Goal: Transaction & Acquisition: Purchase product/service

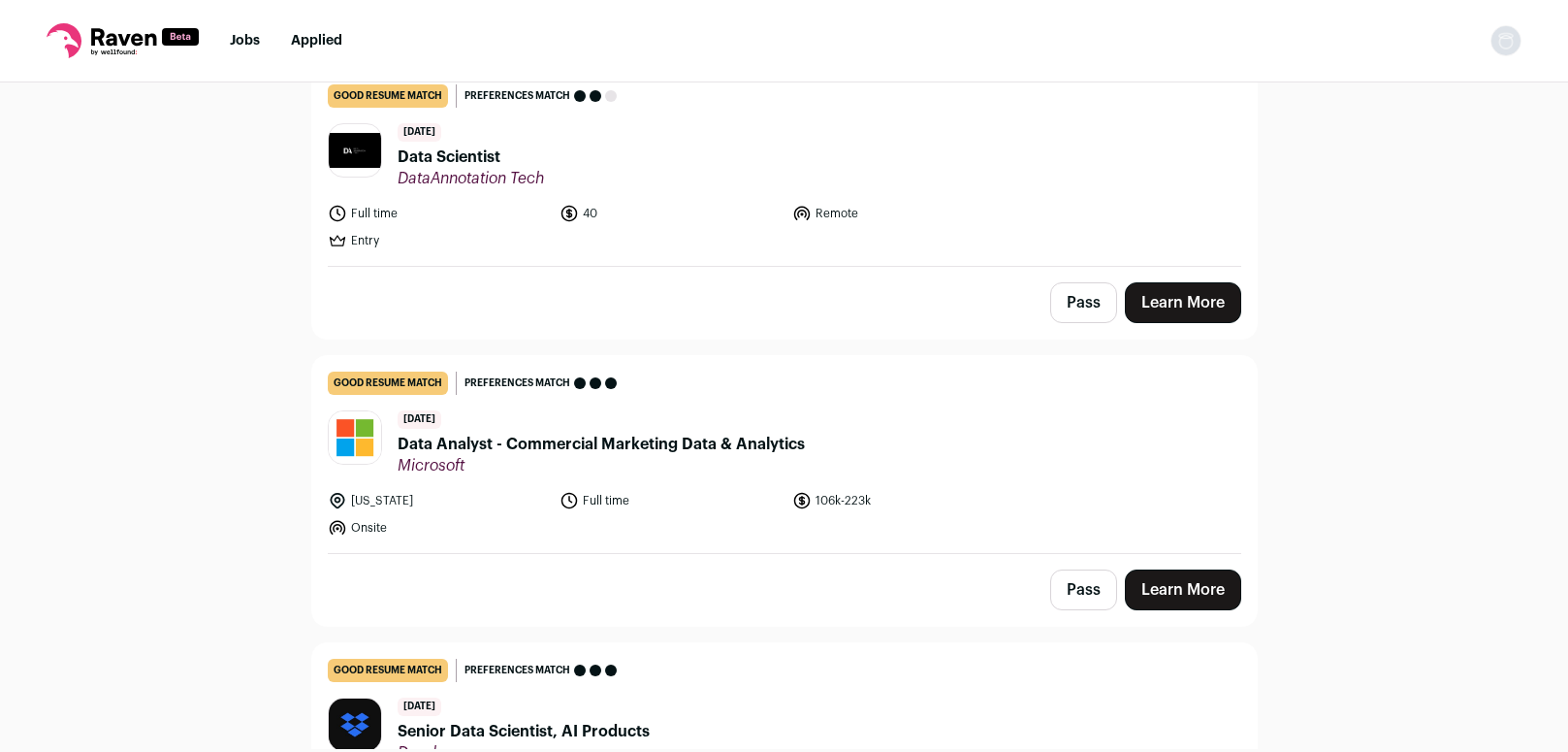
scroll to position [512, 0]
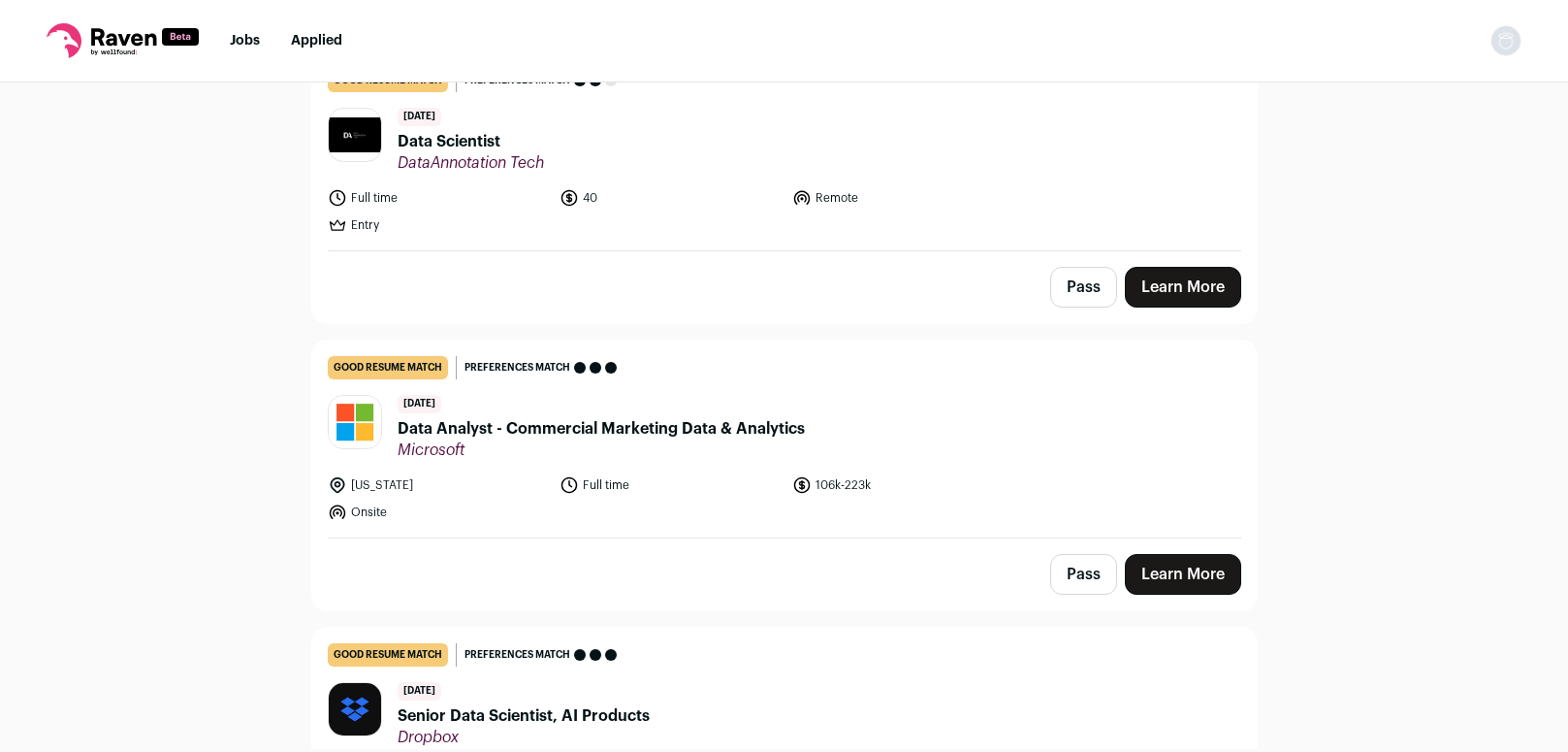
click at [458, 136] on span "Data Scientist" at bounding box center [470, 141] width 147 height 23
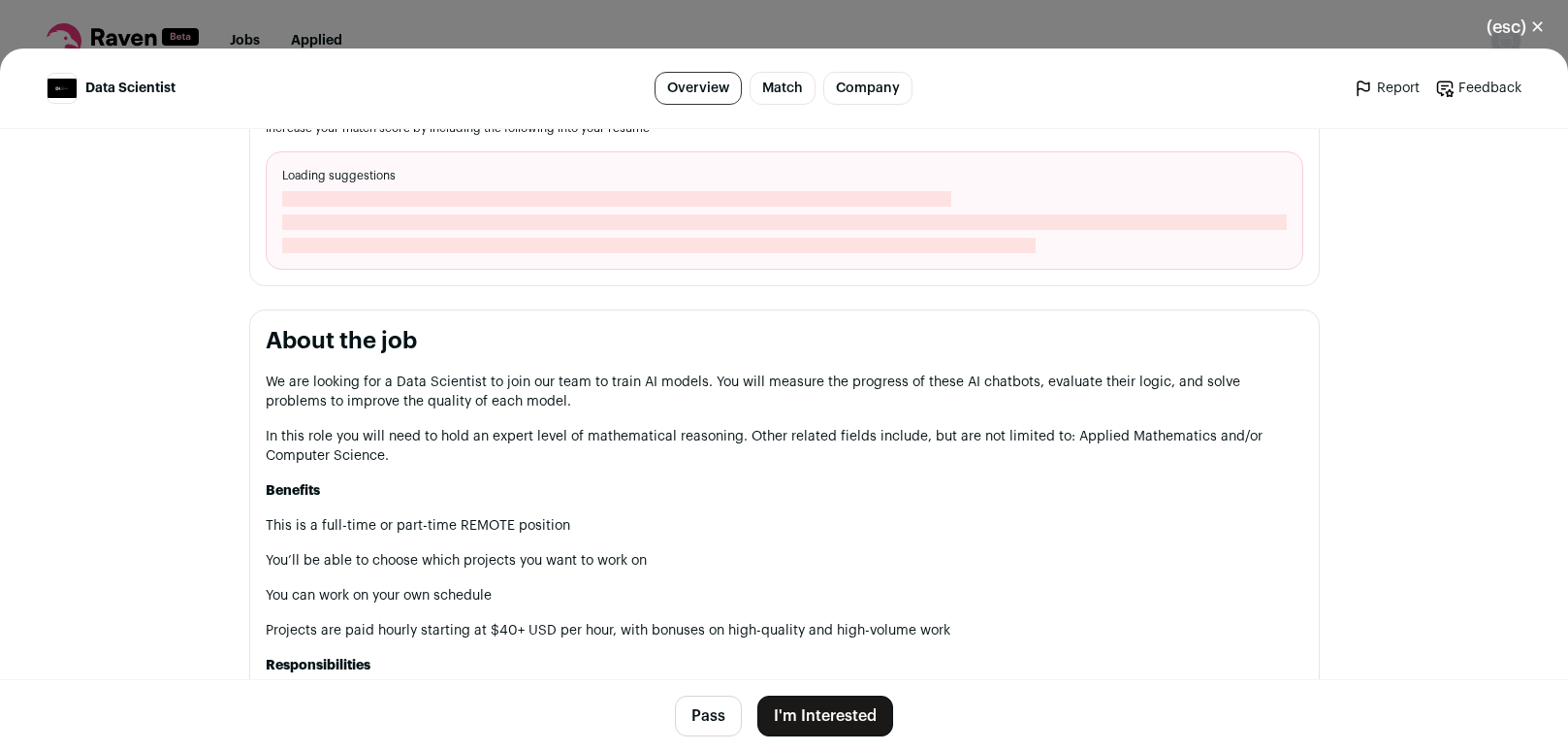
scroll to position [742, 0]
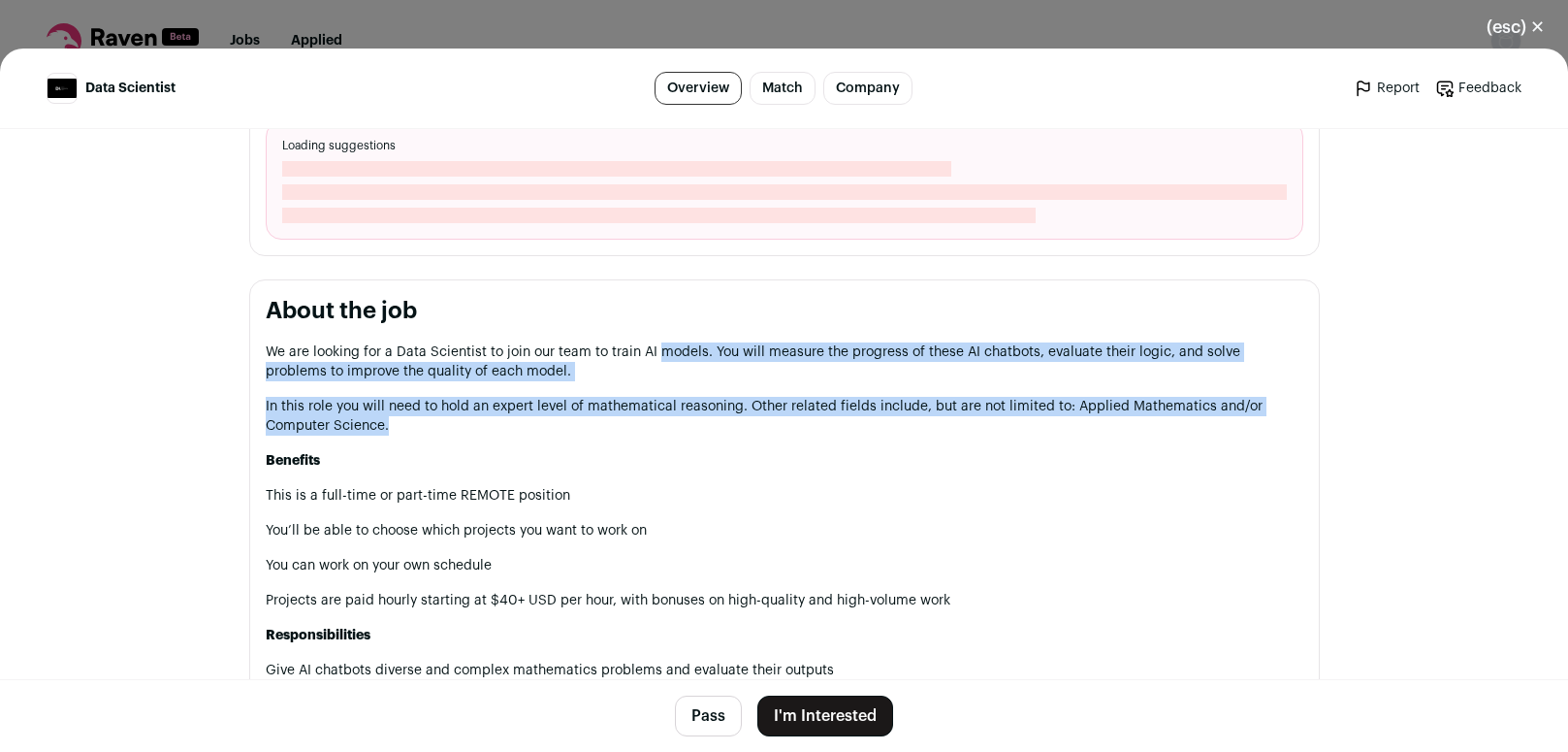
drag, startPoint x: 661, startPoint y: 365, endPoint x: 853, endPoint y: 444, distance: 207.6
click at [853, 444] on div "We are looking for a Data Scientist to join our team to train AI models. You wi…" at bounding box center [784, 703] width 1038 height 722
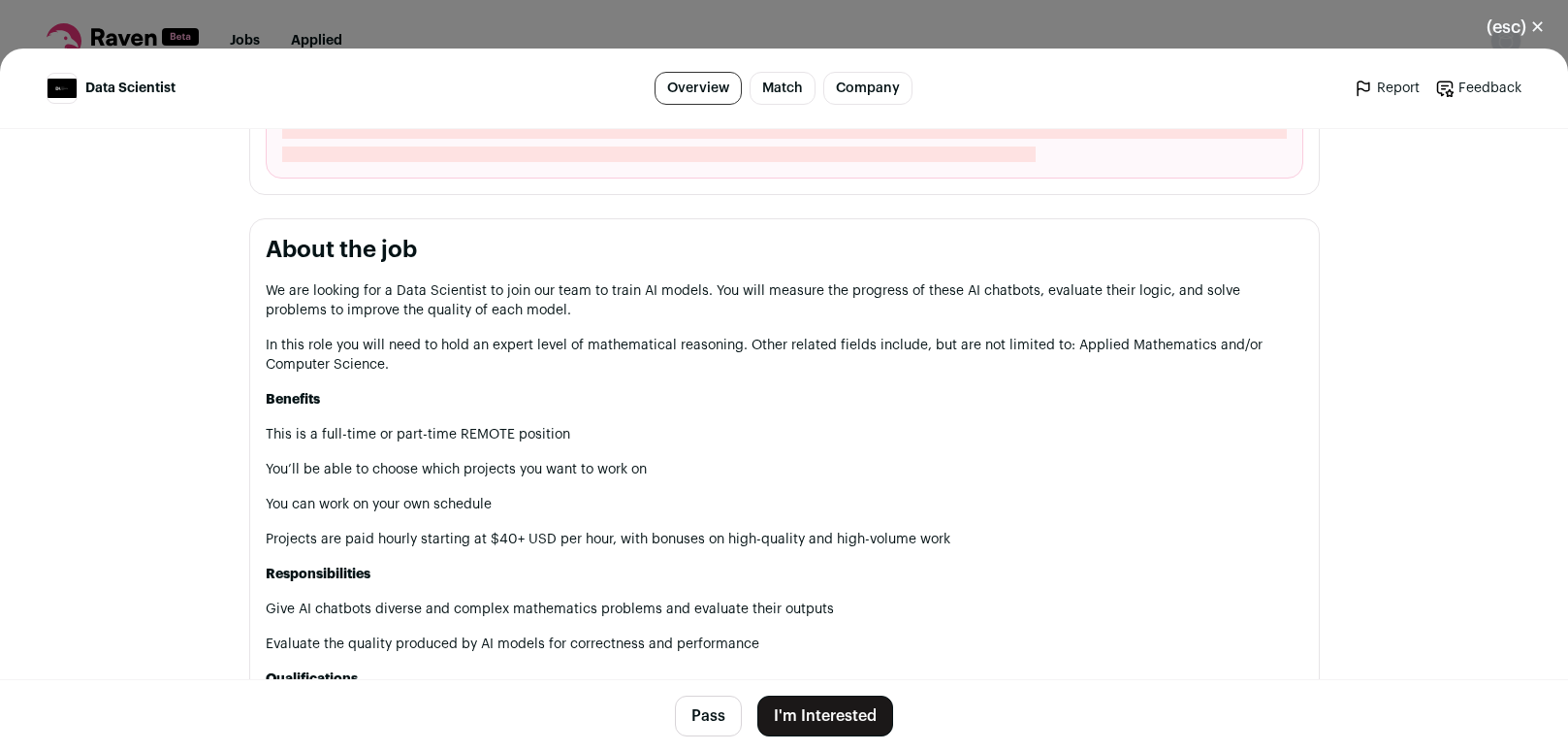
scroll to position [808, 0]
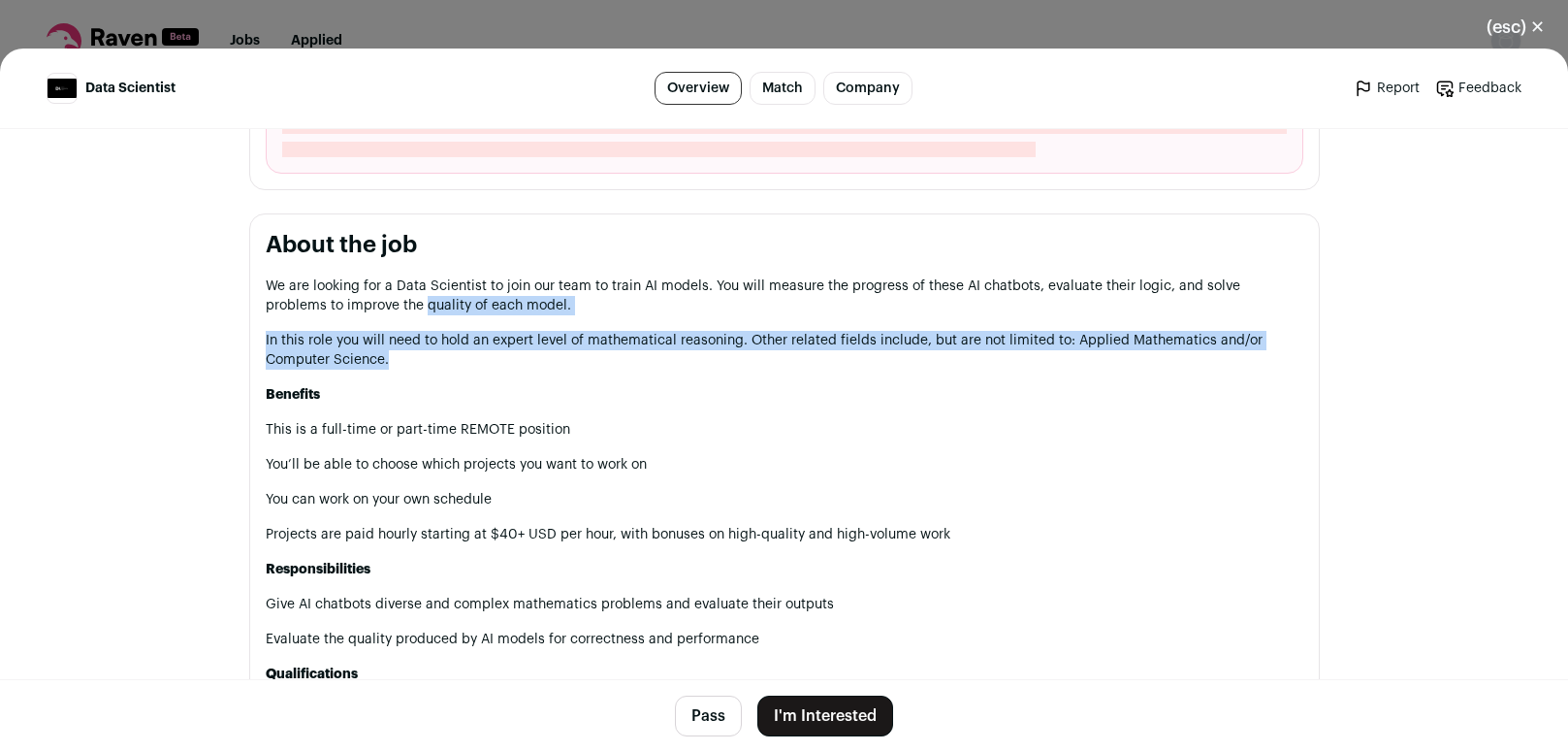
drag, startPoint x: 355, startPoint y: 304, endPoint x: 501, endPoint y: 380, distance: 164.6
click at [500, 380] on div "We are looking for a Data Scientist to join our team to train AI models. You wi…" at bounding box center [784, 637] width 1038 height 722
click at [501, 380] on div "We are looking for a Data Scientist to join our team to train AI models. You wi…" at bounding box center [784, 637] width 1038 height 722
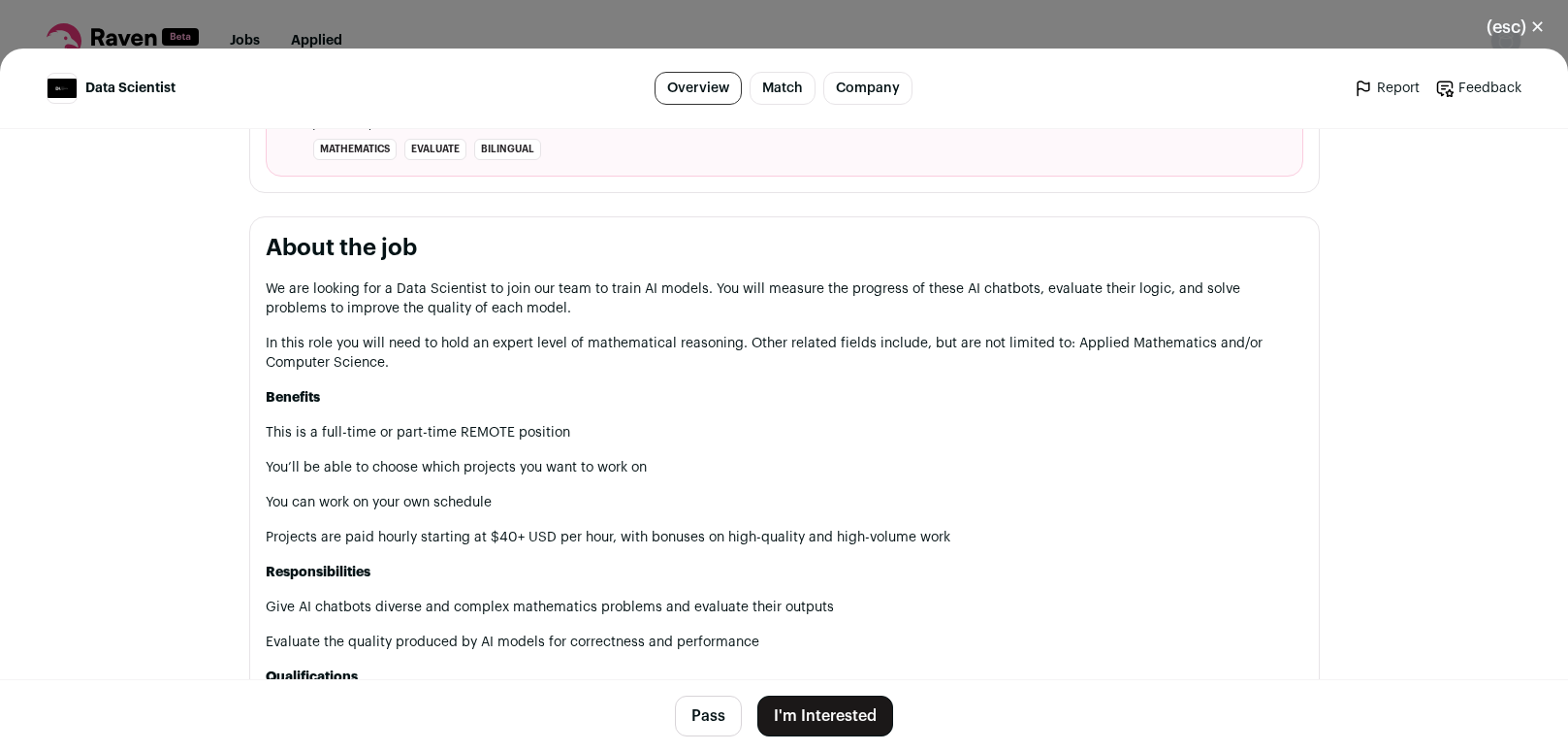
scroll to position [956, 0]
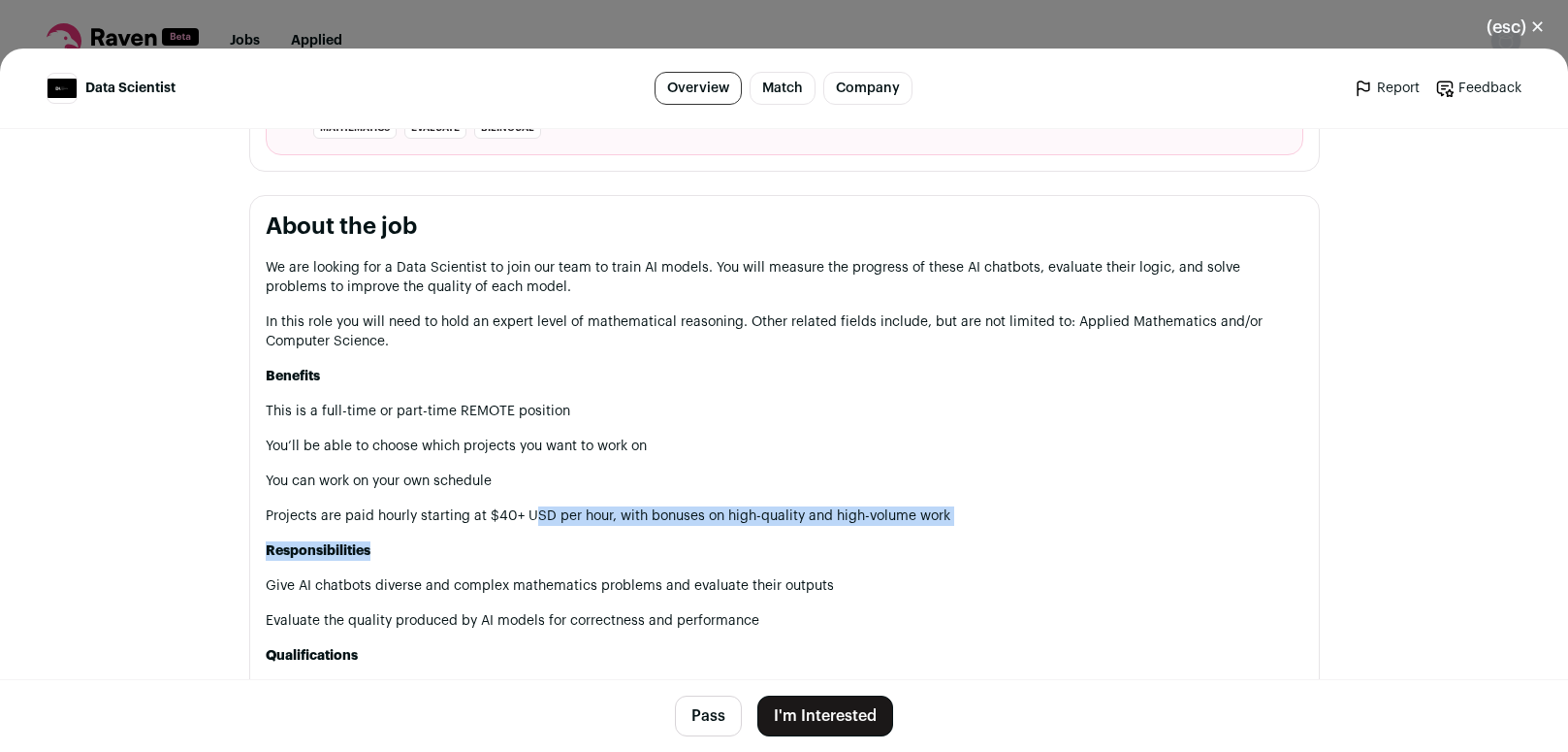
drag, startPoint x: 529, startPoint y: 524, endPoint x: 585, endPoint y: 562, distance: 67.7
click at [585, 562] on div "We are looking for a Data Scientist to join our team to train AI models. You wi…" at bounding box center [784, 619] width 1038 height 722
click at [585, 561] on p "Responsibilities" at bounding box center [784, 551] width 1038 height 19
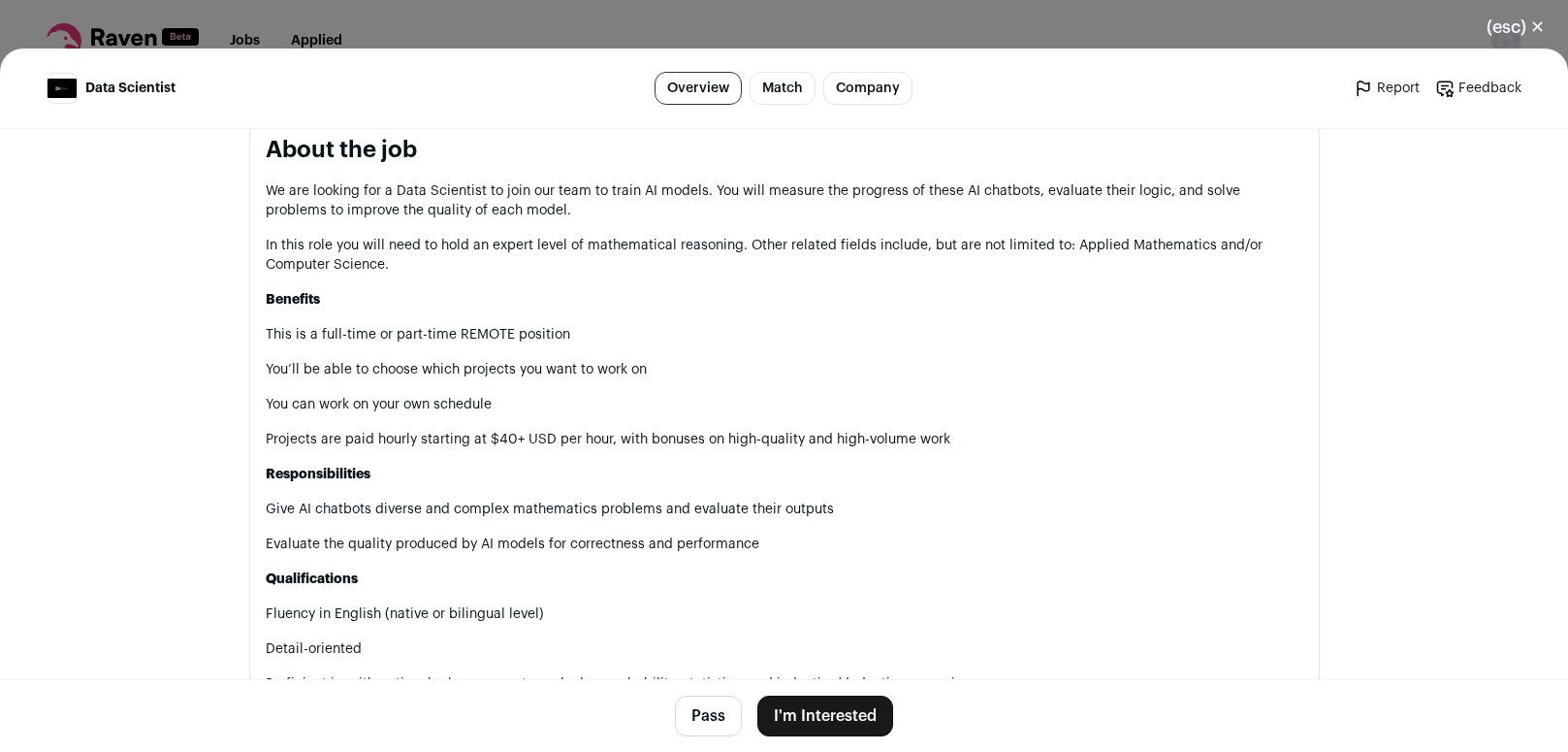
scroll to position [1039, 0]
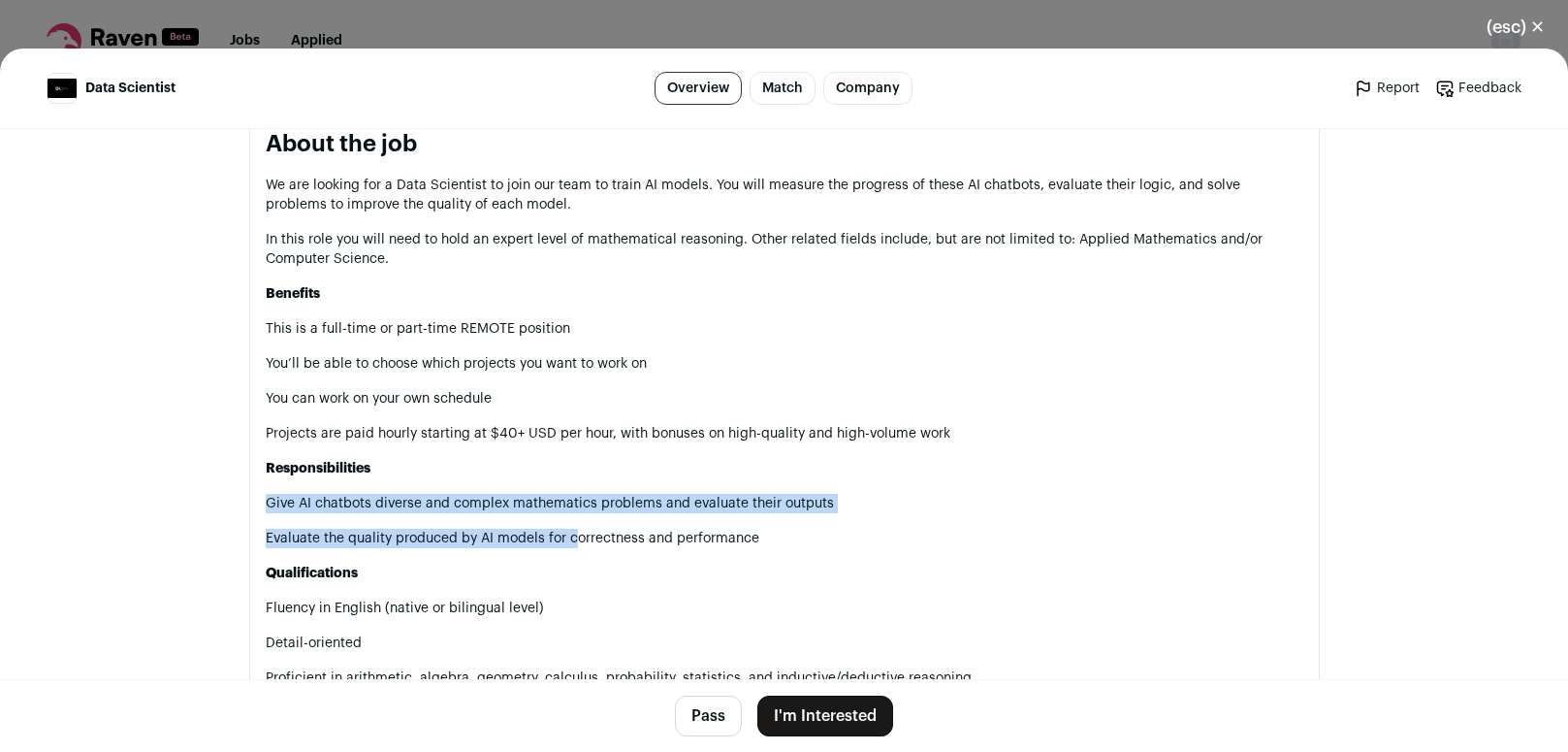
drag, startPoint x: 532, startPoint y: 501, endPoint x: 566, endPoint y: 553, distance: 62.1
click at [566, 553] on div "We are looking for a Data Scientist to join our team to train AI models. You wi…" at bounding box center [784, 537] width 1038 height 722
click at [566, 549] on p "Evaluate the quality produced by AI models for correctness and performance" at bounding box center [784, 538] width 1038 height 19
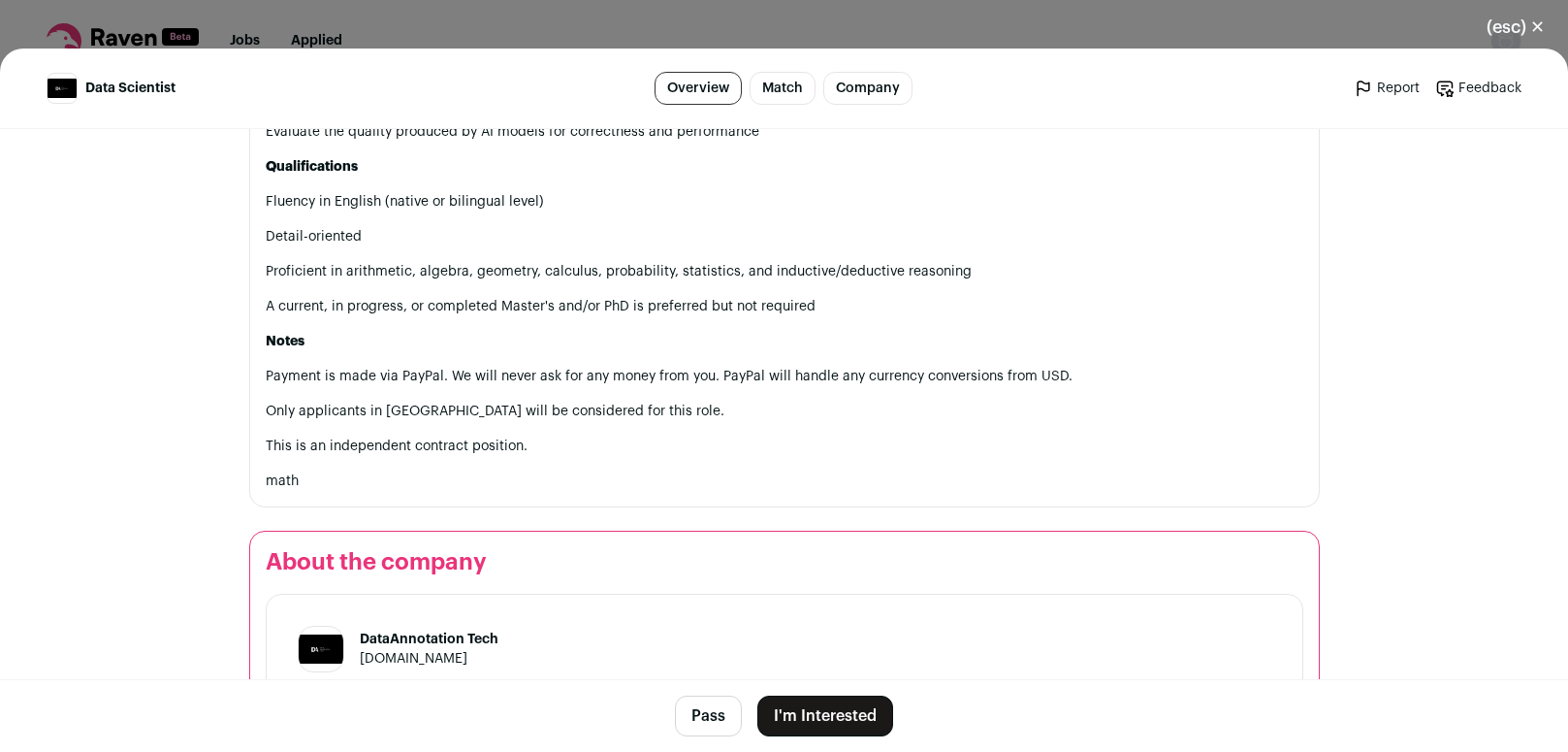
scroll to position [1468, 0]
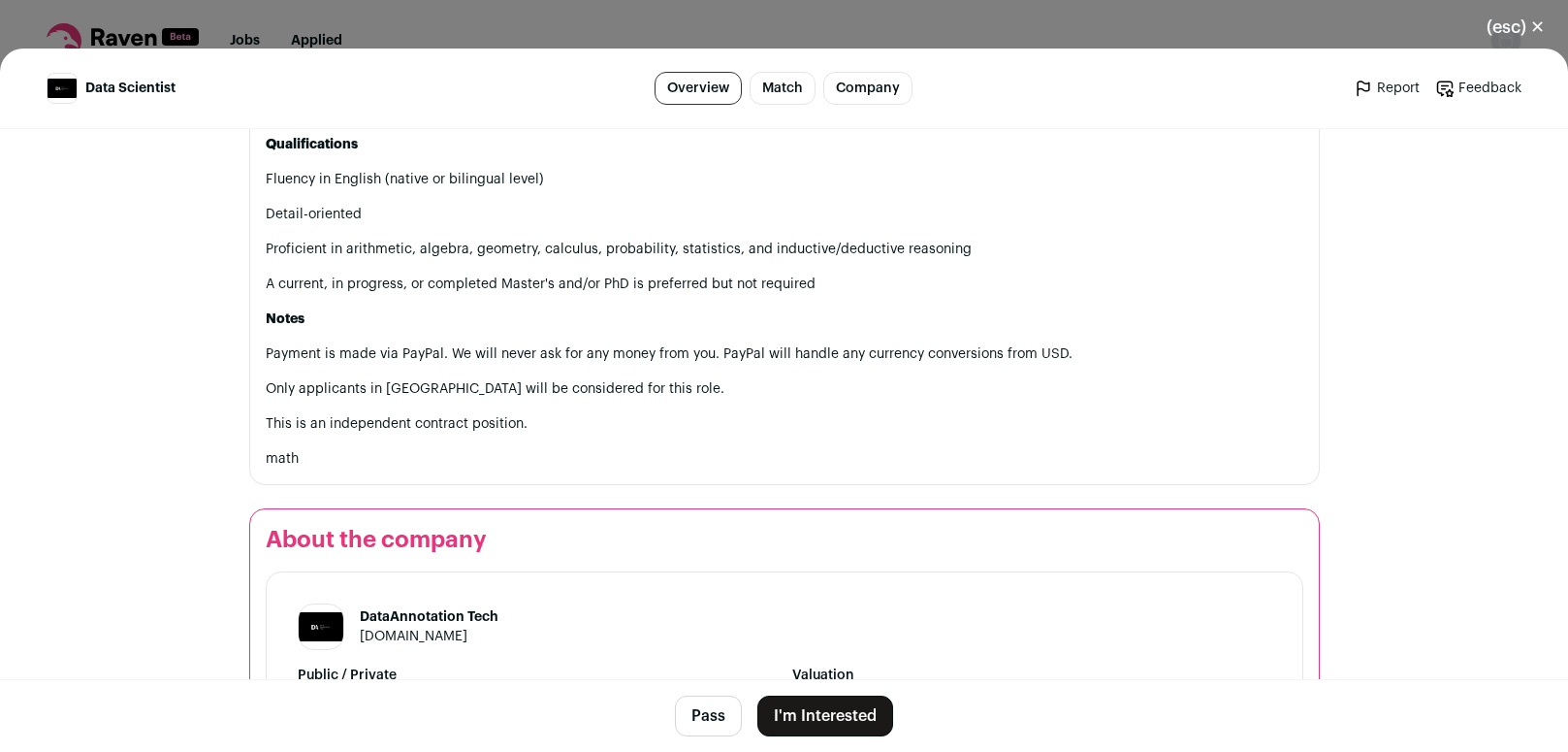
click at [711, 719] on button "Pass" at bounding box center [708, 716] width 67 height 41
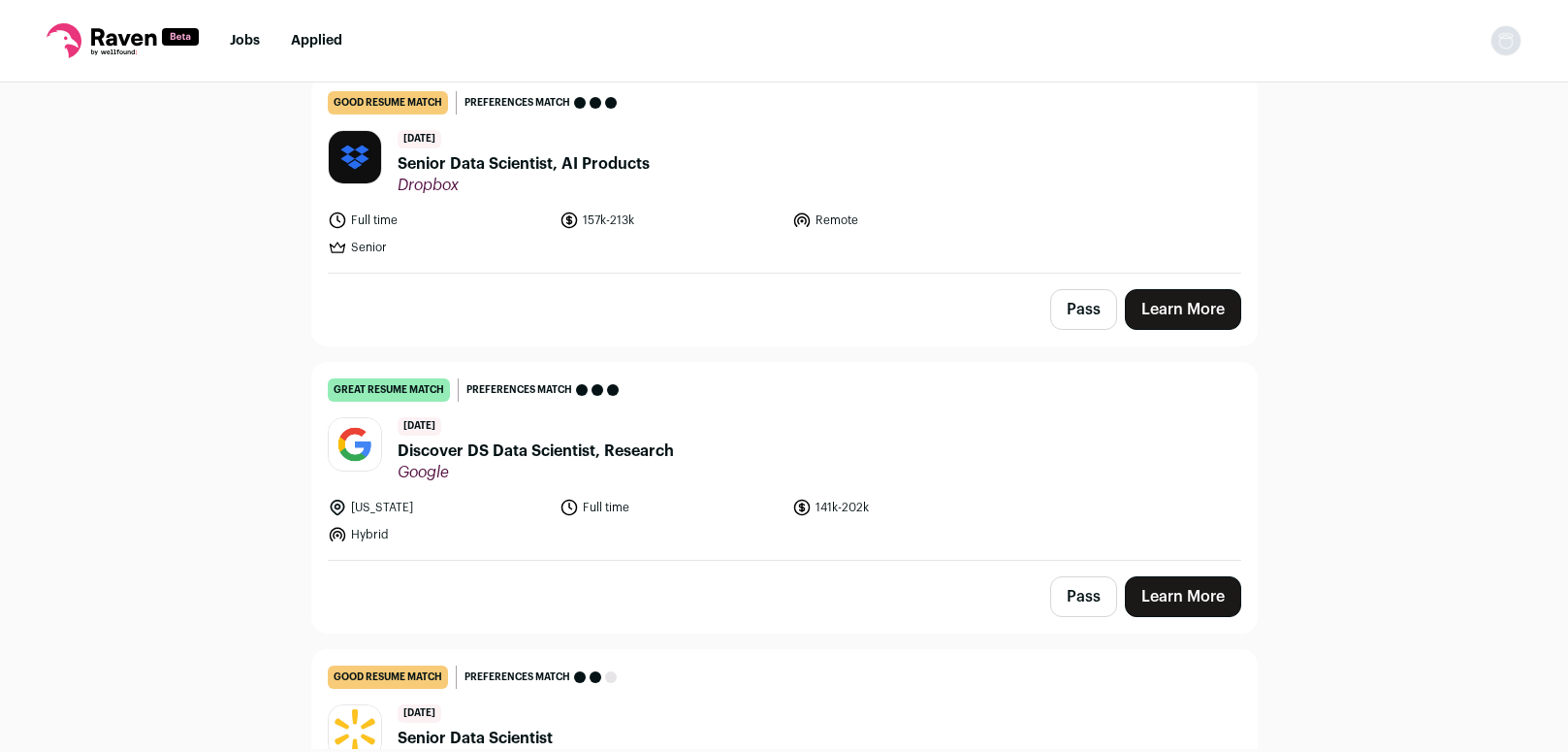
scroll to position [1138, 0]
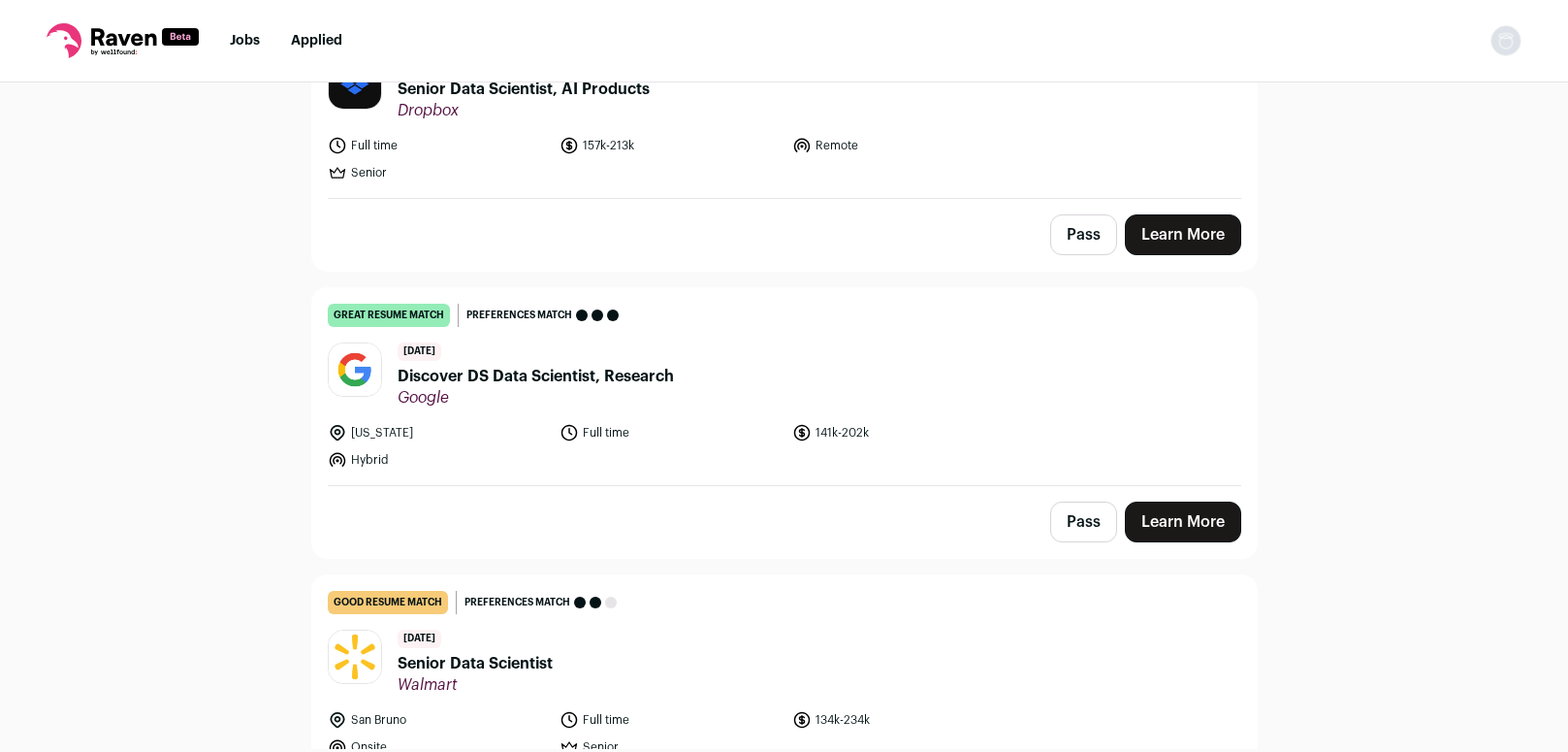
click at [495, 422] on link "great resume match You meet the must-have requirements, the nice-to-have requir…" at bounding box center [784, 386] width 945 height 196
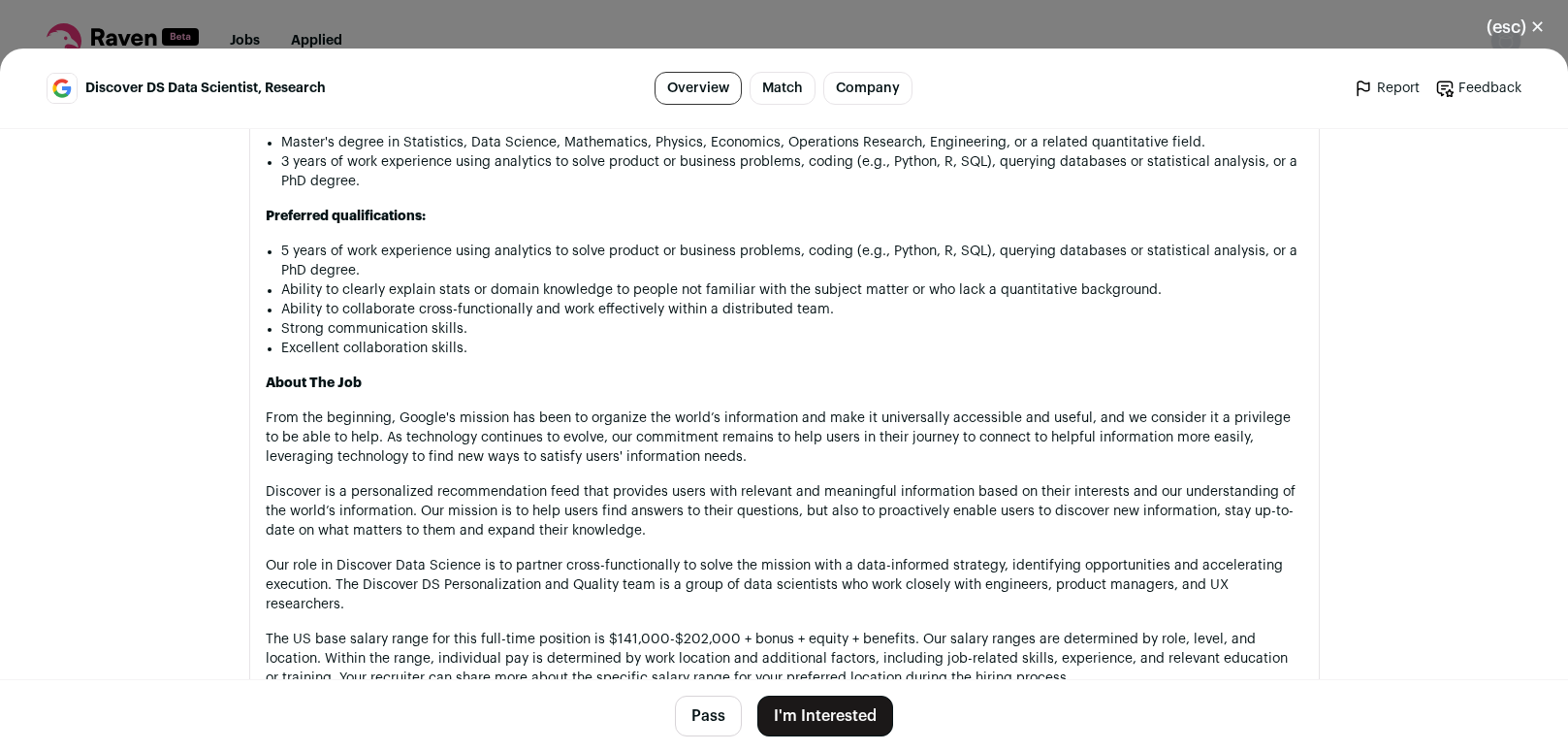
scroll to position [1022, 0]
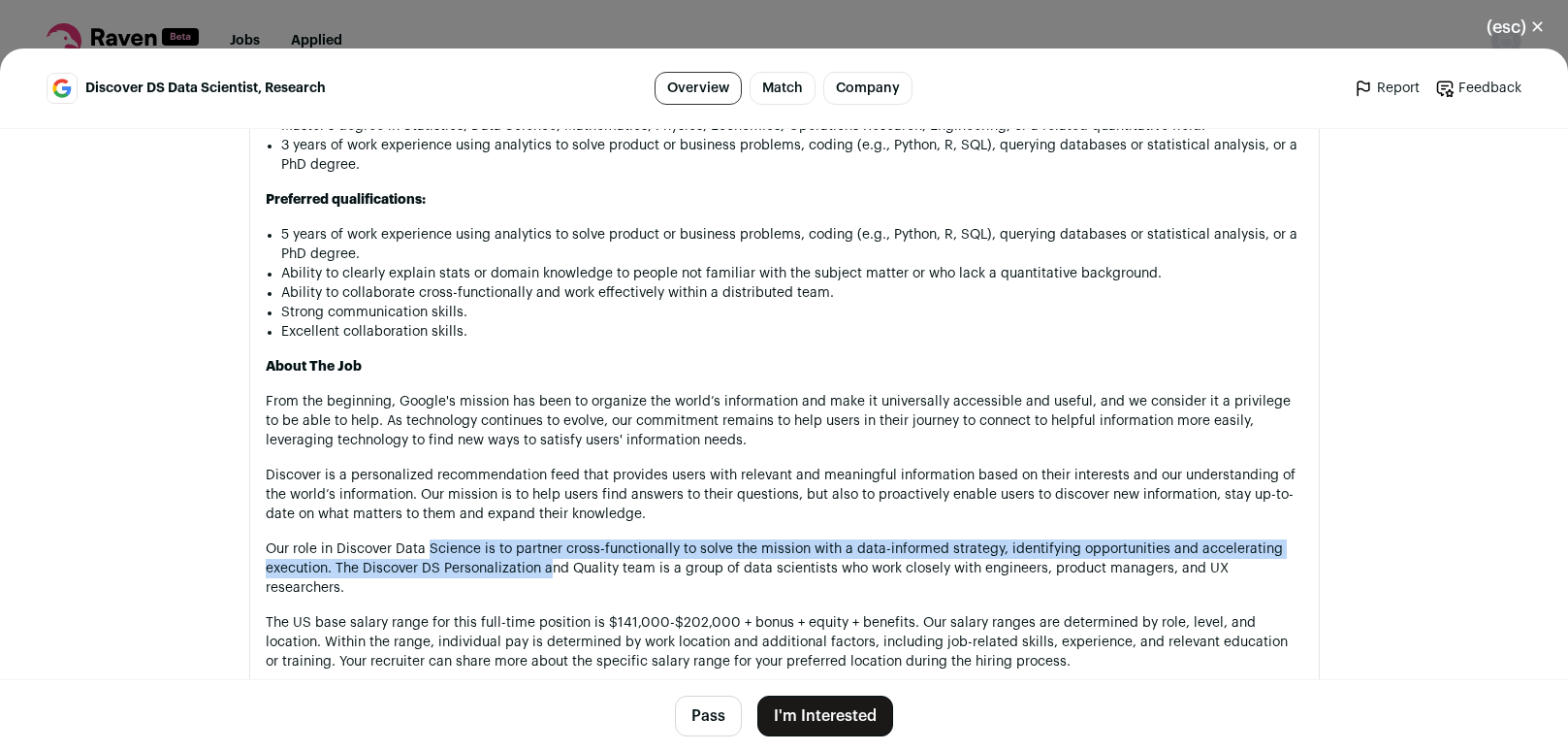
drag, startPoint x: 424, startPoint y: 561, endPoint x: 539, endPoint y: 585, distance: 117.5
click at [539, 585] on p "Our role in Discover Data Science is to partner cross-functionally to solve the…" at bounding box center [784, 568] width 1038 height 58
drag, startPoint x: 574, startPoint y: 561, endPoint x: 724, endPoint y: 580, distance: 151.2
click at [724, 580] on p "Our role in Discover Data Science is to partner cross-functionally to solve the…" at bounding box center [784, 568] width 1038 height 58
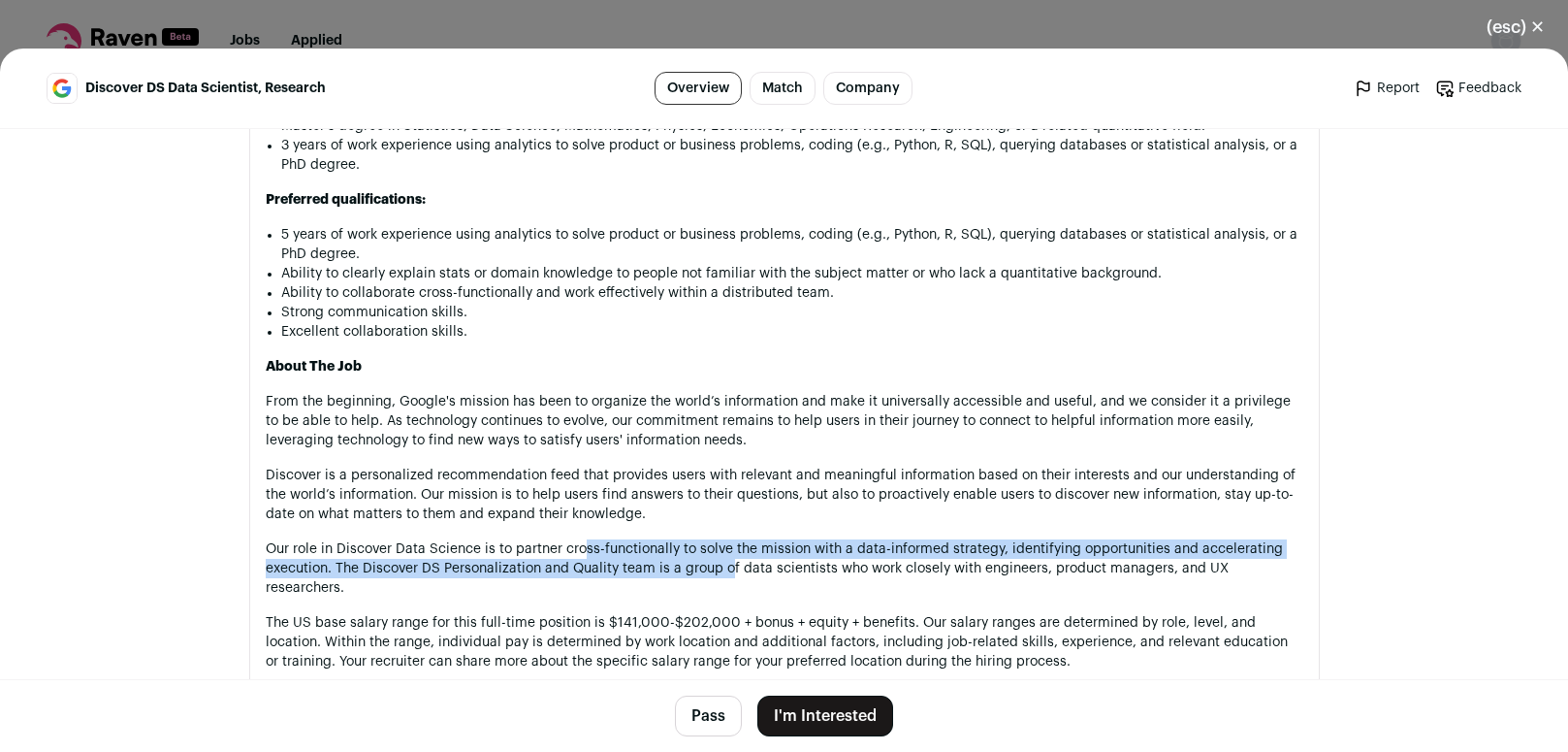
click at [724, 580] on p "Our role in Discover Data Science is to partner cross-functionally to solve the…" at bounding box center [784, 568] width 1038 height 58
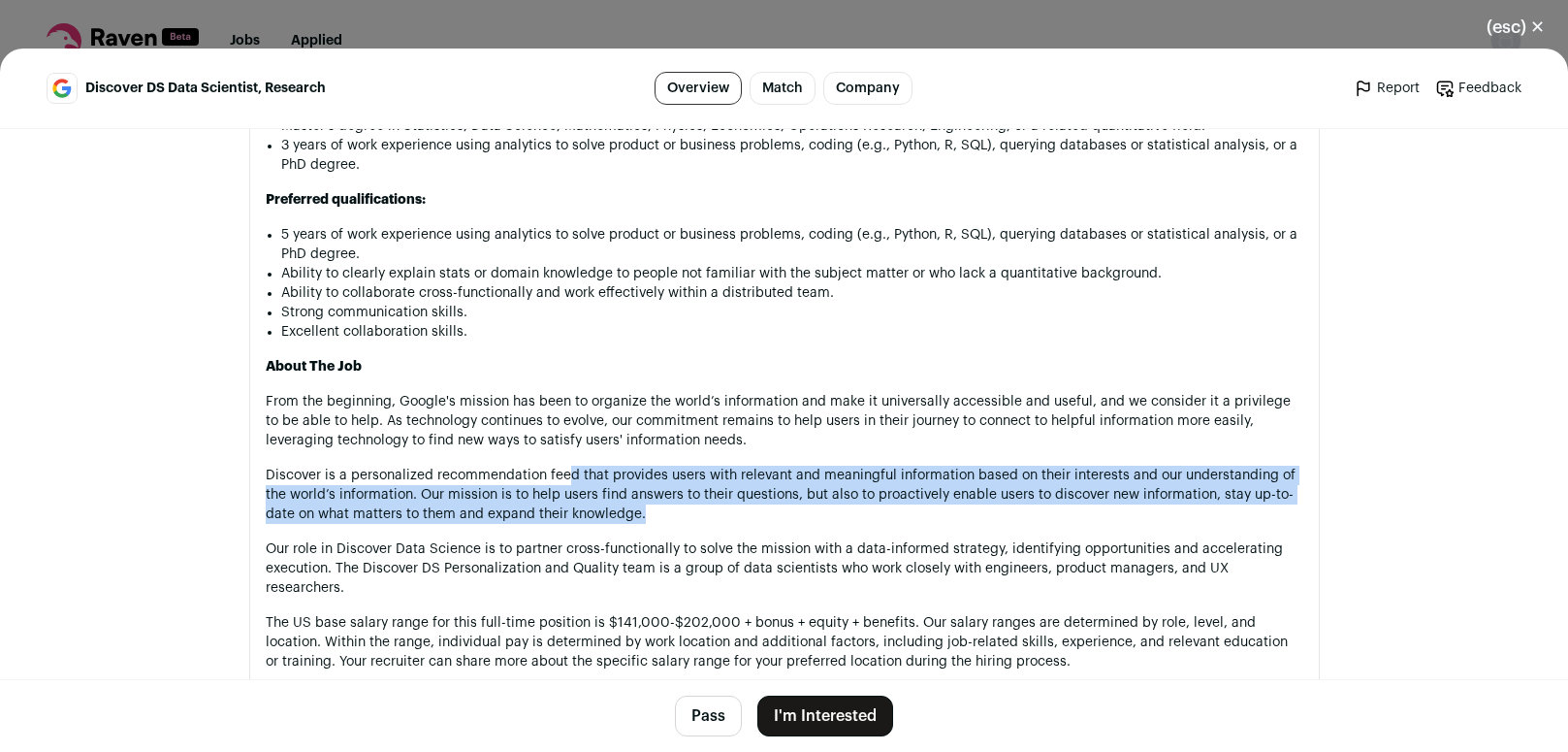
drag, startPoint x: 558, startPoint y: 487, endPoint x: 634, endPoint y: 530, distance: 87.3
click at [634, 524] on p "Discover is a personalized recommendation feed that provides users with relevan…" at bounding box center [784, 495] width 1038 height 58
drag, startPoint x: 625, startPoint y: 496, endPoint x: 650, endPoint y: 530, distance: 42.2
click at [650, 524] on p "Discover is a personalized recommendation feed that provides users with relevan…" at bounding box center [784, 495] width 1038 height 58
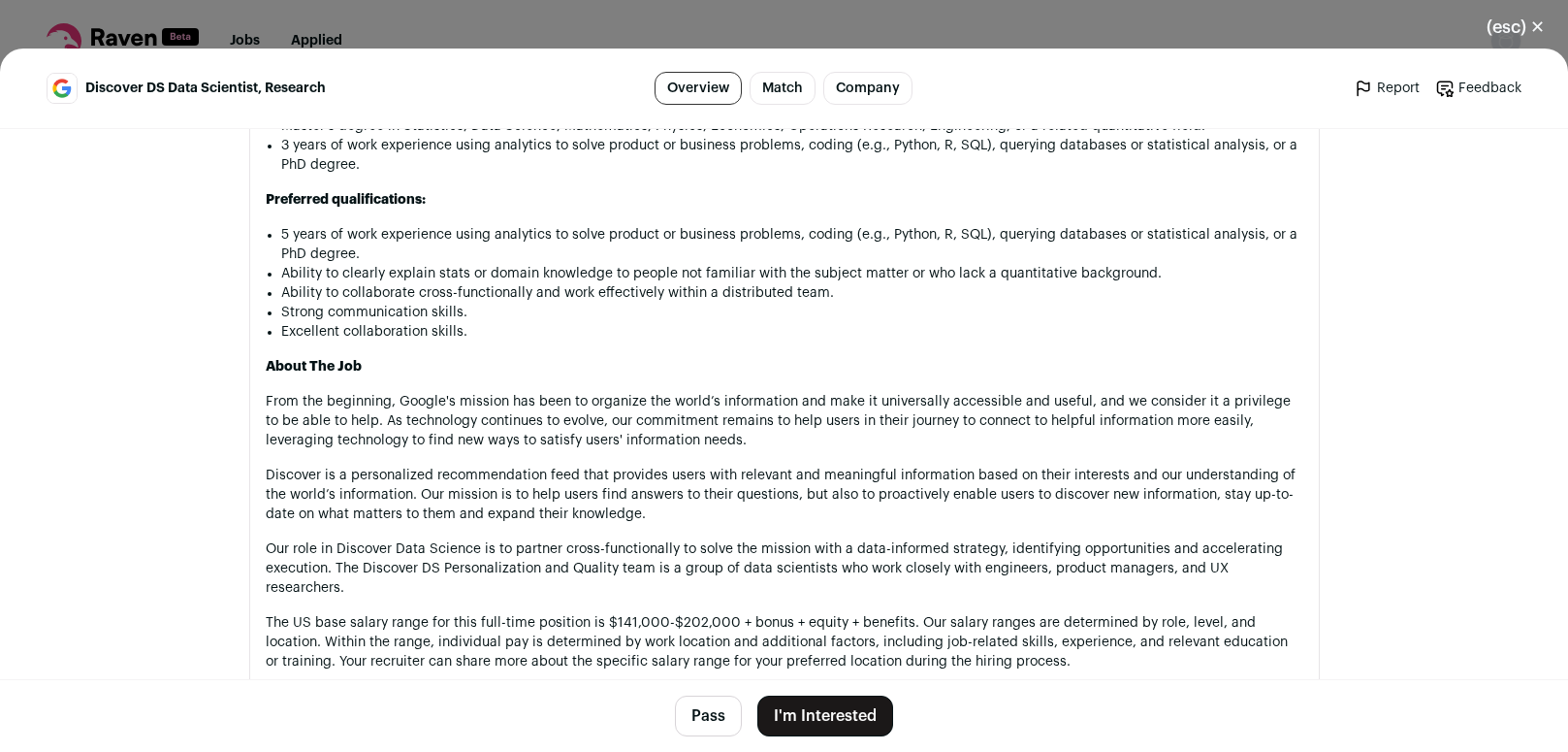
click at [650, 524] on p "Discover is a personalized recommendation feed that provides users with relevan…" at bounding box center [784, 495] width 1038 height 58
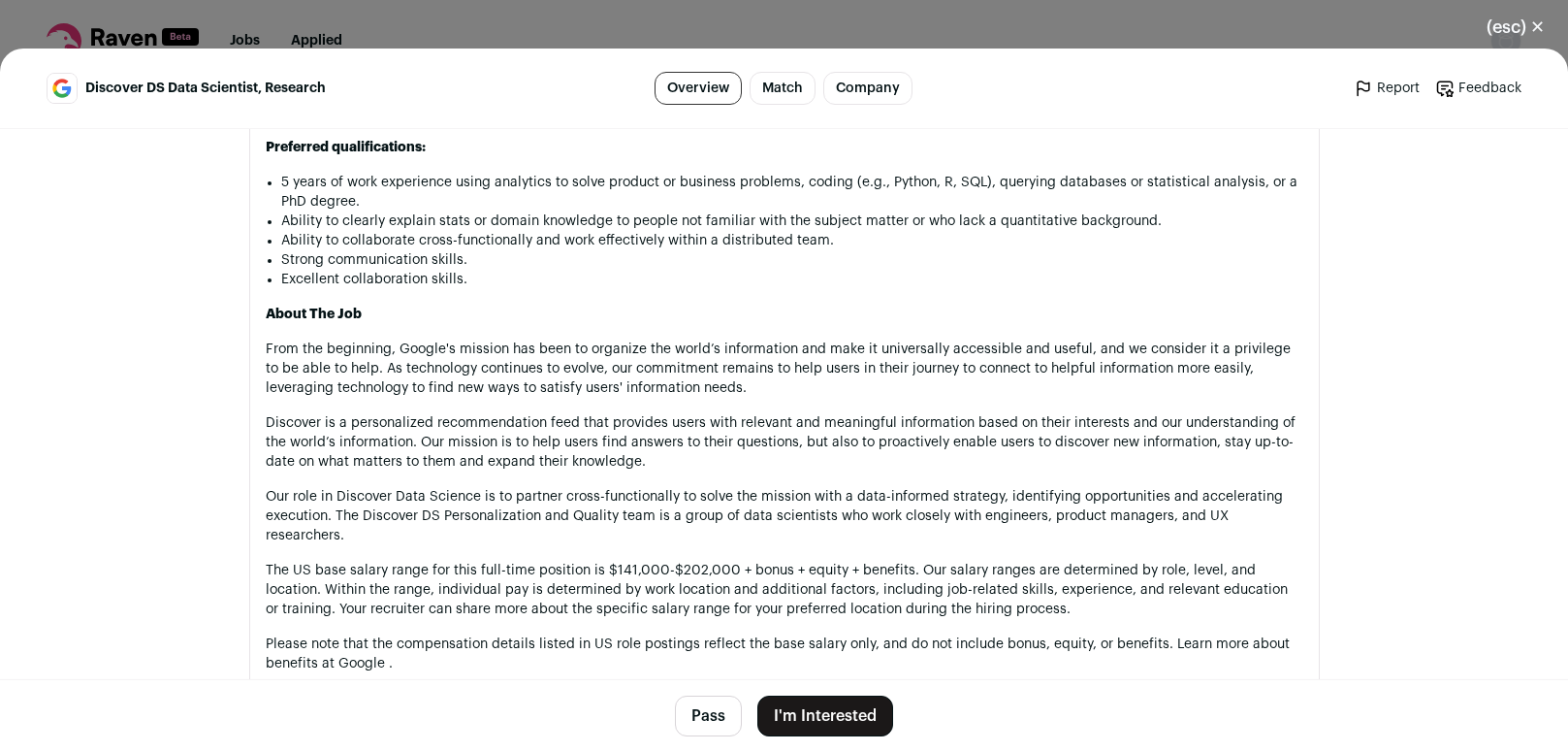
scroll to position [1089, 0]
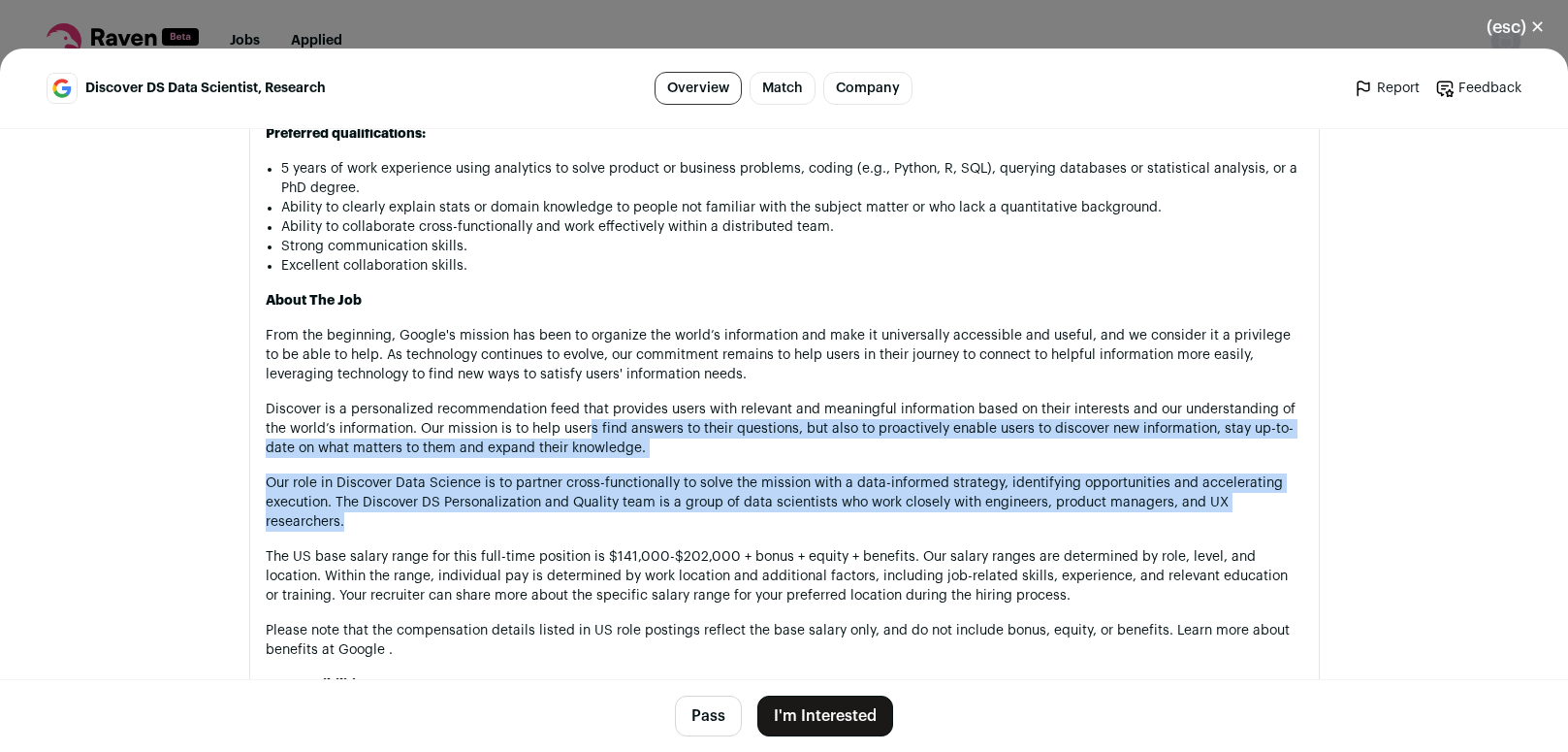
drag, startPoint x: 583, startPoint y: 443, endPoint x: 760, endPoint y: 533, distance: 198.6
click at [760, 533] on div "Note: By applying to this position you will have an opportunity to share your p…" at bounding box center [784, 487] width 1038 height 982
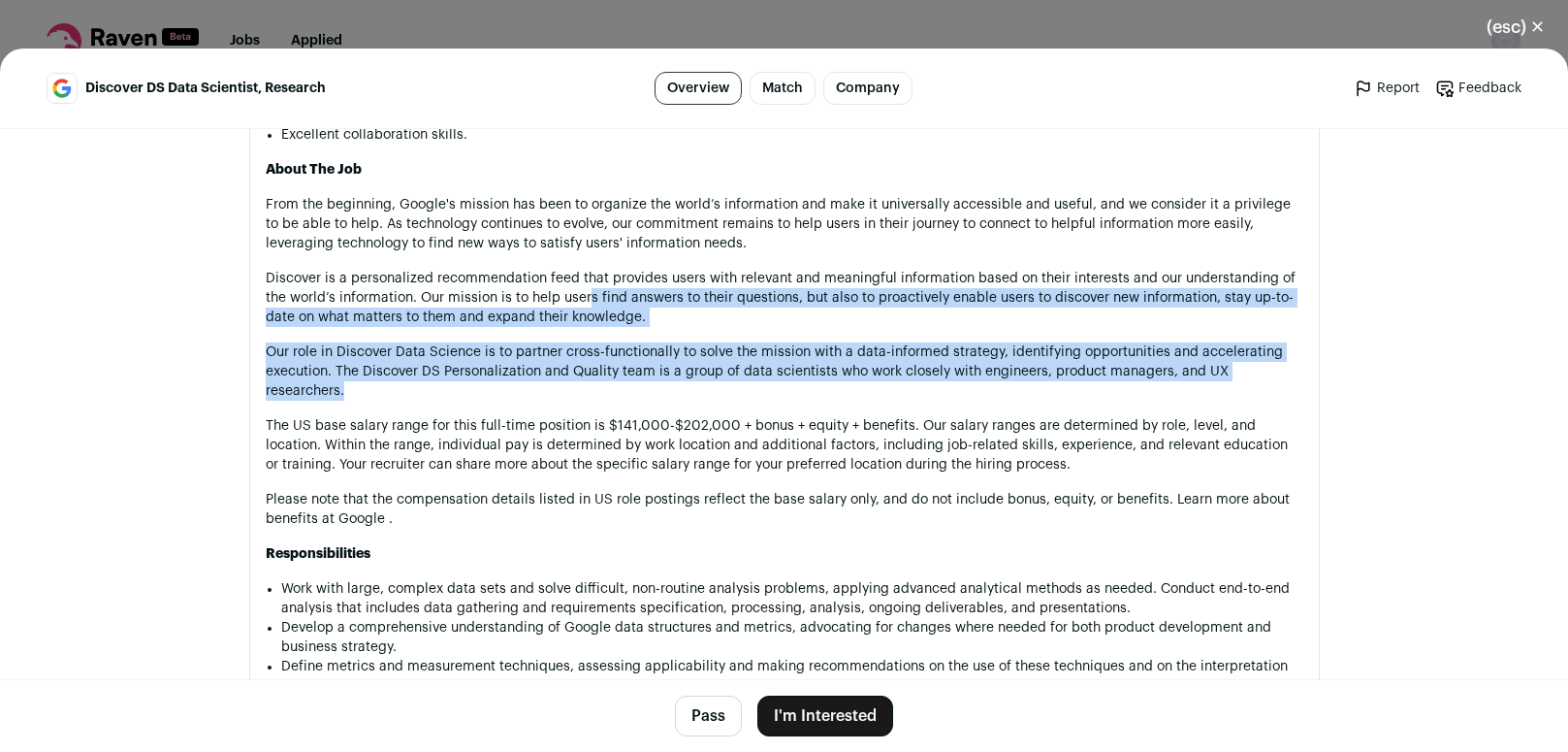
click at [760, 533] on div "Note: By applying to this position you will have an opportunity to share your p…" at bounding box center [784, 356] width 1038 height 982
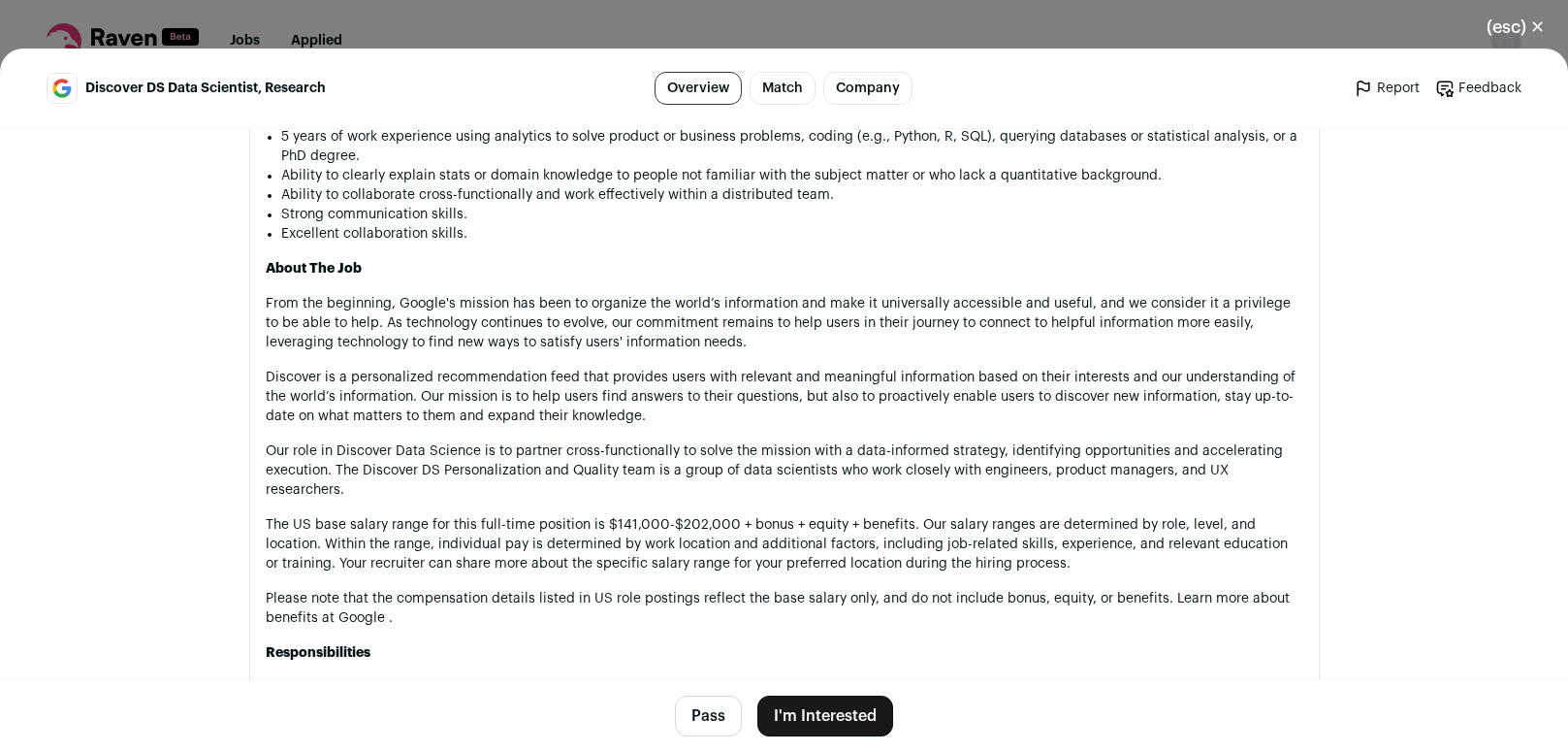
scroll to position [1253, 0]
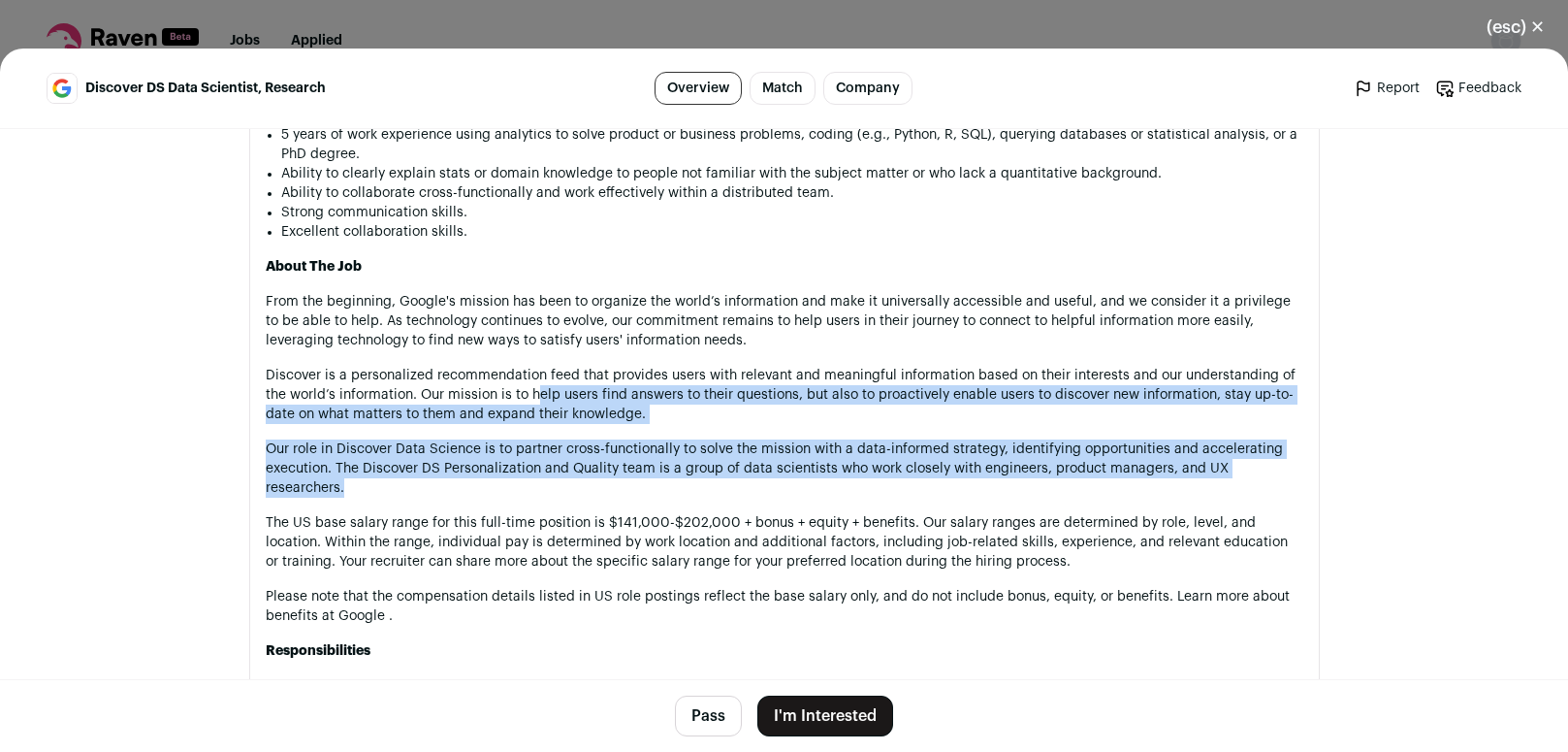
drag, startPoint x: 529, startPoint y: 401, endPoint x: 1053, endPoint y: 498, distance: 532.9
click at [1053, 498] on div "Note: By applying to this position you will have an opportunity to share your p…" at bounding box center [784, 453] width 1038 height 982
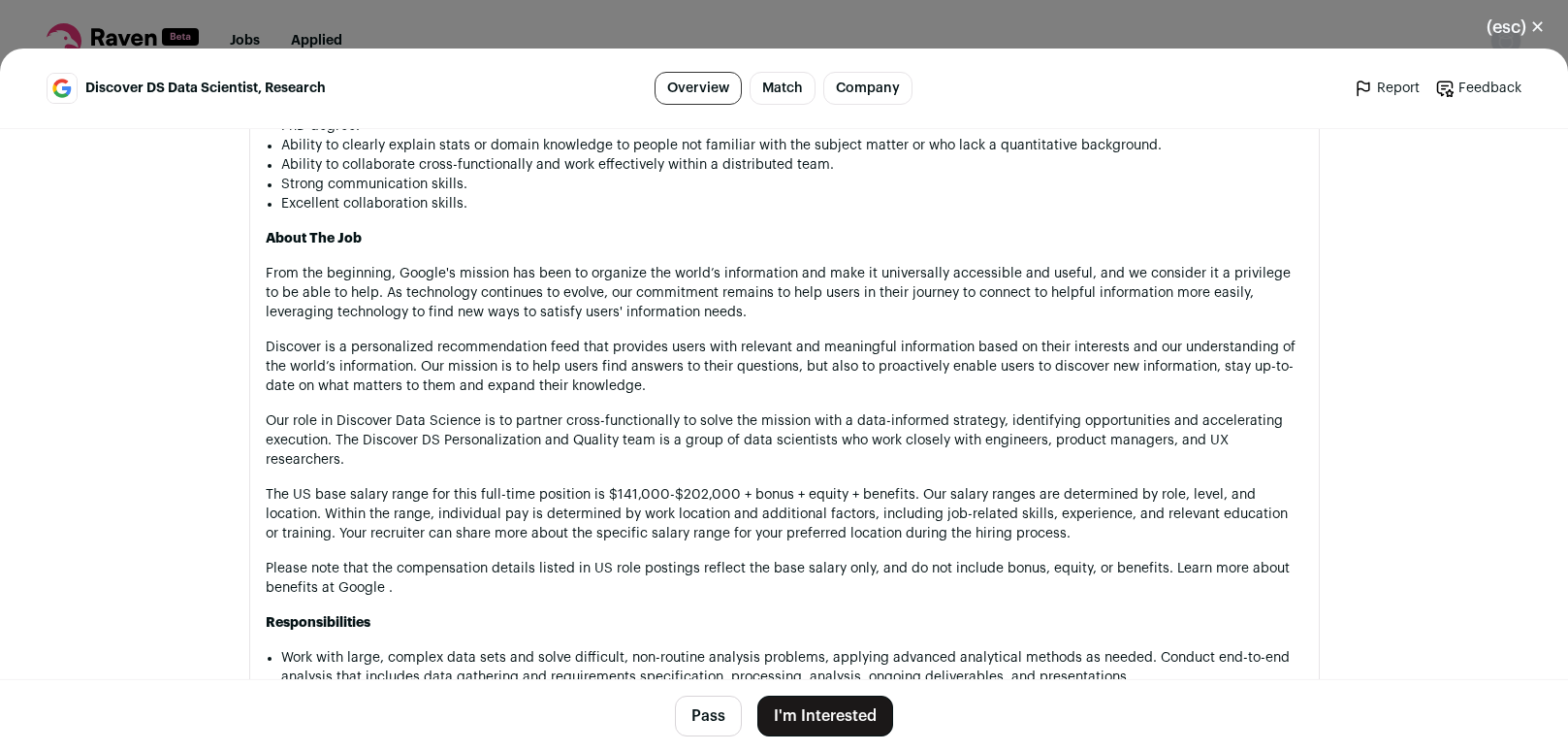
scroll to position [1286, 0]
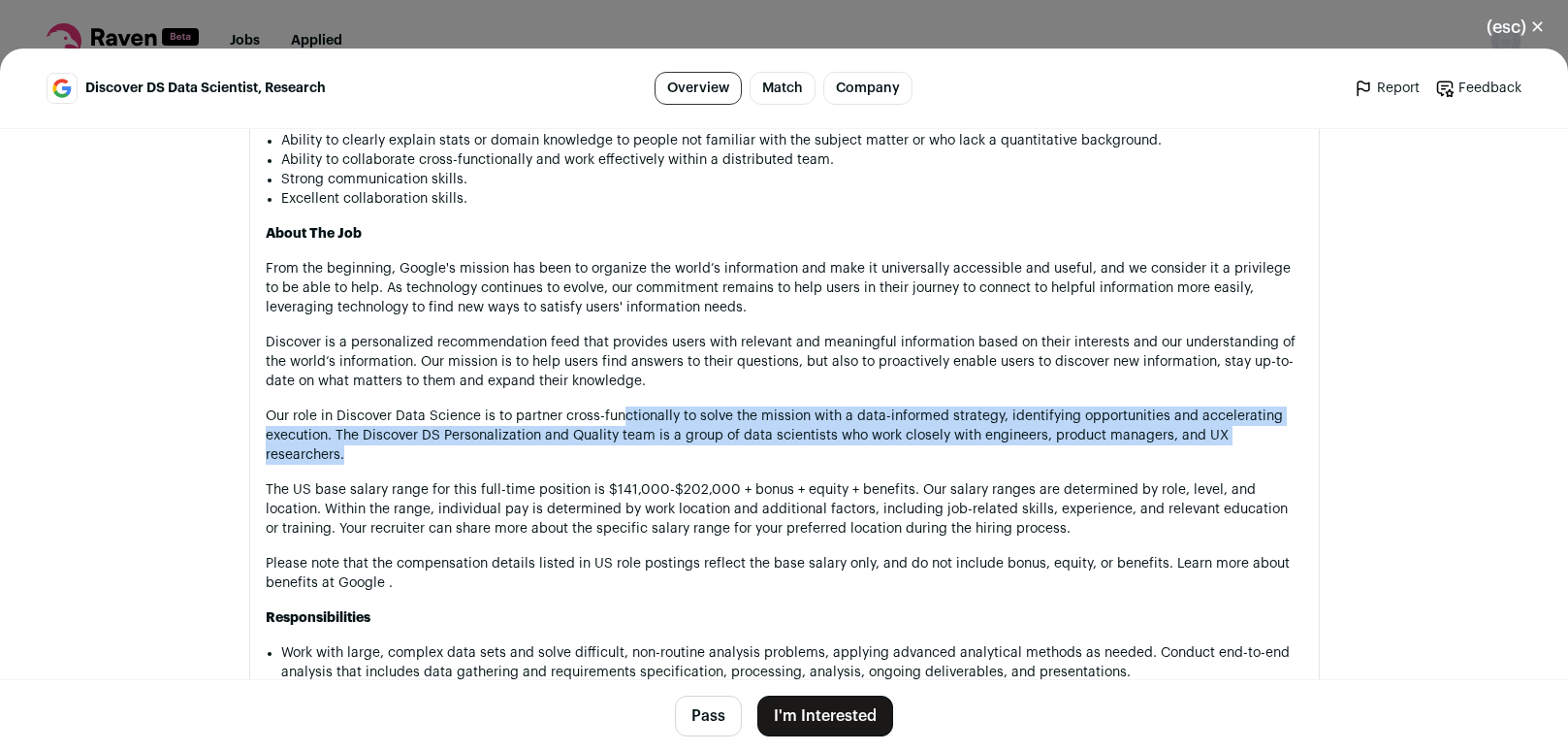
drag, startPoint x: 618, startPoint y: 428, endPoint x: 1302, endPoint y: 456, distance: 684.6
click at [1302, 456] on section "About the job Note: By applying to this position you will have an opportunity t…" at bounding box center [784, 397] width 1071 height 1061
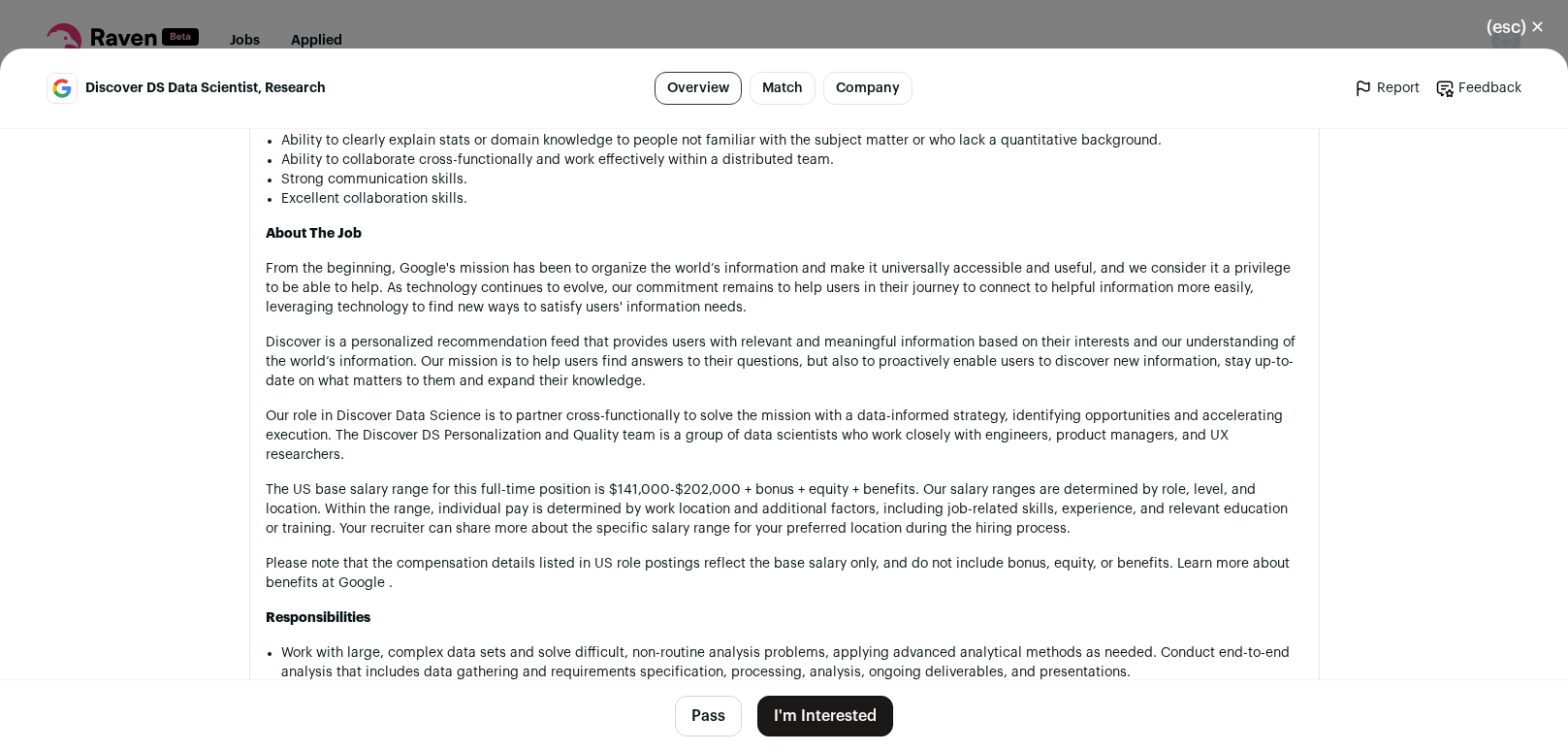
click at [1302, 456] on section "About the job Note: By applying to this position you will have an opportunity t…" at bounding box center [784, 397] width 1071 height 1061
click at [1028, 530] on p "The US base salary range for this full-time position is $141,000-$202,000 + bon…" at bounding box center [784, 510] width 1038 height 58
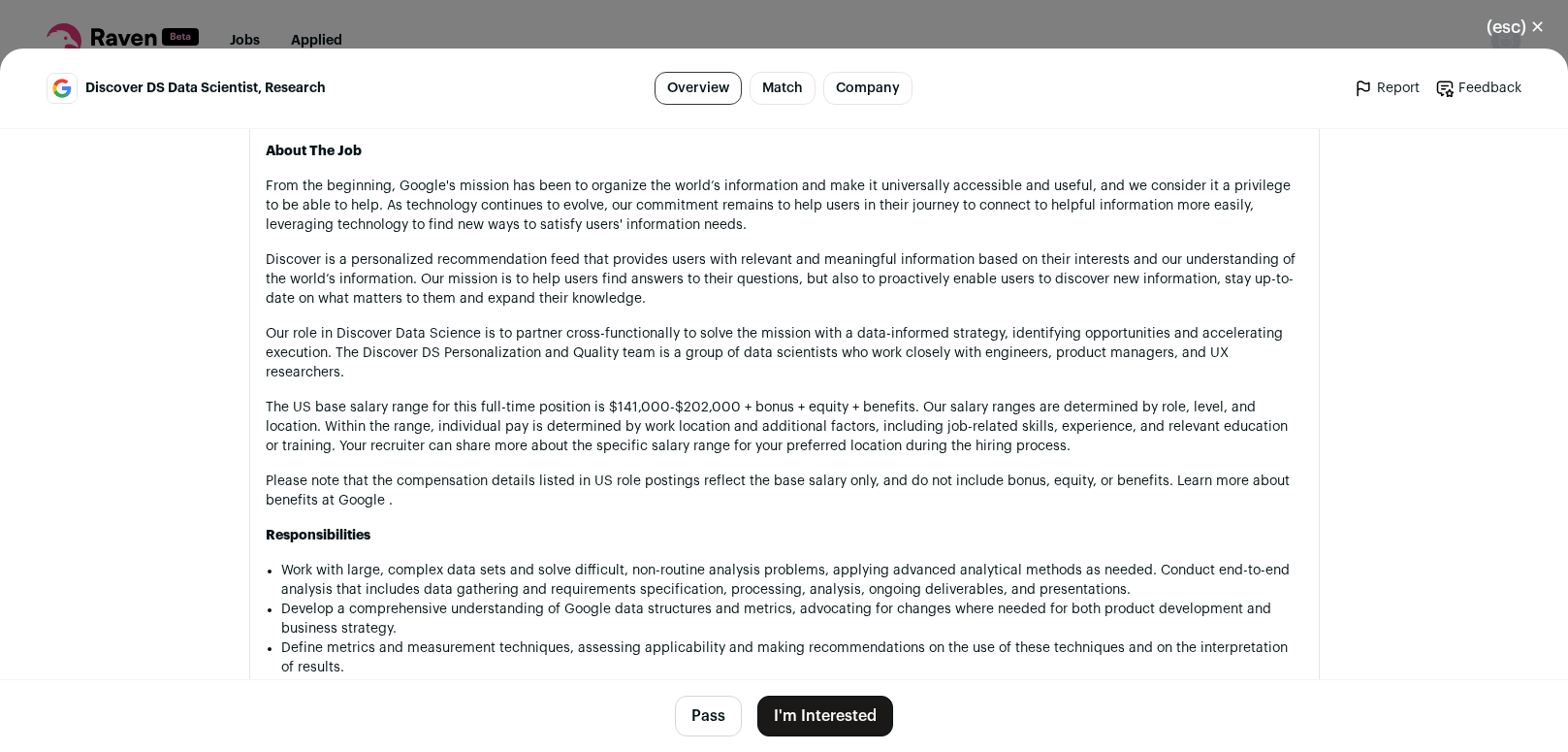
scroll to position [1484, 0]
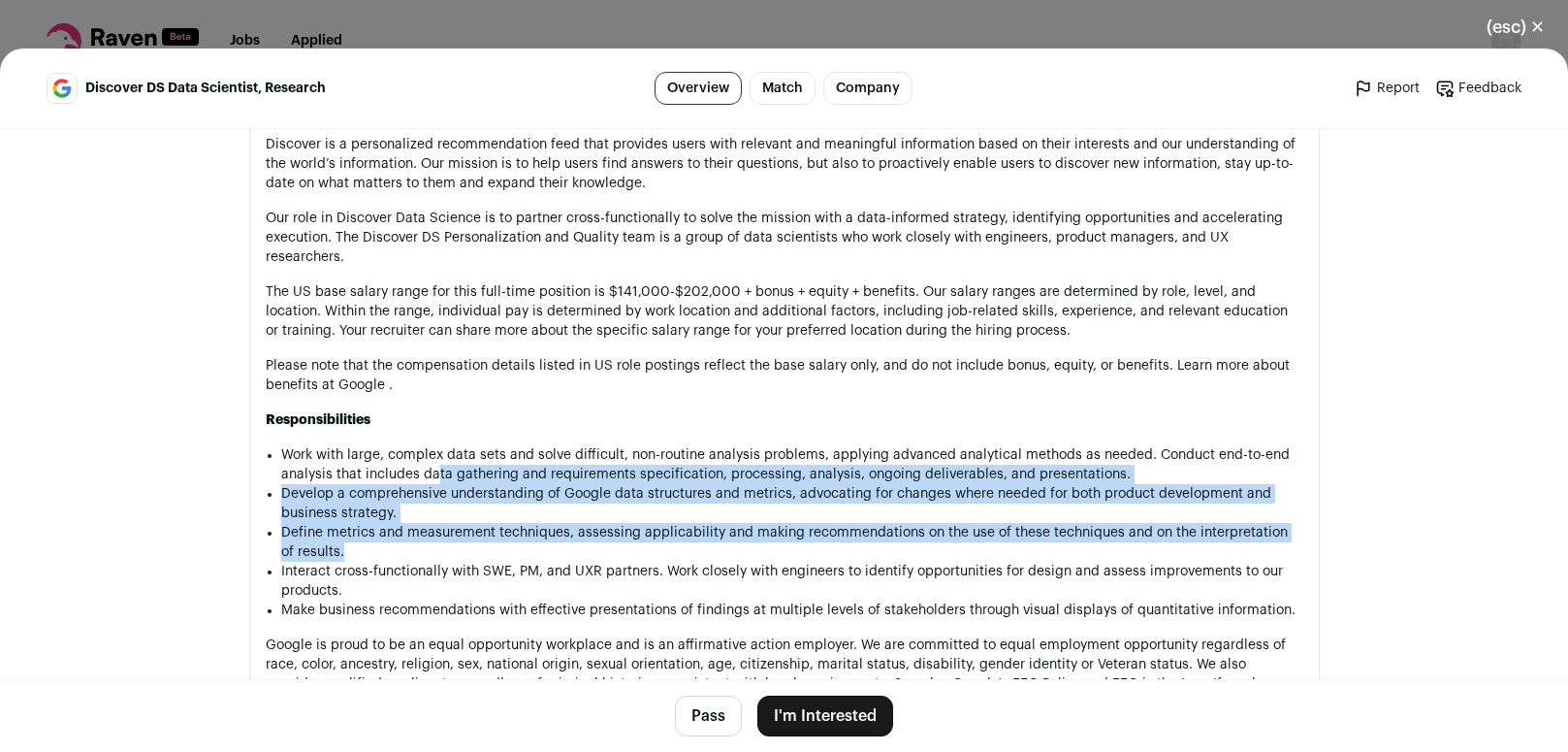
drag, startPoint x: 431, startPoint y: 480, endPoint x: 698, endPoint y: 548, distance: 275.5
click at [698, 548] on ul "Work with large, complex data sets and solve difficult, non-routine analysis pr…" at bounding box center [791, 533] width 1022 height 175
click at [698, 548] on li "Define metrics and measurement techniques, assessing applicability and making r…" at bounding box center [791, 542] width 1022 height 39
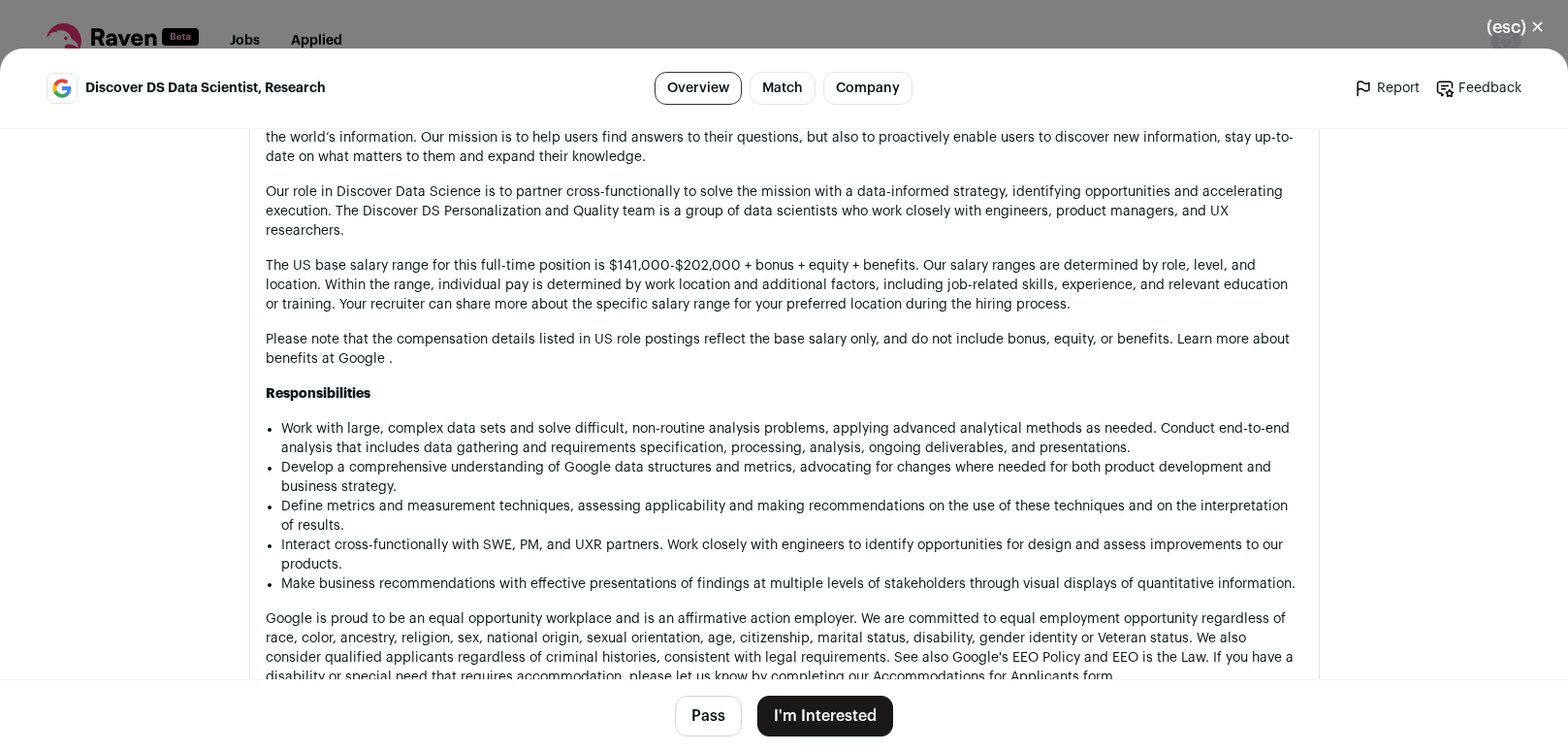
scroll to position [1517, 0]
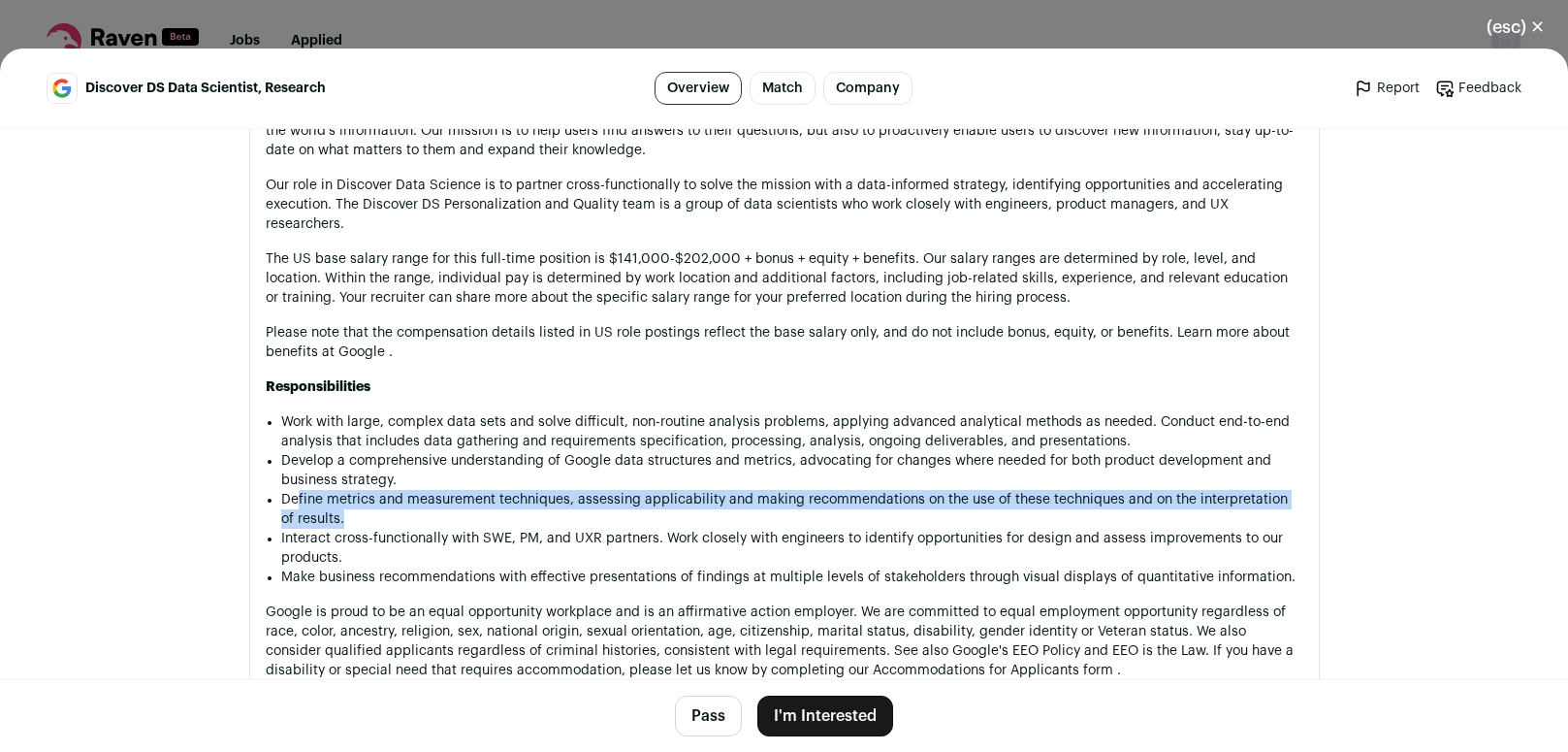
drag, startPoint x: 293, startPoint y: 494, endPoint x: 333, endPoint y: 515, distance: 45.2
click at [333, 515] on li "Define metrics and measurement techniques, assessing applicability and making r…" at bounding box center [791, 509] width 1022 height 39
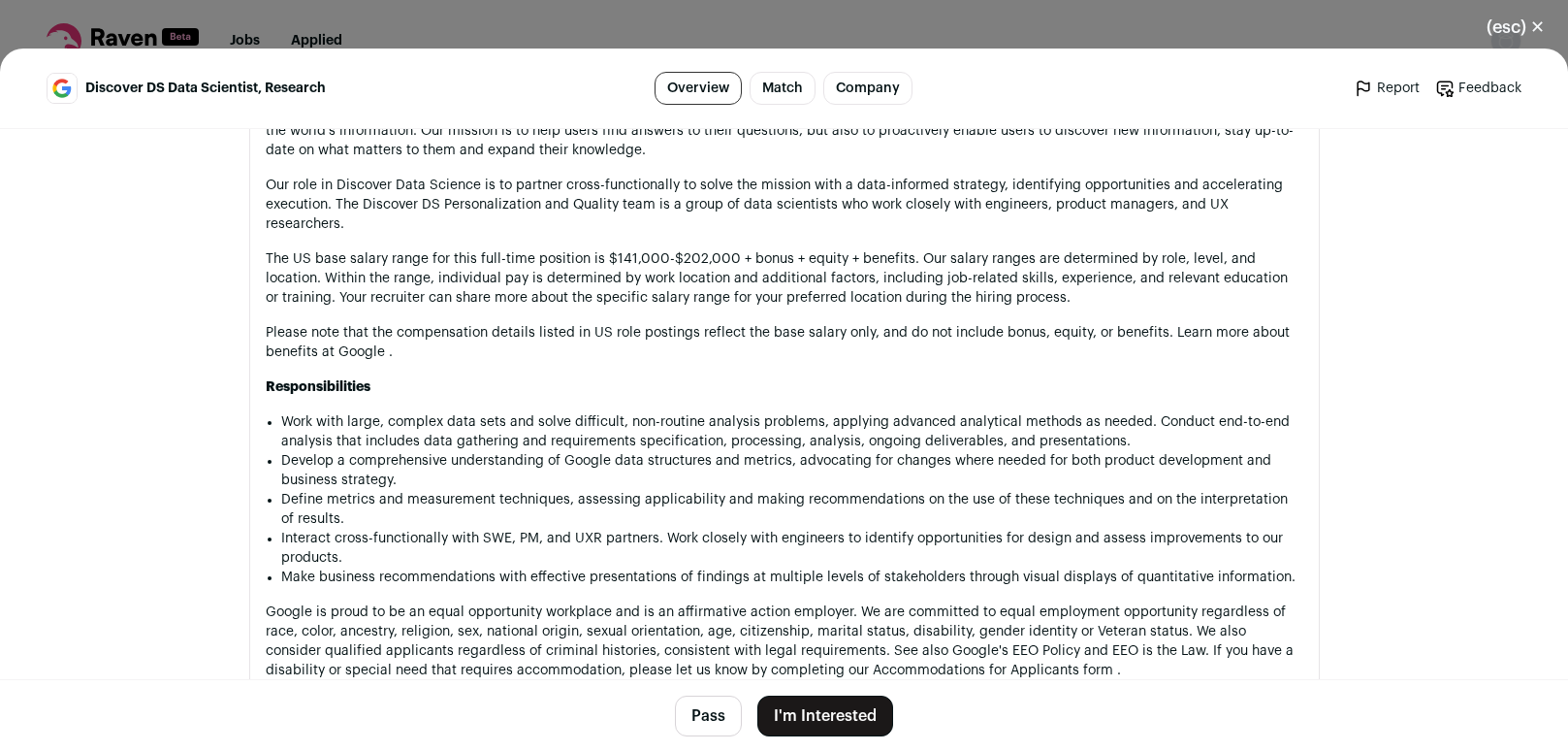
click at [333, 515] on li "Define metrics and measurement techniques, assessing applicability and making r…" at bounding box center [791, 509] width 1022 height 39
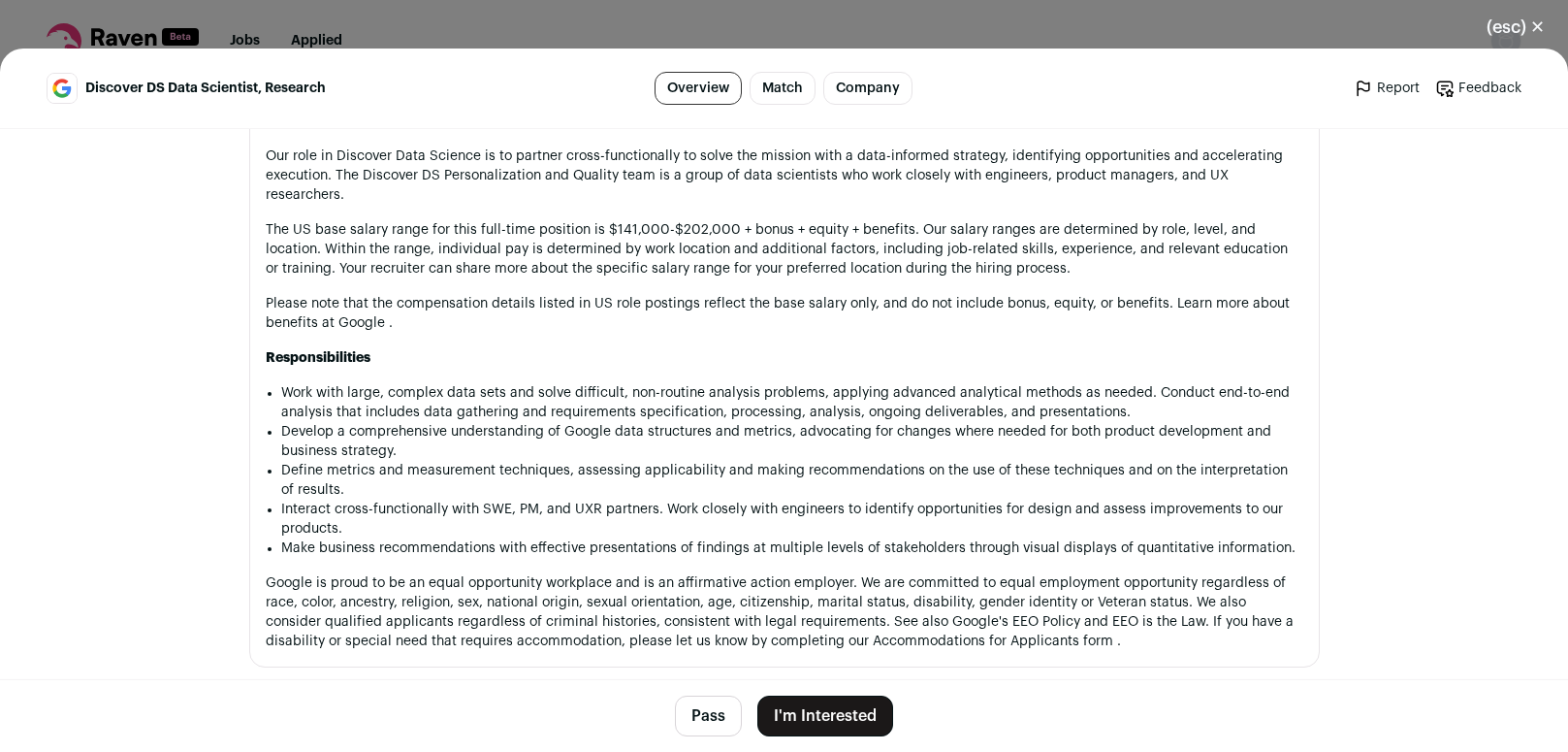
scroll to position [1550, 0]
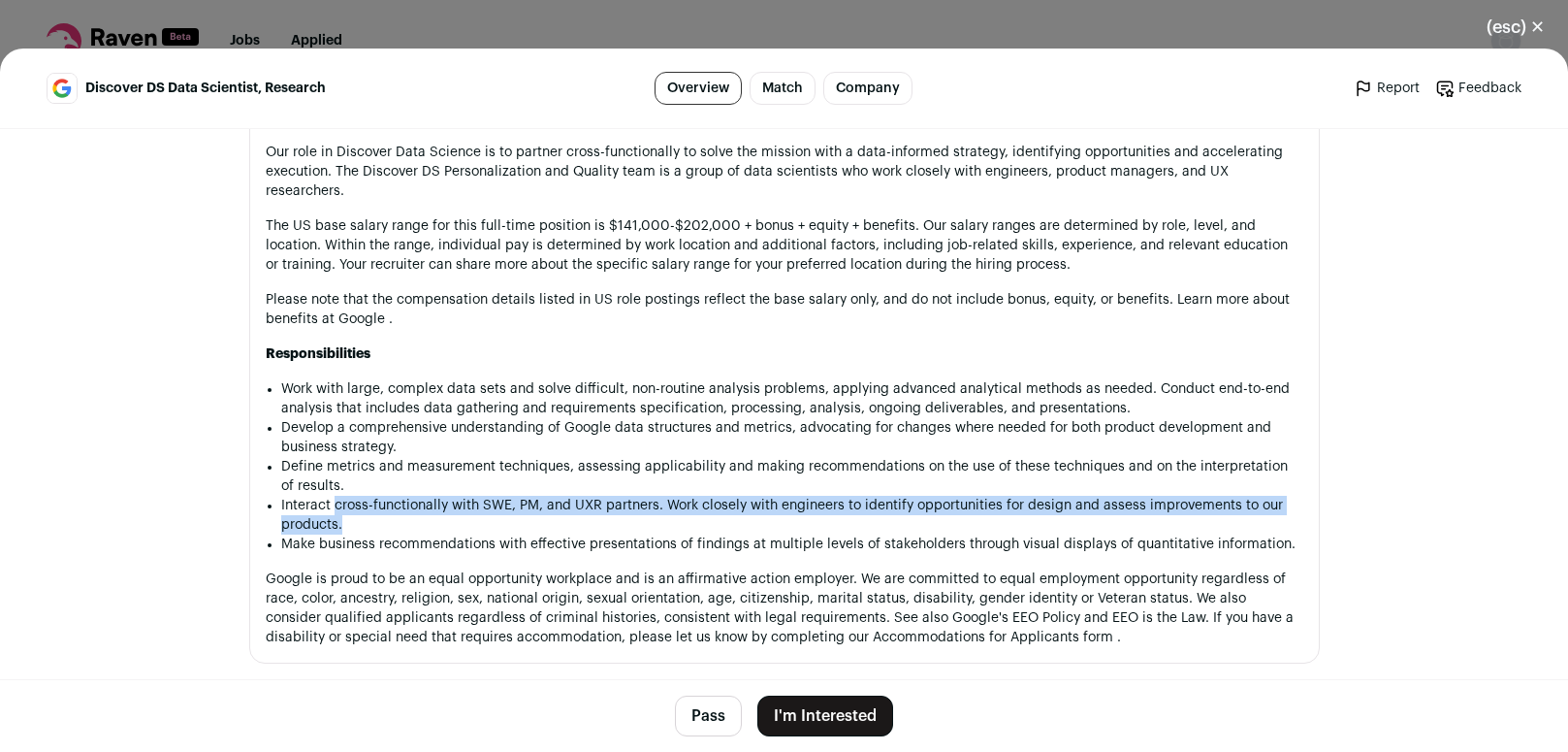
drag, startPoint x: 326, startPoint y: 502, endPoint x: 345, endPoint y: 524, distance: 29.1
click at [345, 524] on li "Interact cross-functionally with SWE, PM, and UXR partners. Work closely with e…" at bounding box center [791, 515] width 1022 height 39
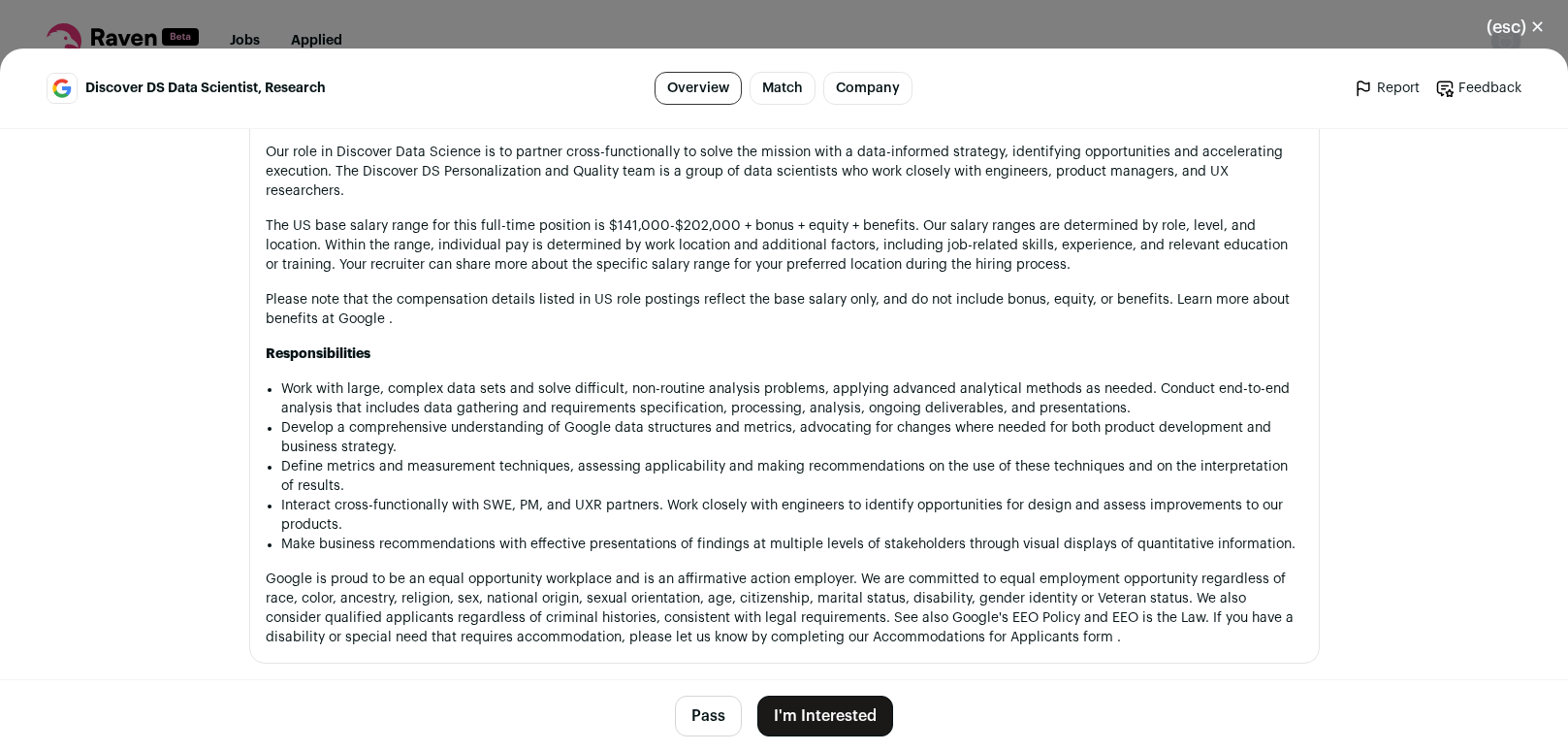
click at [345, 524] on li "Interact cross-functionally with SWE, PM, and UXR partners. Work closely with e…" at bounding box center [791, 515] width 1022 height 39
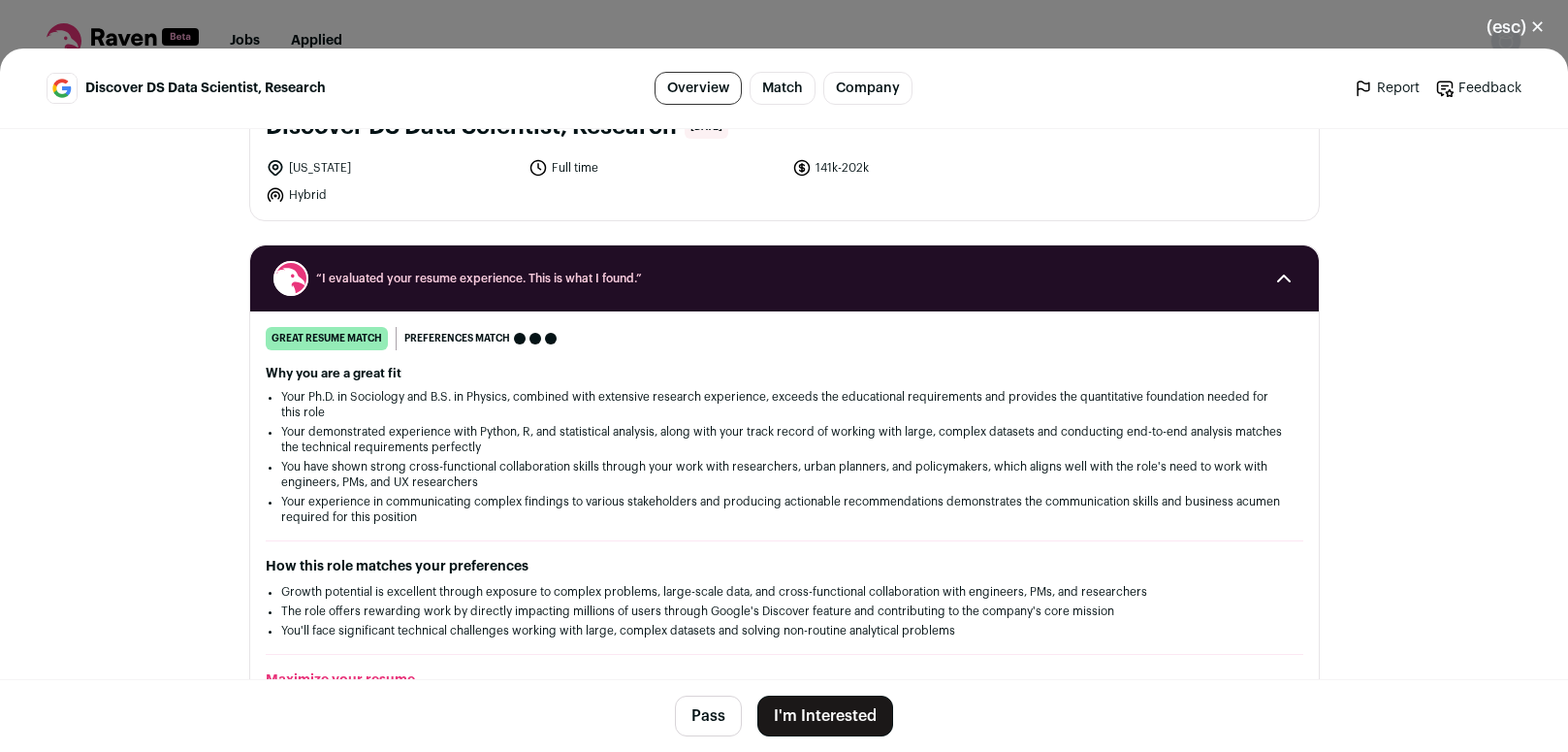
scroll to position [0, 0]
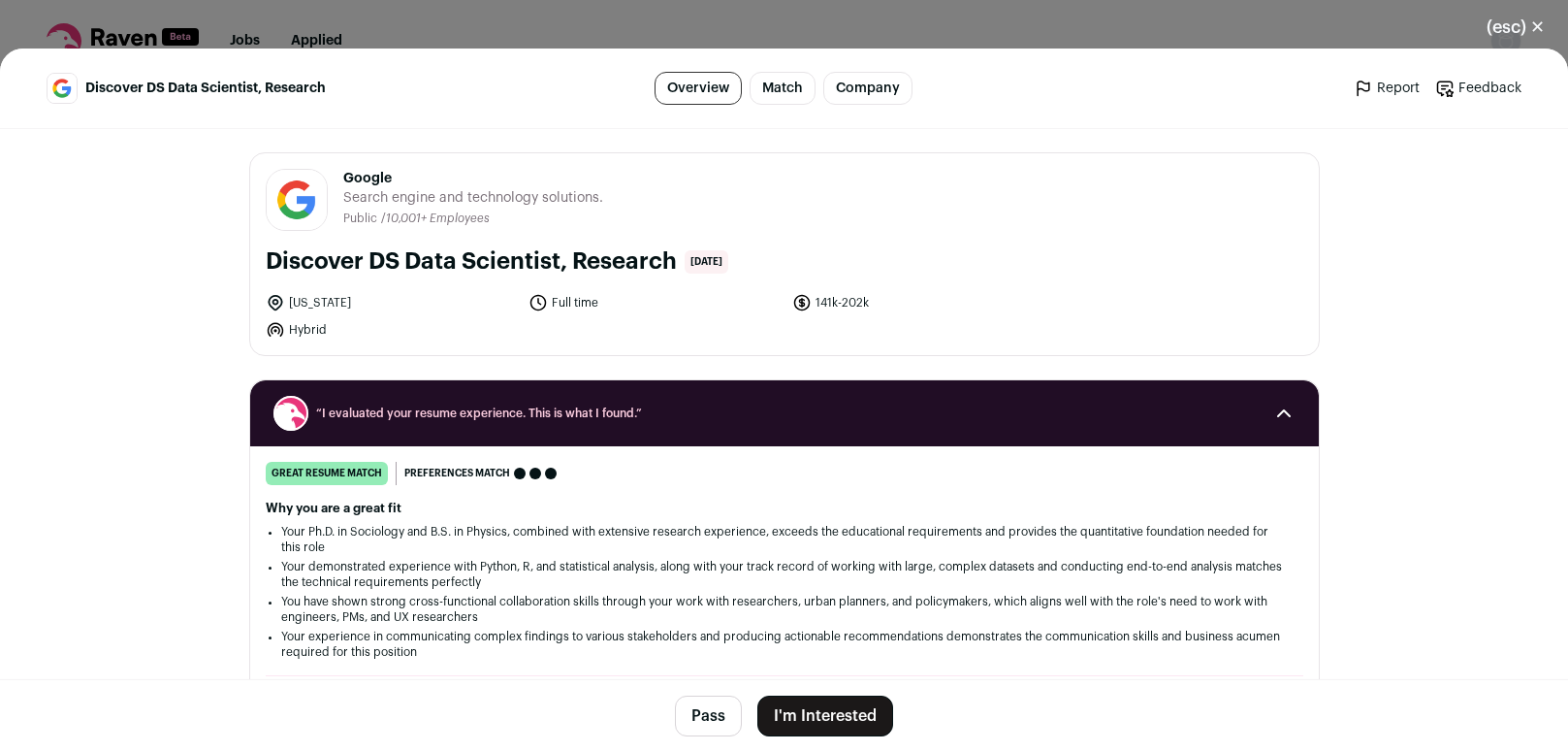
click at [1532, 27] on button "(esc) ✕" at bounding box center [1515, 27] width 105 height 43
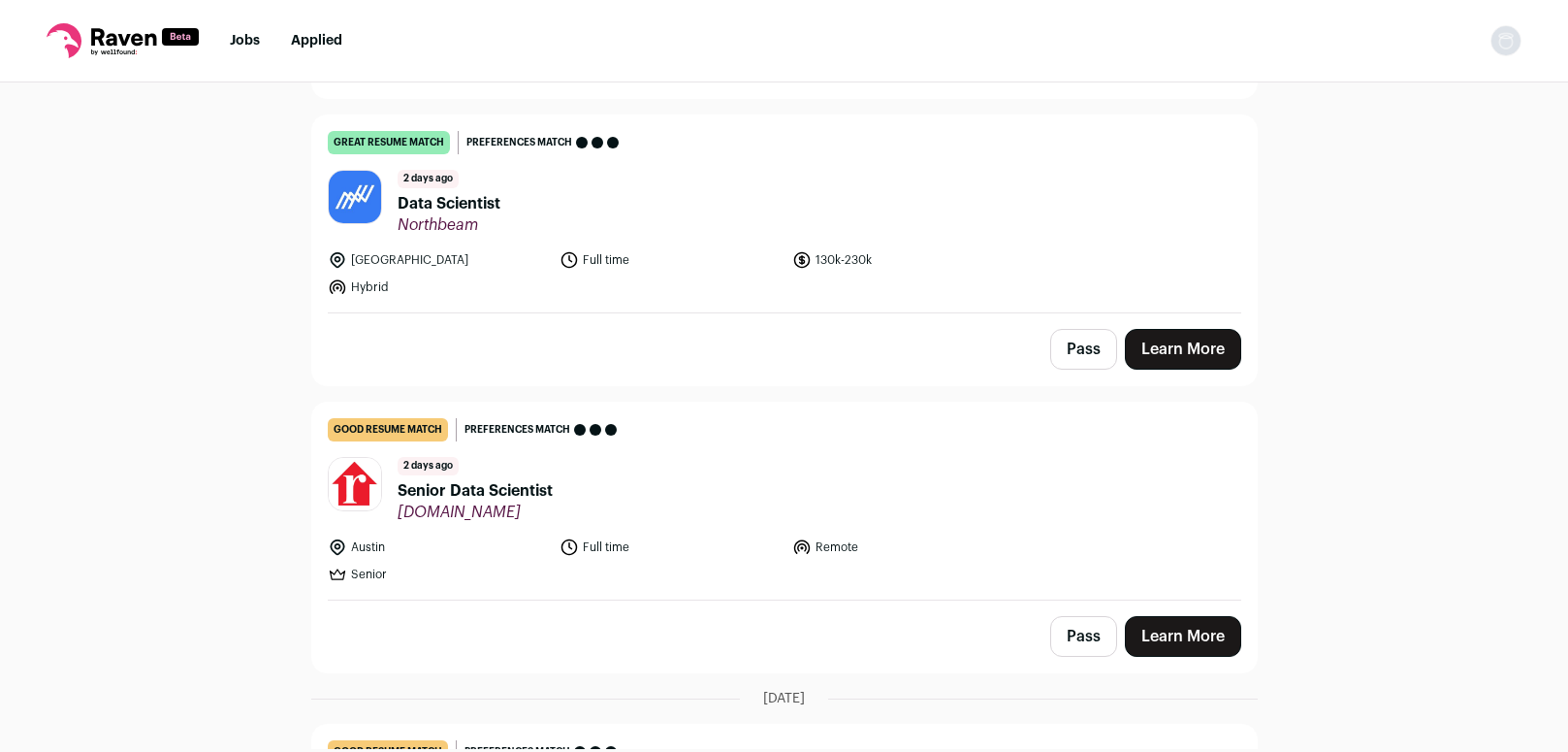
scroll to position [2919, 0]
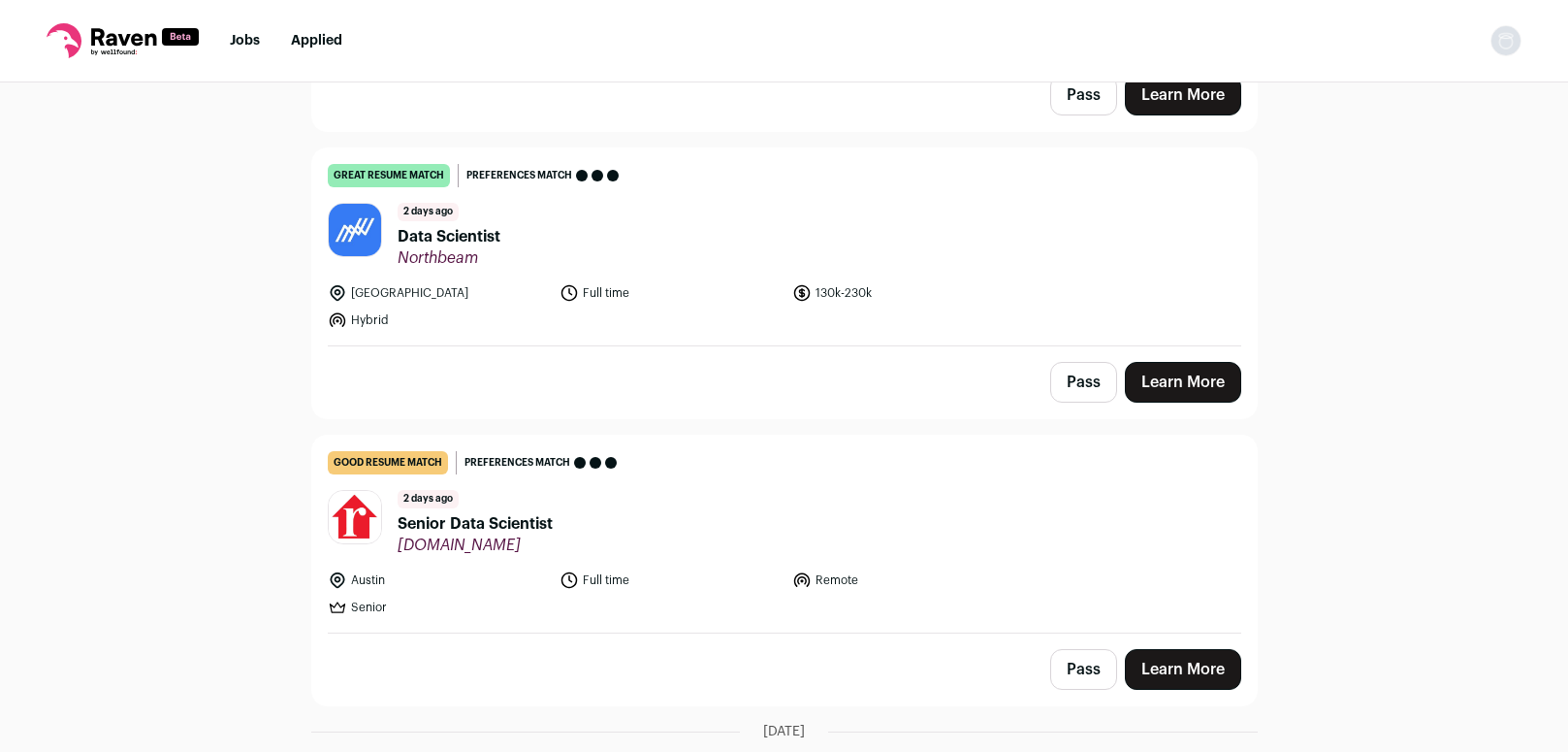
click at [726, 250] on header "[DATE] Data Scientist Northbeam" at bounding box center [784, 234] width 913 height 65
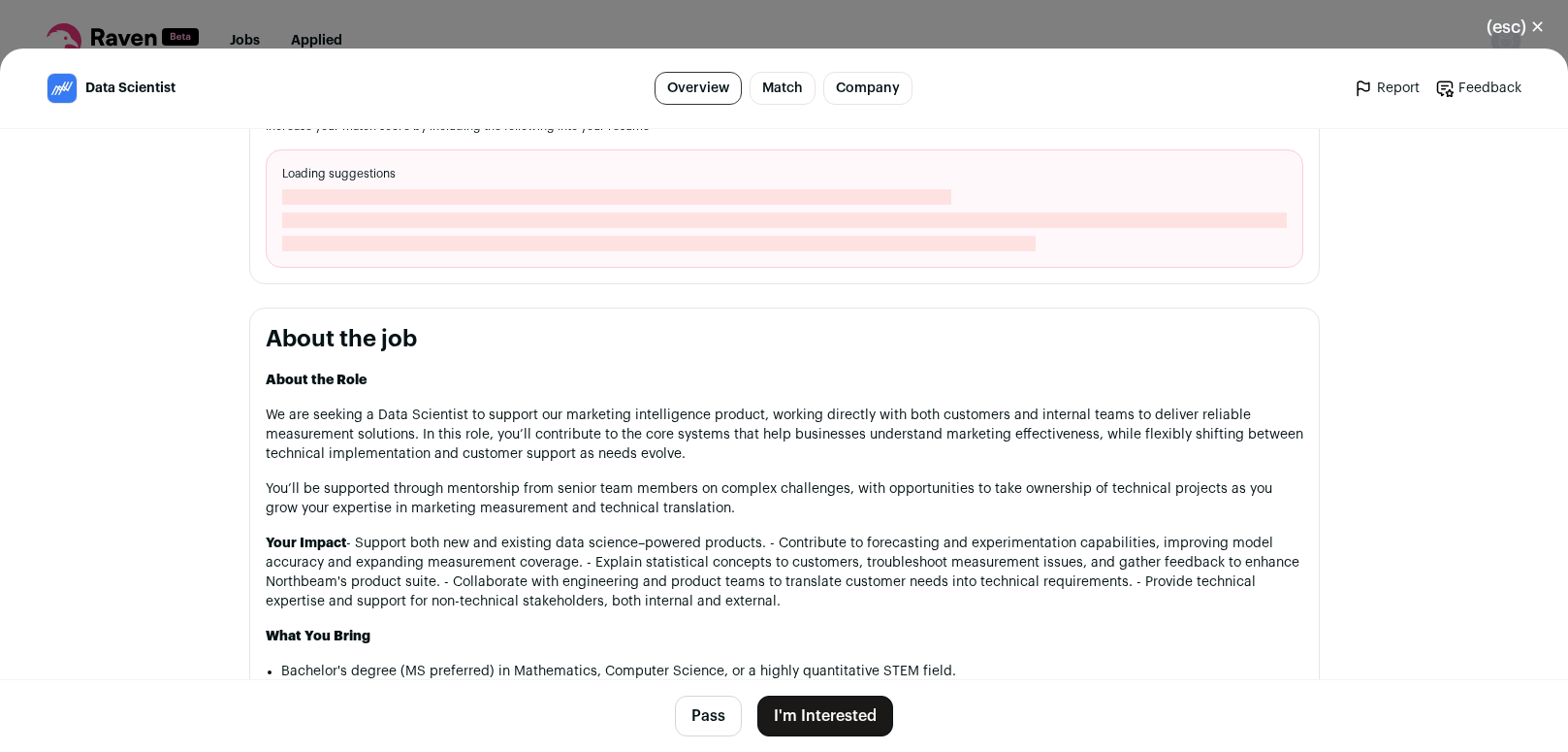
scroll to position [726, 0]
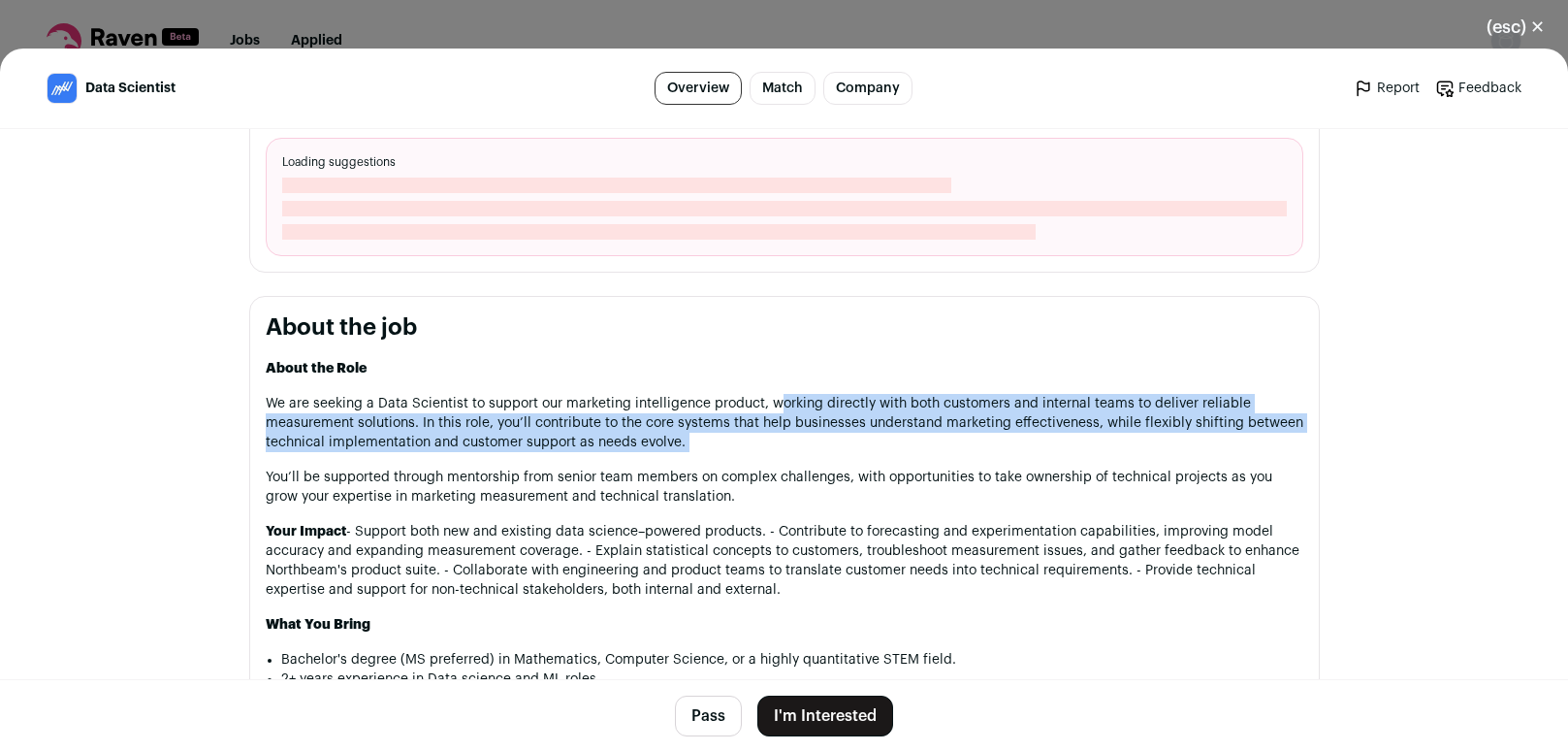
drag, startPoint x: 773, startPoint y: 406, endPoint x: 871, endPoint y: 468, distance: 116.0
click at [871, 468] on div "About the Role We are seeking a Data Scientist to support our marketing intelli…" at bounding box center [784, 663] width 1038 height 609
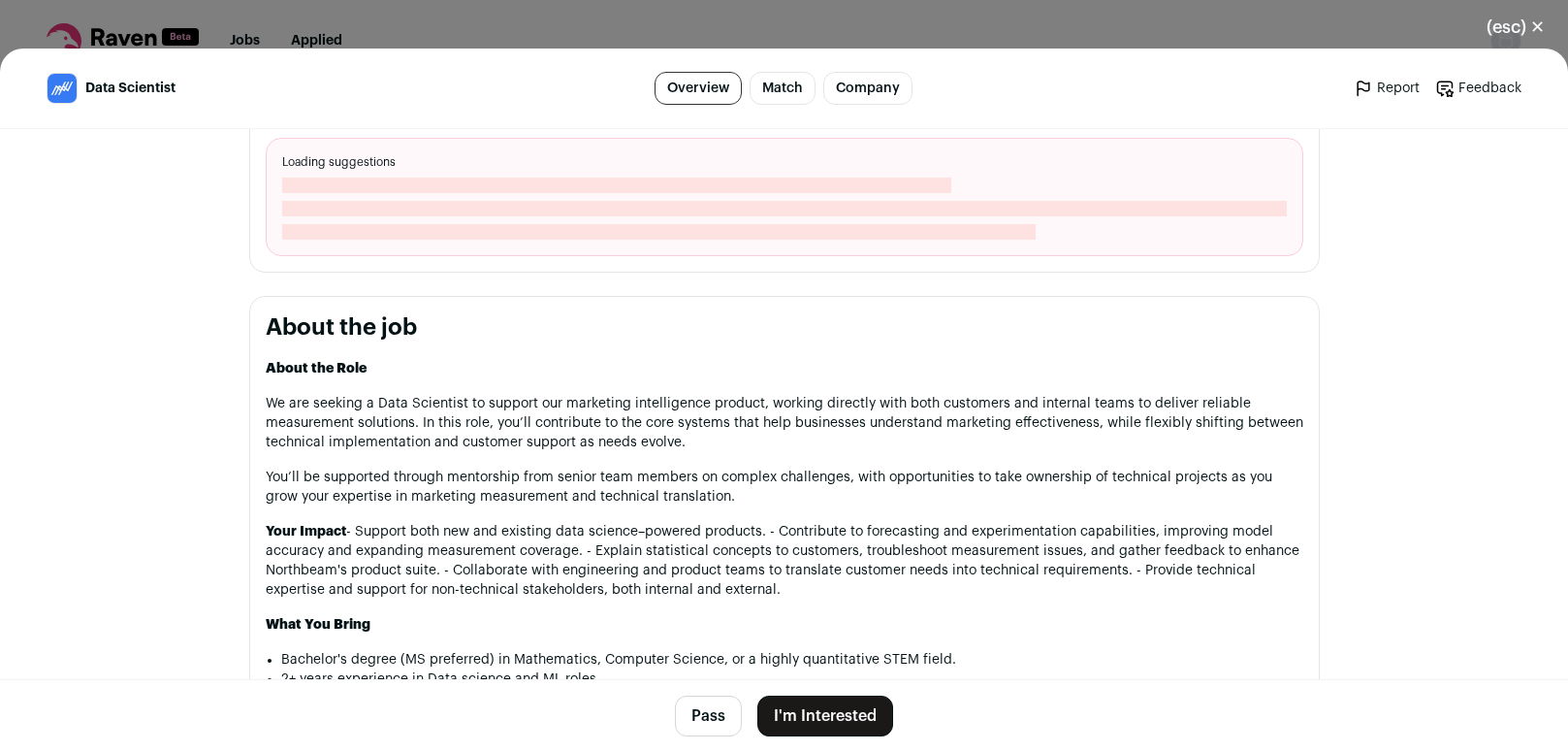
click at [871, 468] on div "About the Role We are seeking a Data Scientist to support our marketing intelli…" at bounding box center [784, 663] width 1038 height 609
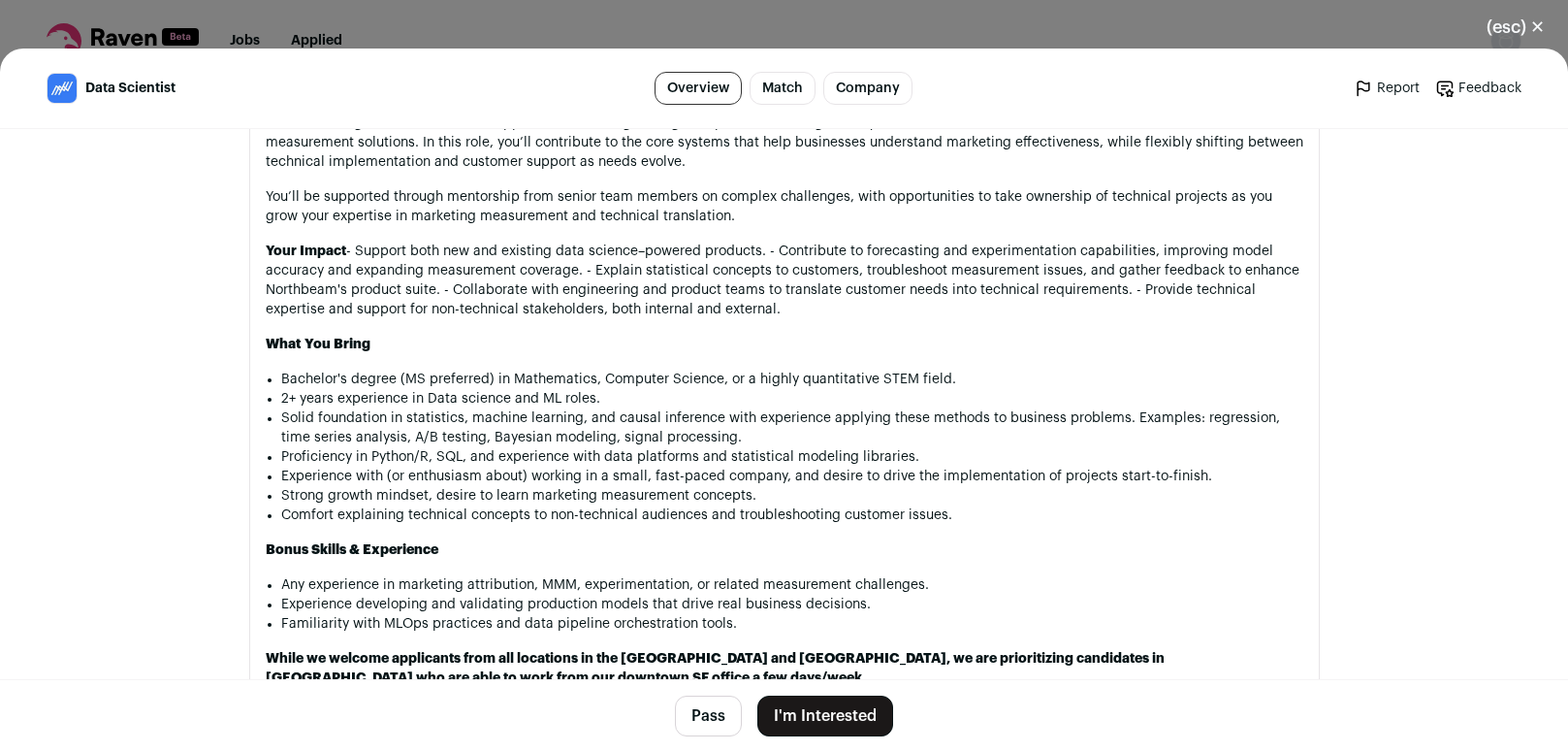
scroll to position [1204, 0]
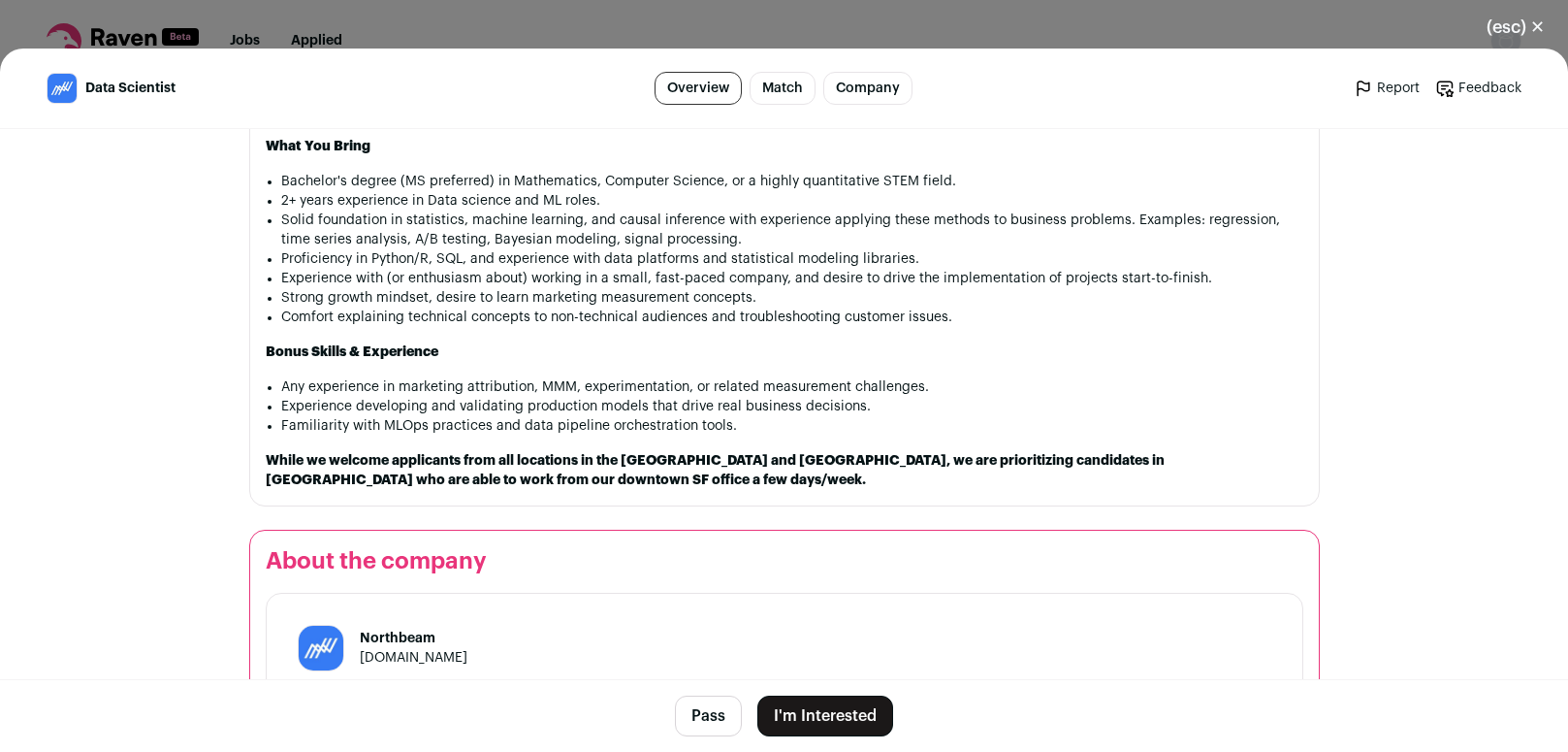
click at [1534, 17] on button "(esc) ✕" at bounding box center [1515, 27] width 105 height 43
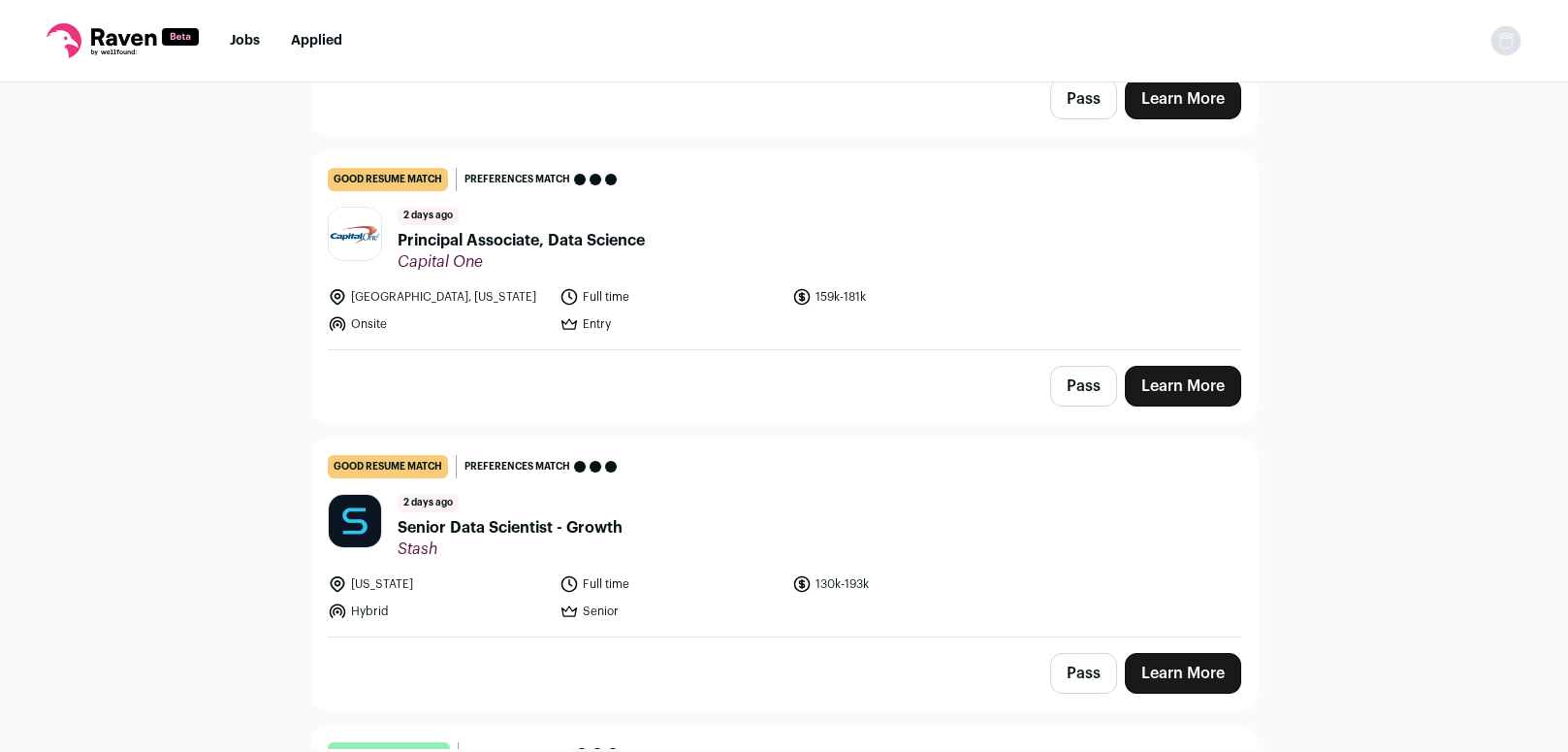
scroll to position [3777, 0]
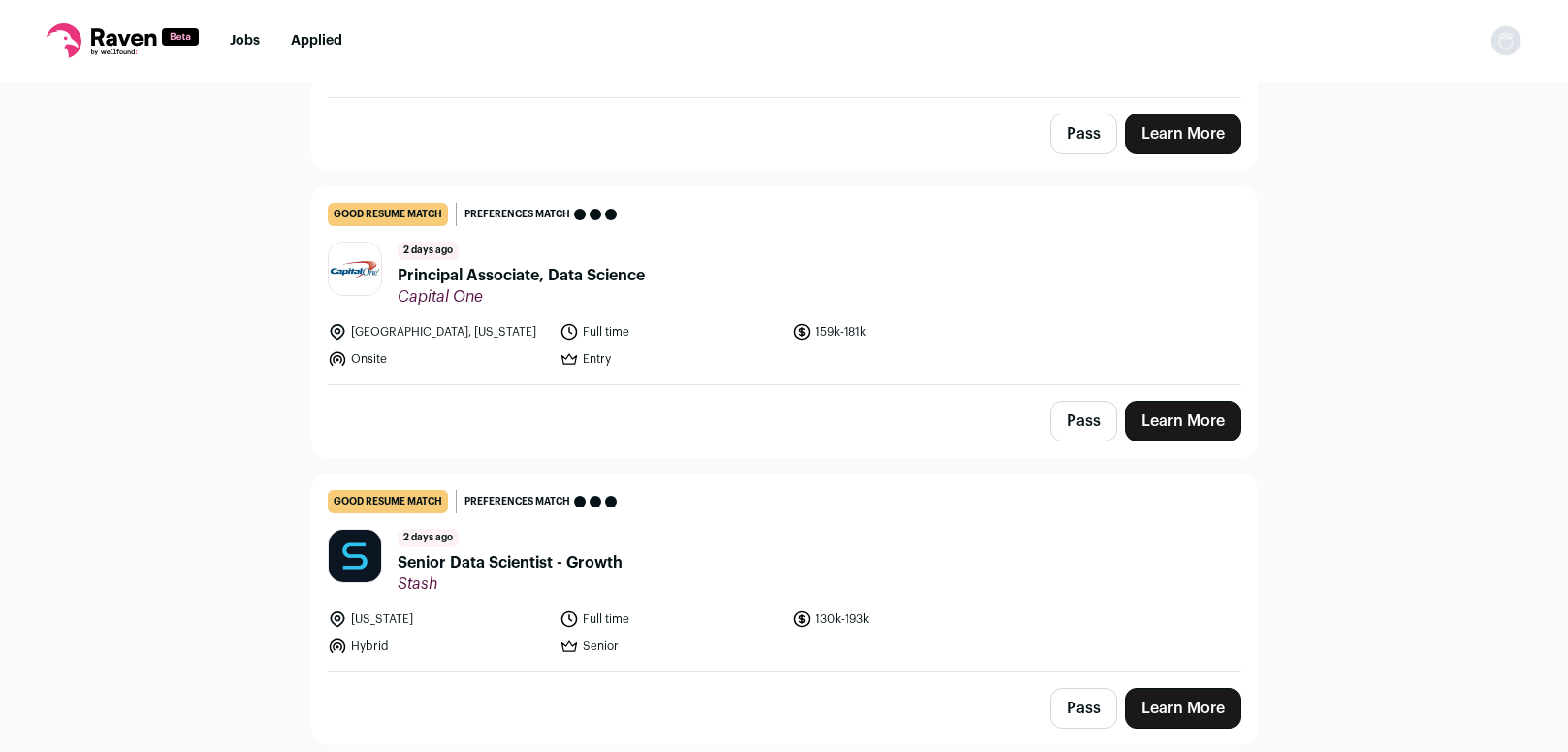
click at [938, 266] on header "[DATE] Principal Associate, Data Science Capital One" at bounding box center [784, 273] width 913 height 65
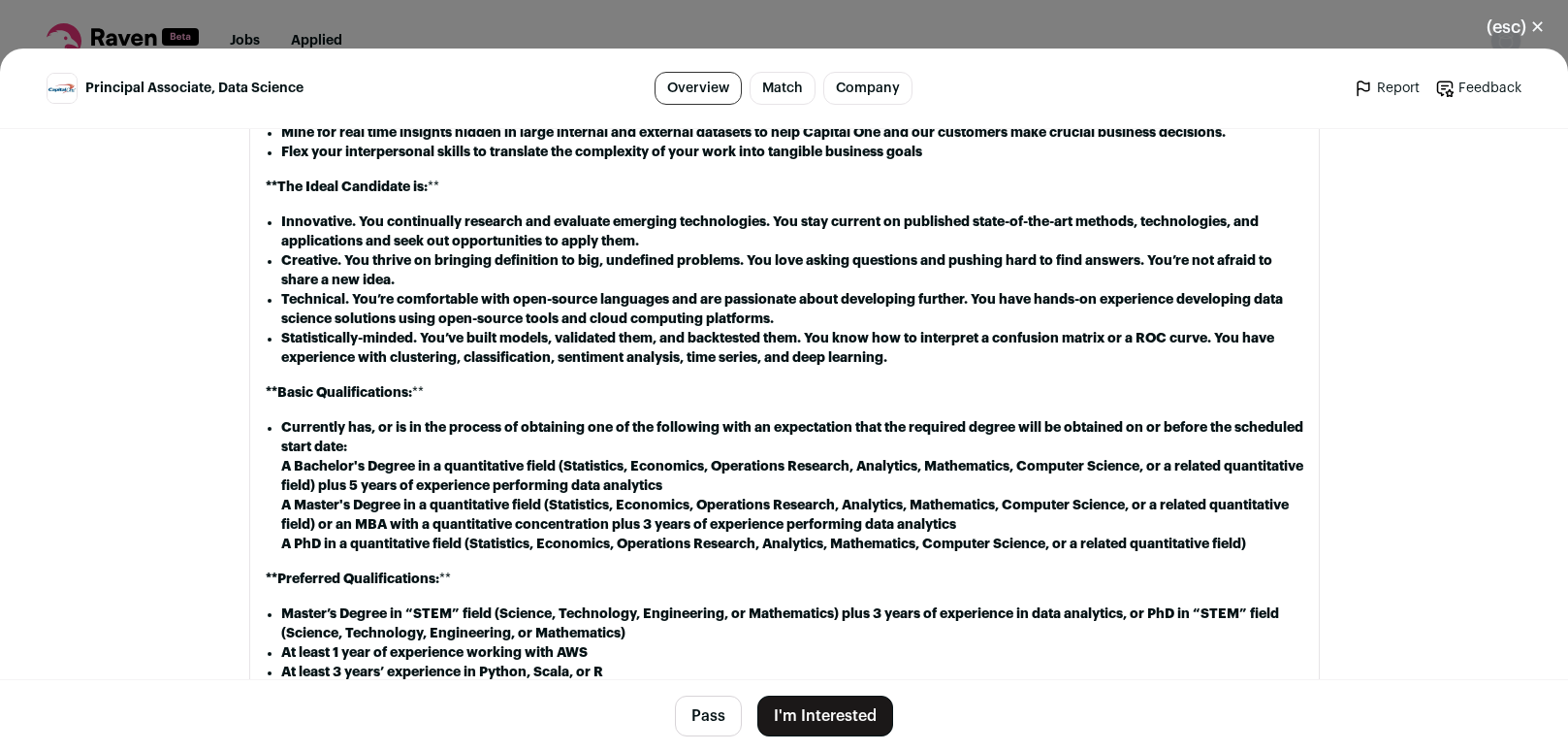
scroll to position [1622, 0]
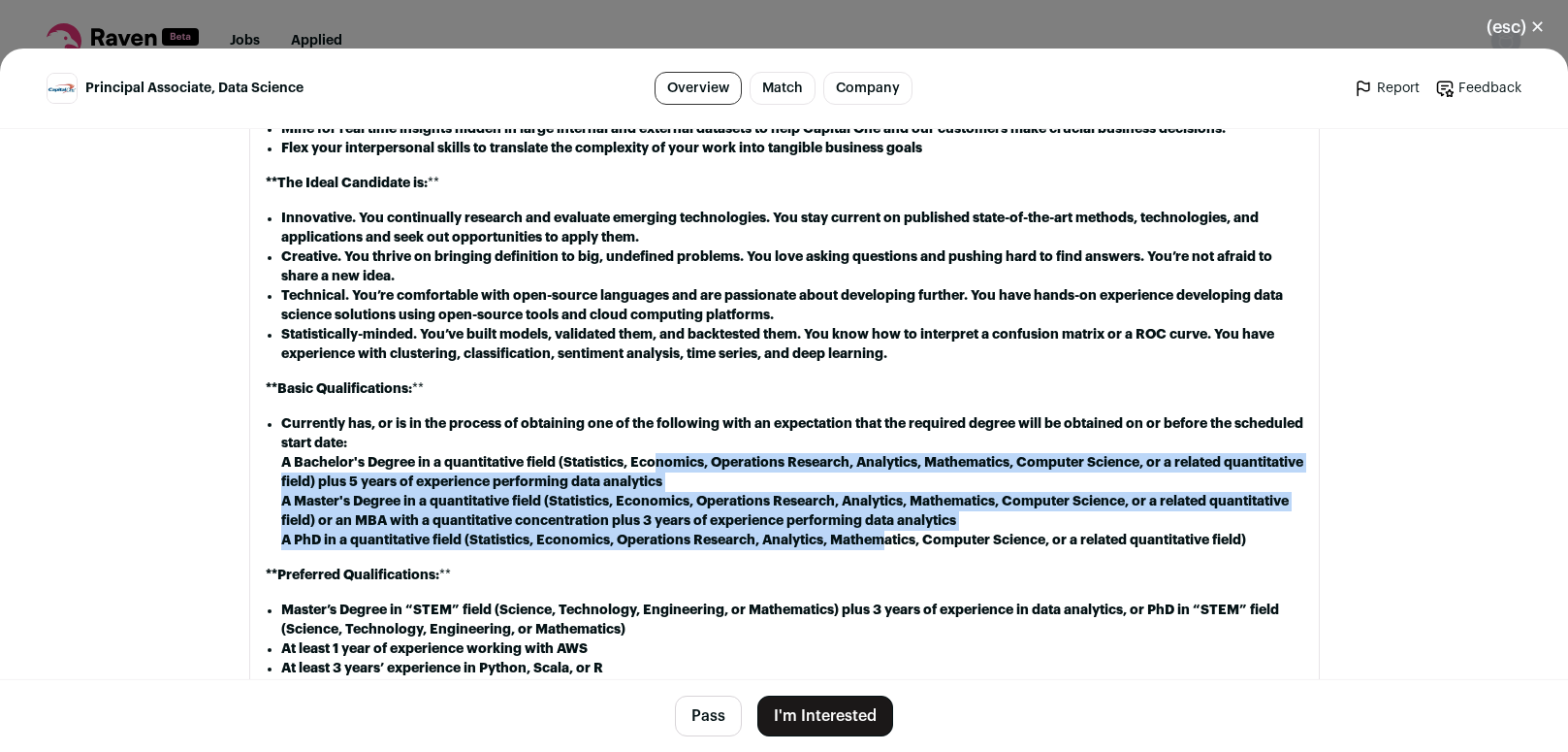
drag, startPoint x: 658, startPoint y: 482, endPoint x: 877, endPoint y: 558, distance: 231.8
click at [877, 551] on ul "A Bachelor's Degree in a quantitative field (Statistics, Economics, Operations …" at bounding box center [791, 501] width 1022 height 97
click at [877, 548] on strong "A PhD in a quantitative field (Statistics, Economics, Operations Research, Anal…" at bounding box center [764, 541] width 965 height 14
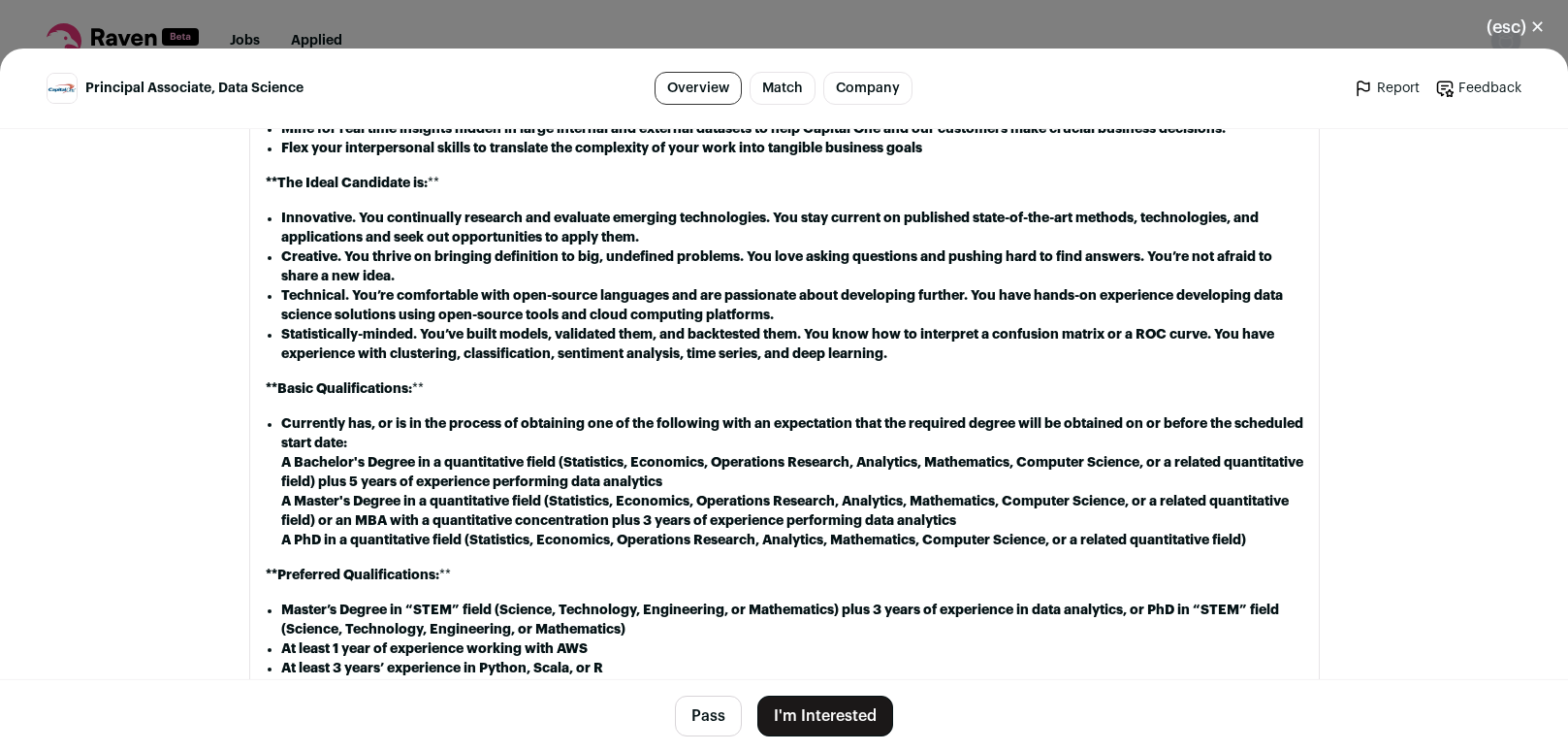
scroll to position [1902, 0]
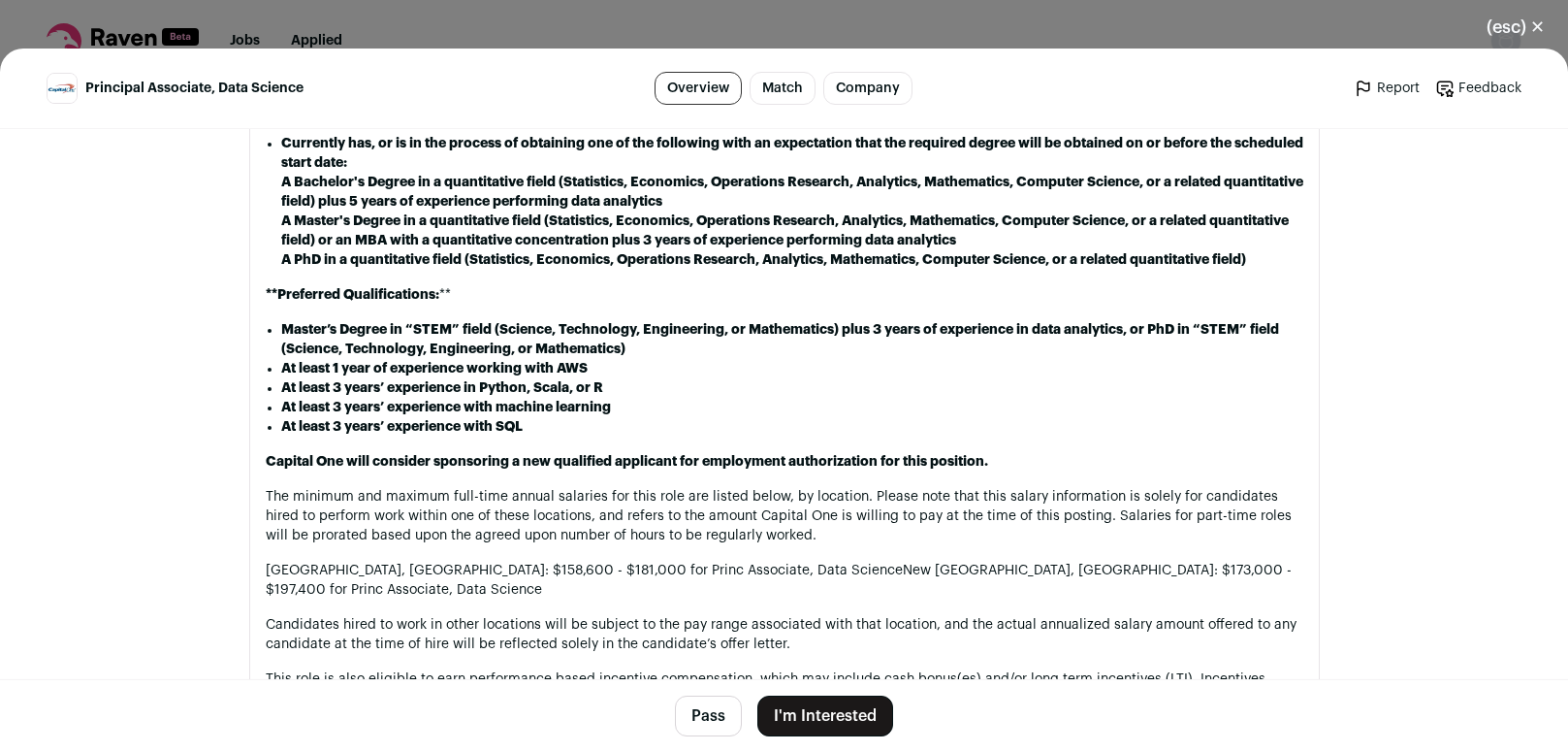
click at [1533, 32] on button "(esc) ✕" at bounding box center [1515, 27] width 105 height 43
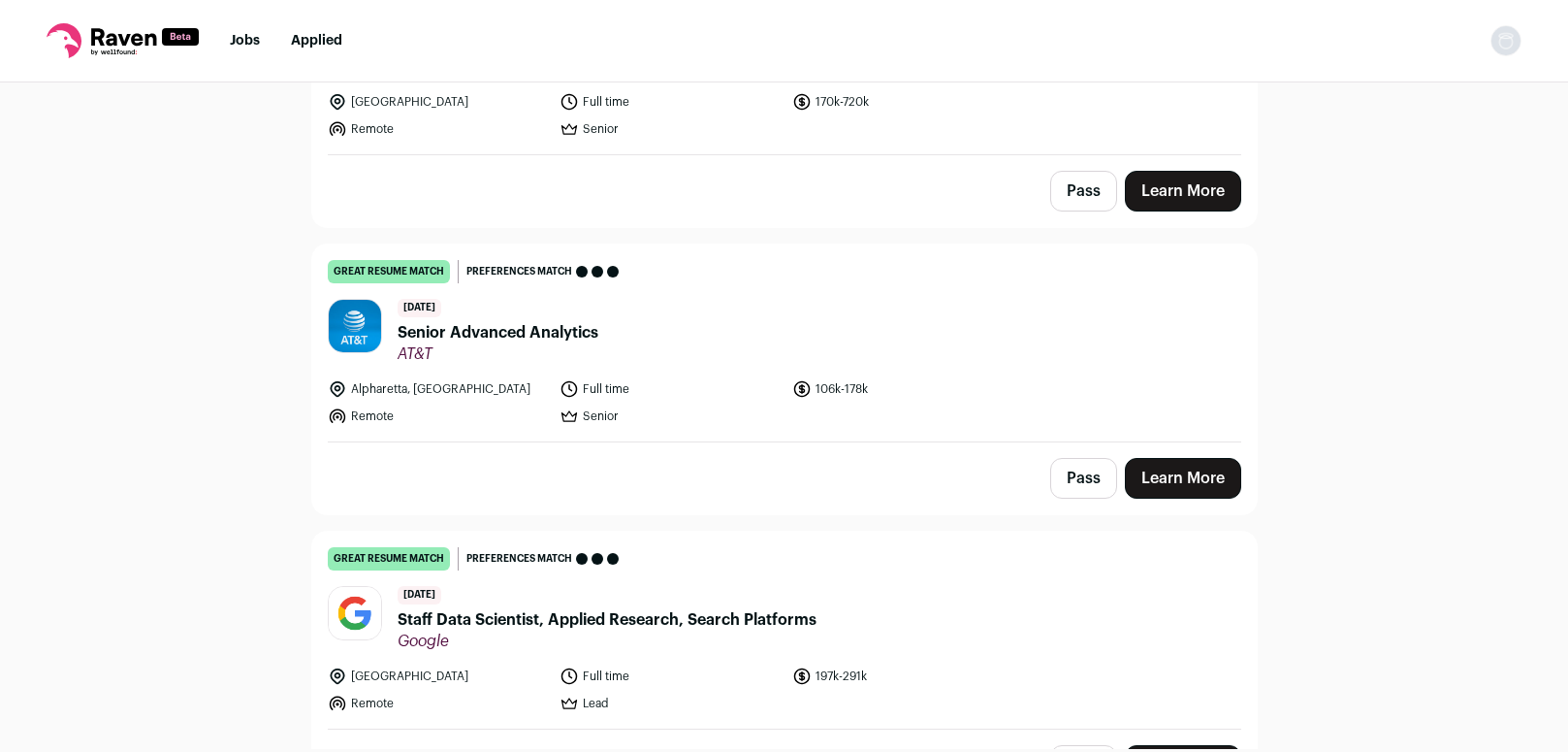
scroll to position [6433, 0]
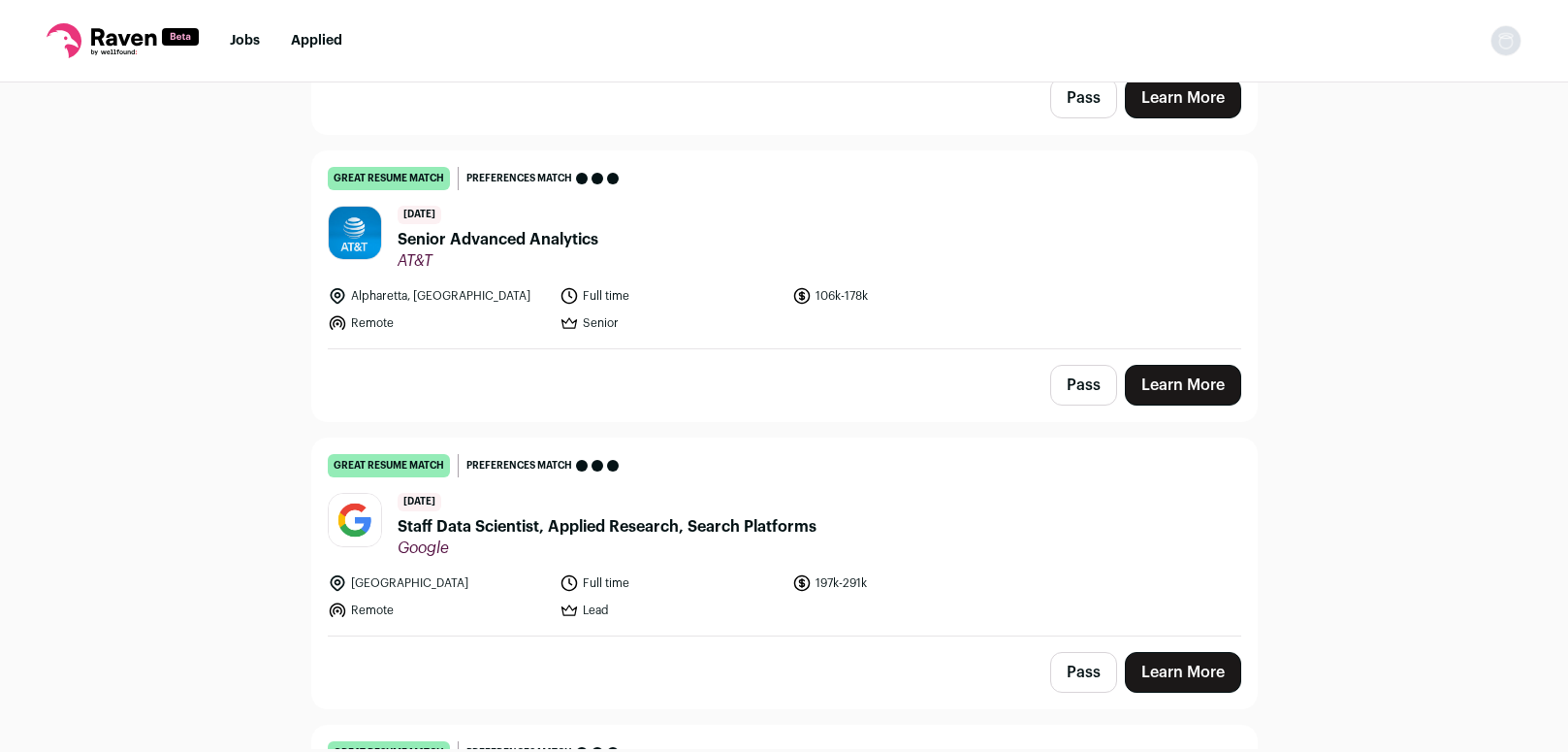
click at [801, 232] on header "[DATE] Senior Advanced Analytics AT&T" at bounding box center [784, 237] width 913 height 65
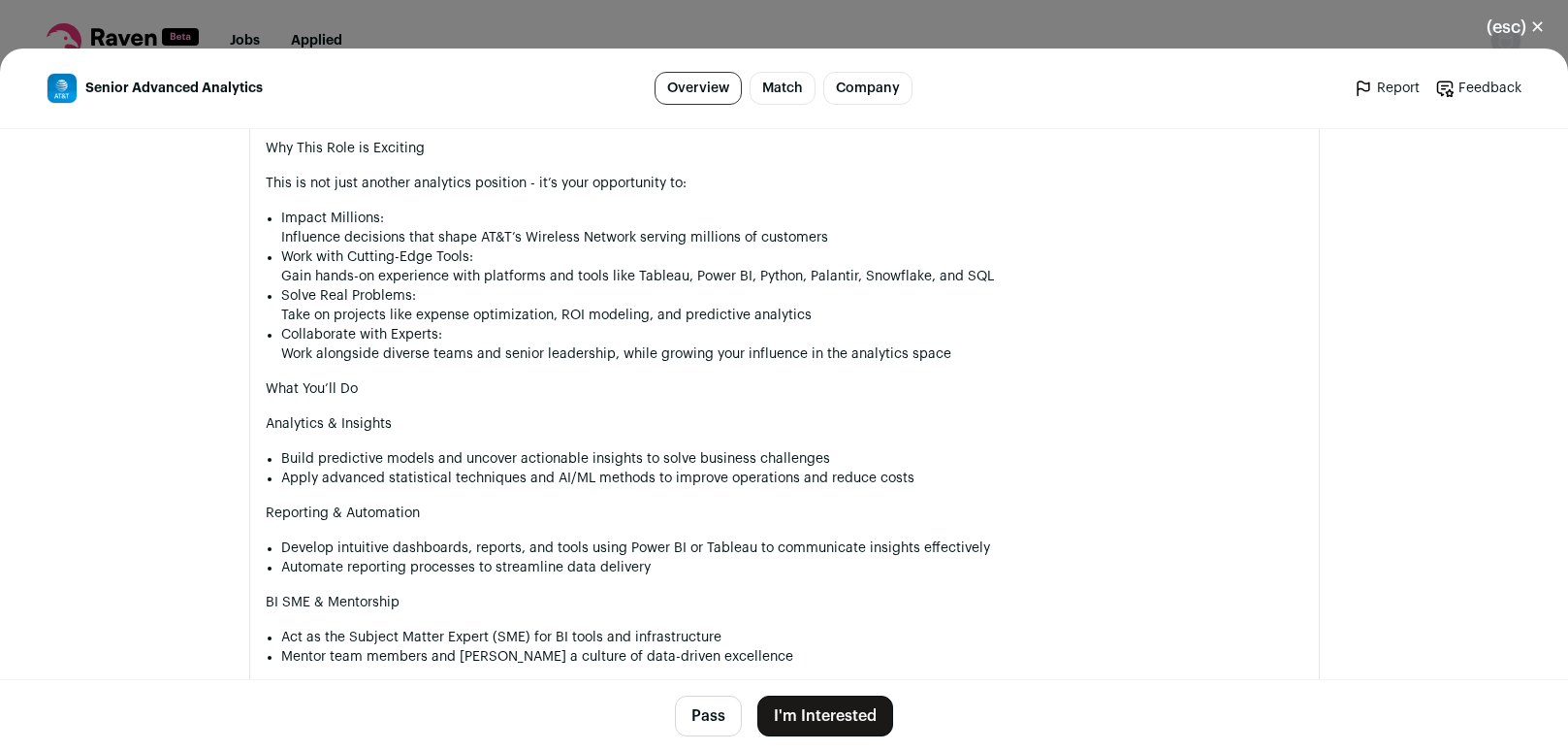
scroll to position [1336, 0]
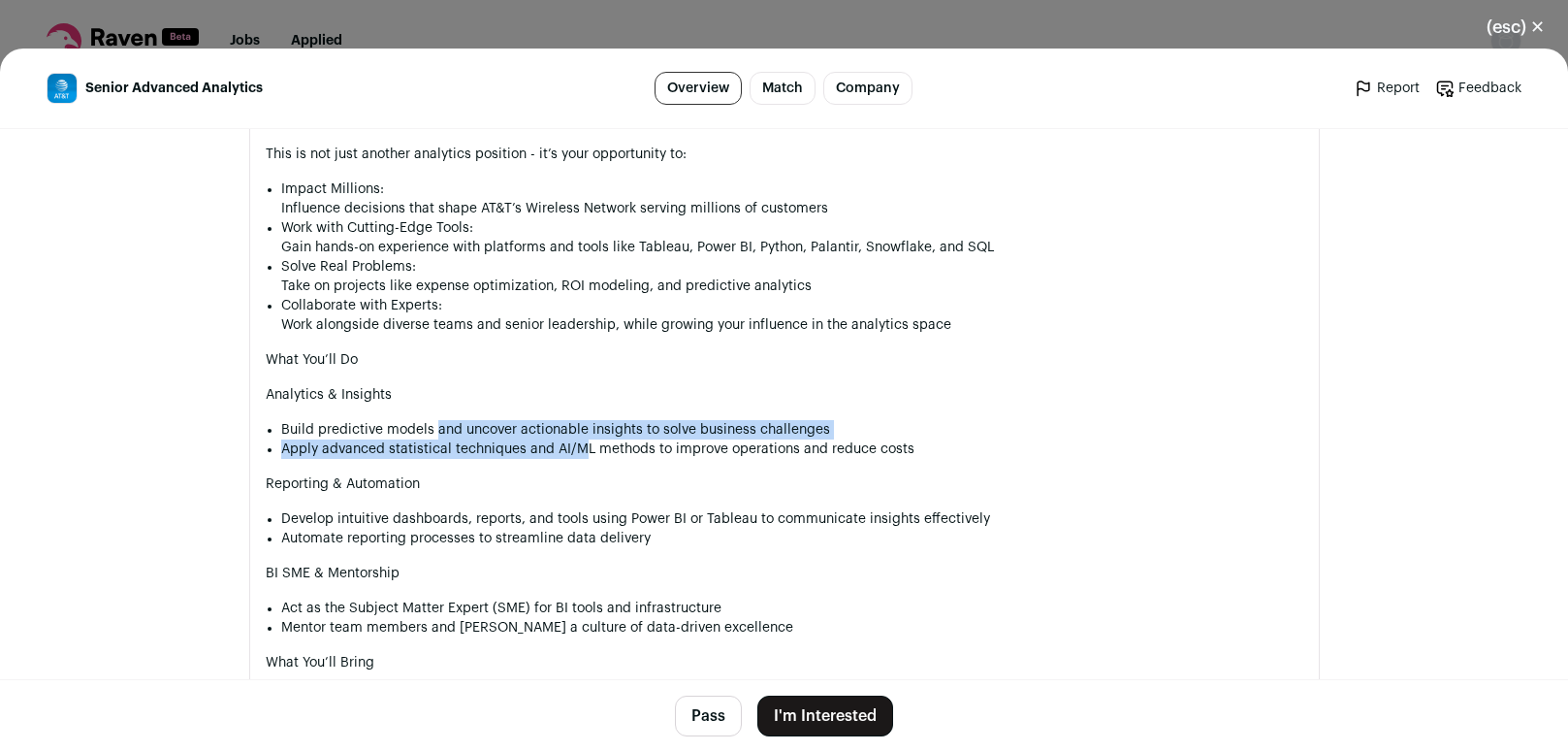
drag, startPoint x: 429, startPoint y: 431, endPoint x: 579, endPoint y: 460, distance: 152.8
click at [579, 459] on ul "Build predictive models and uncover actionable insights to solve business chall…" at bounding box center [791, 439] width 1022 height 39
click at [579, 459] on li "Apply advanced statistical techniques and AI/ML methods to improve operations a…" at bounding box center [791, 449] width 1022 height 19
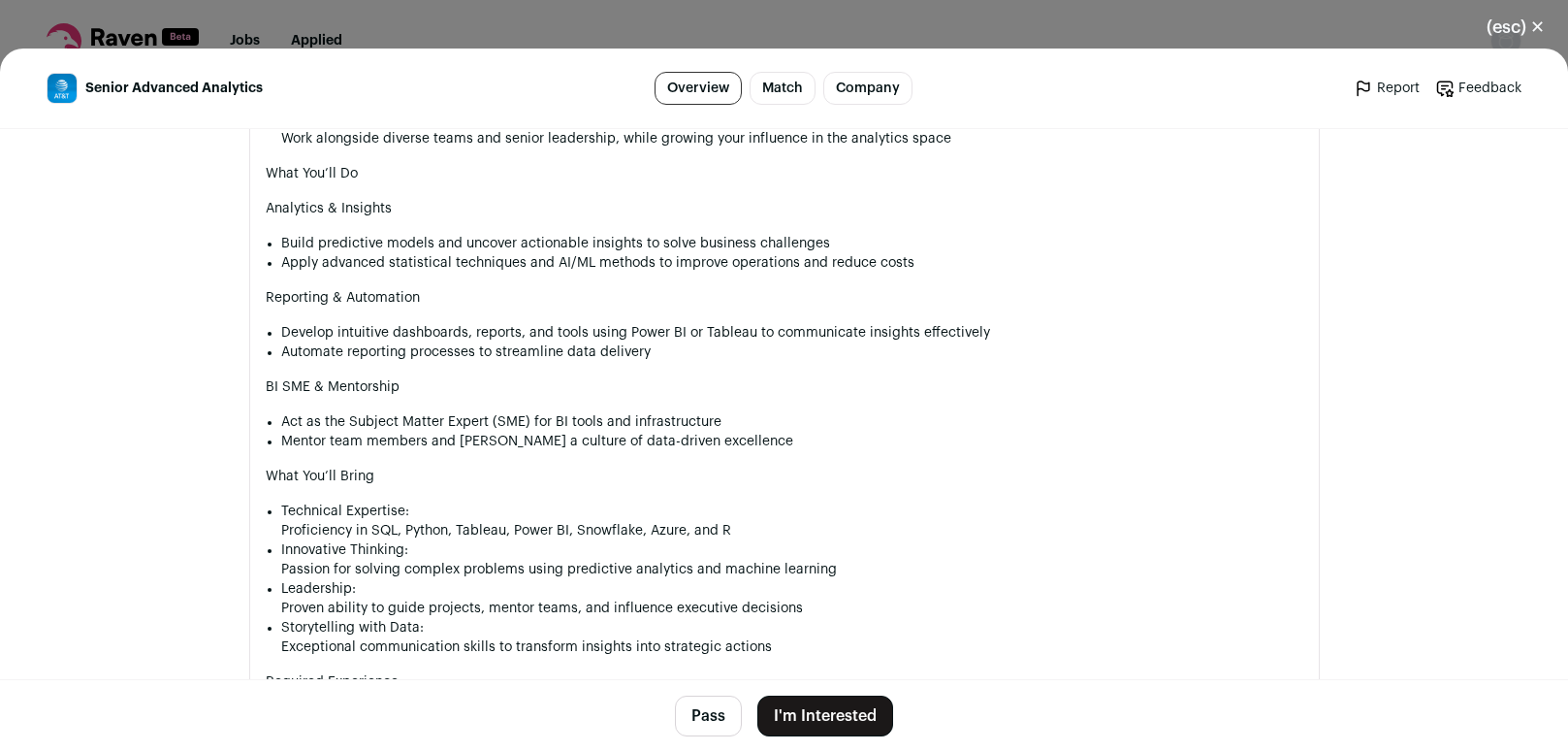
scroll to position [1633, 0]
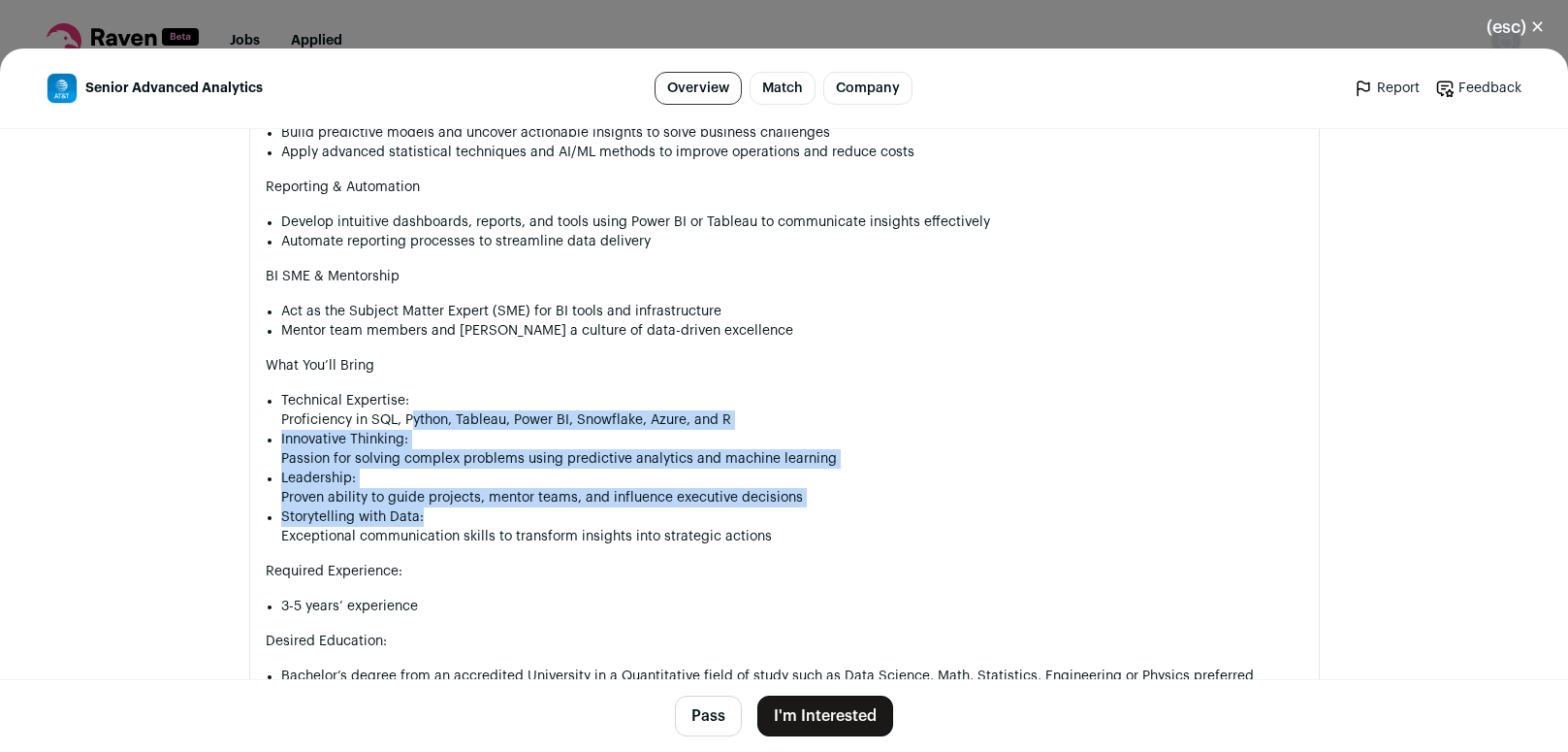
drag, startPoint x: 404, startPoint y: 431, endPoint x: 537, endPoint y: 539, distance: 171.3
click at [537, 539] on ul "Technical Expertise: Proficiency in SQL, Python, Tableau, Power BI, Snowflake, …" at bounding box center [791, 469] width 1022 height 156
click at [537, 527] on p "Storytelling with Data:" at bounding box center [791, 517] width 1022 height 19
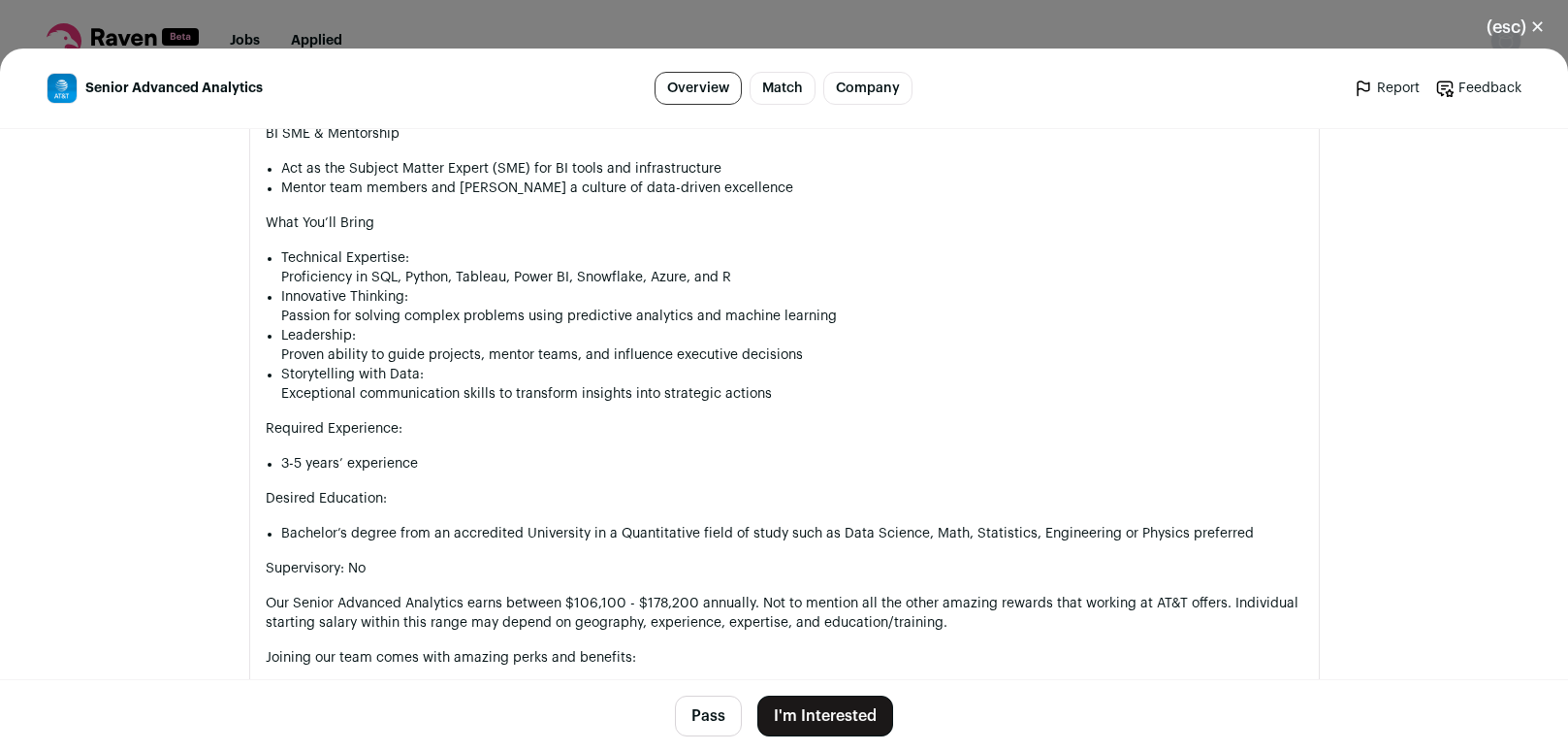
scroll to position [1831, 0]
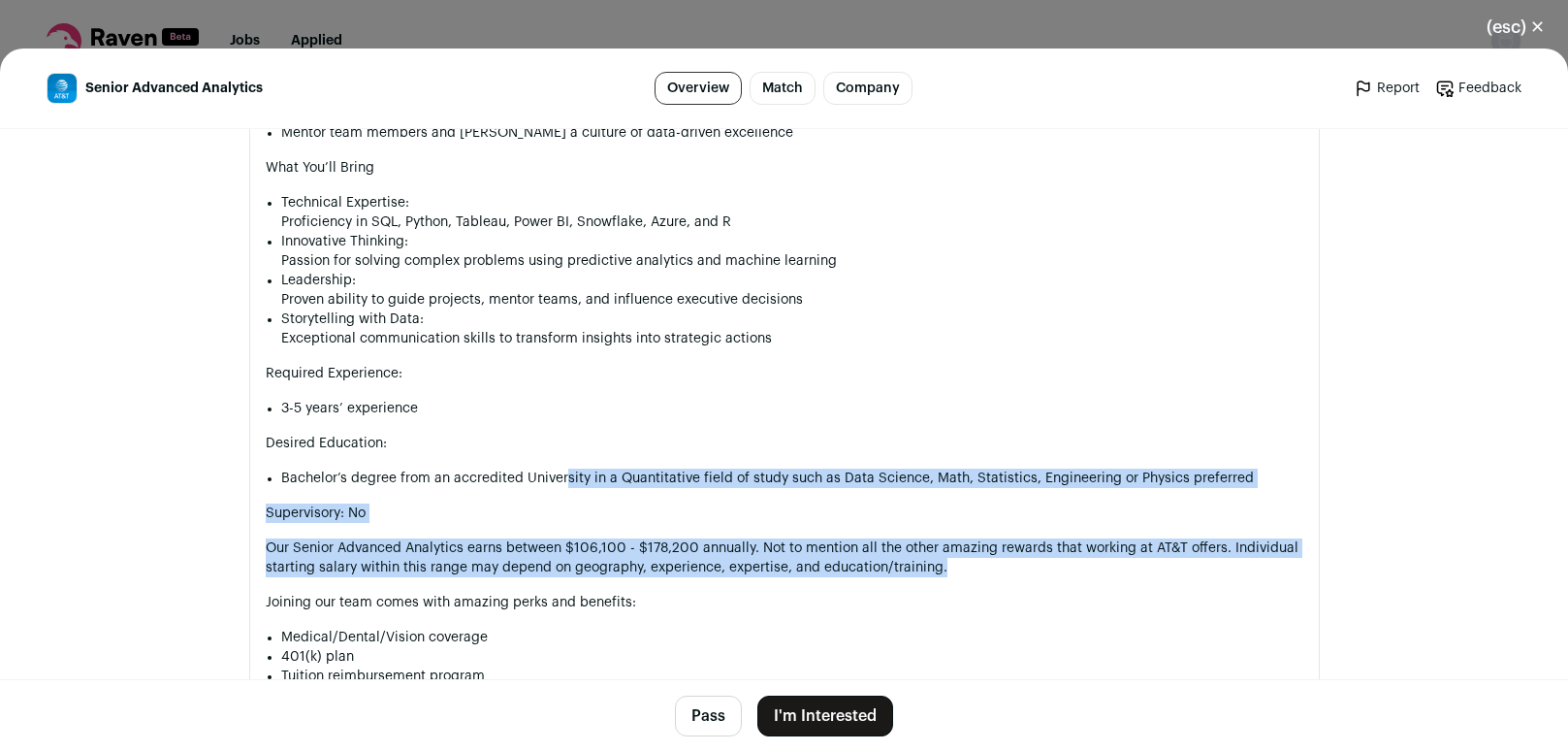
drag, startPoint x: 557, startPoint y: 489, endPoint x: 984, endPoint y: 579, distance: 436.4
click at [984, 579] on div "Job Description: This position requires office presence of a minimum of 5 days …" at bounding box center [784, 370] width 1038 height 2092
click at [984, 577] on p "Our Senior Advanced Analytics earns between $106,100 - $178,200 annually. Not t…" at bounding box center [784, 558] width 1038 height 39
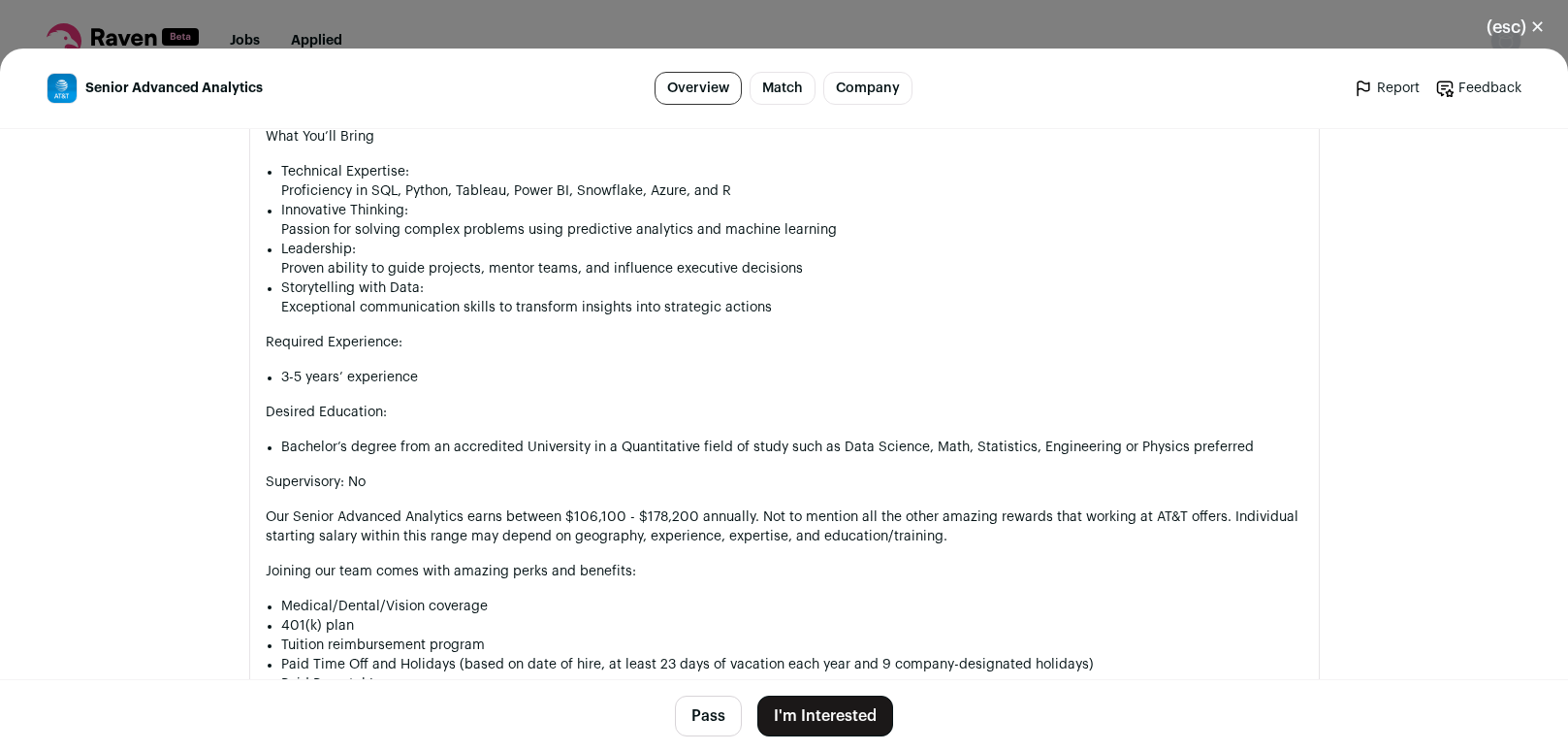
scroll to position [1864, 0]
click at [825, 712] on button "I'm Interested" at bounding box center [825, 716] width 136 height 41
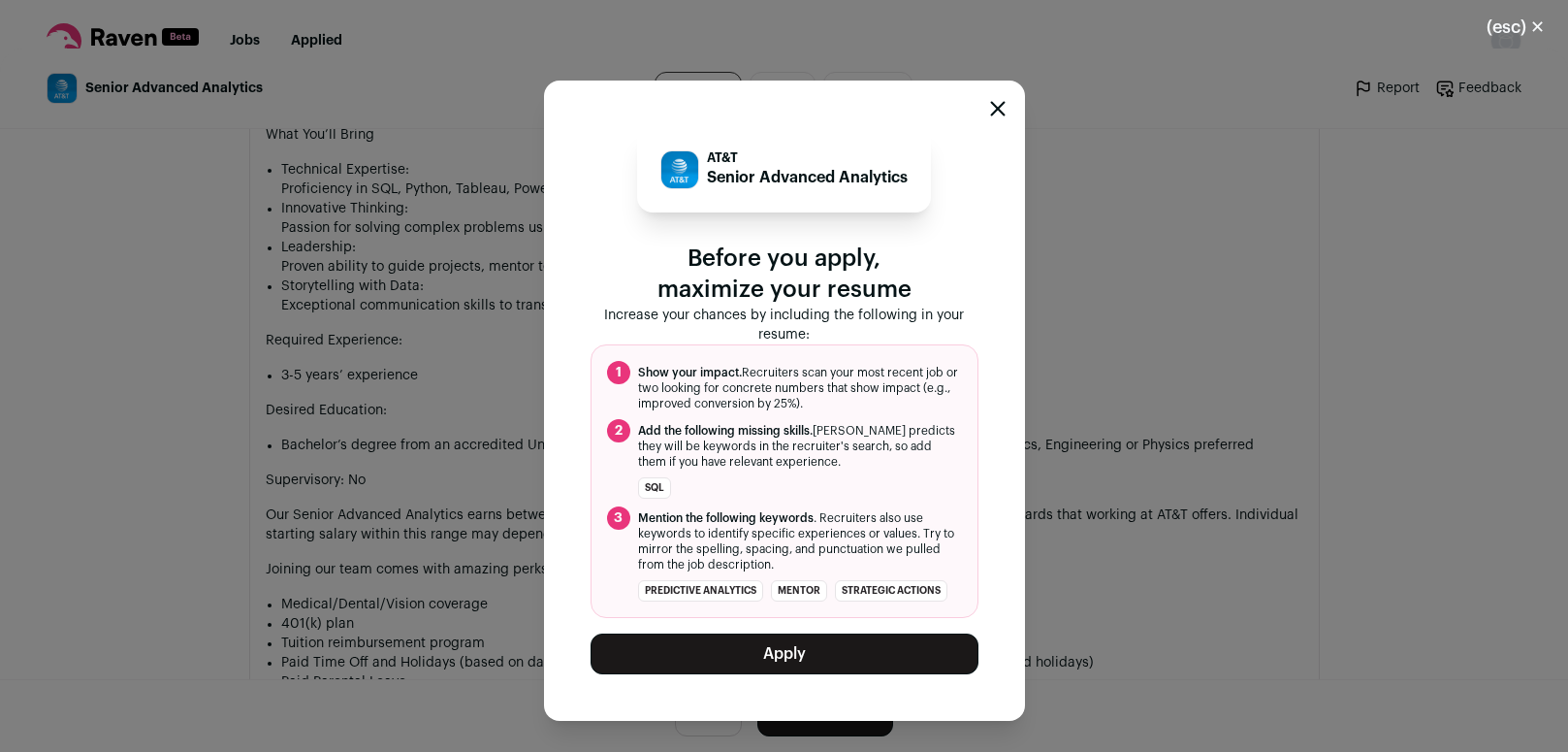
click at [843, 672] on button "Apply" at bounding box center [784, 653] width 388 height 41
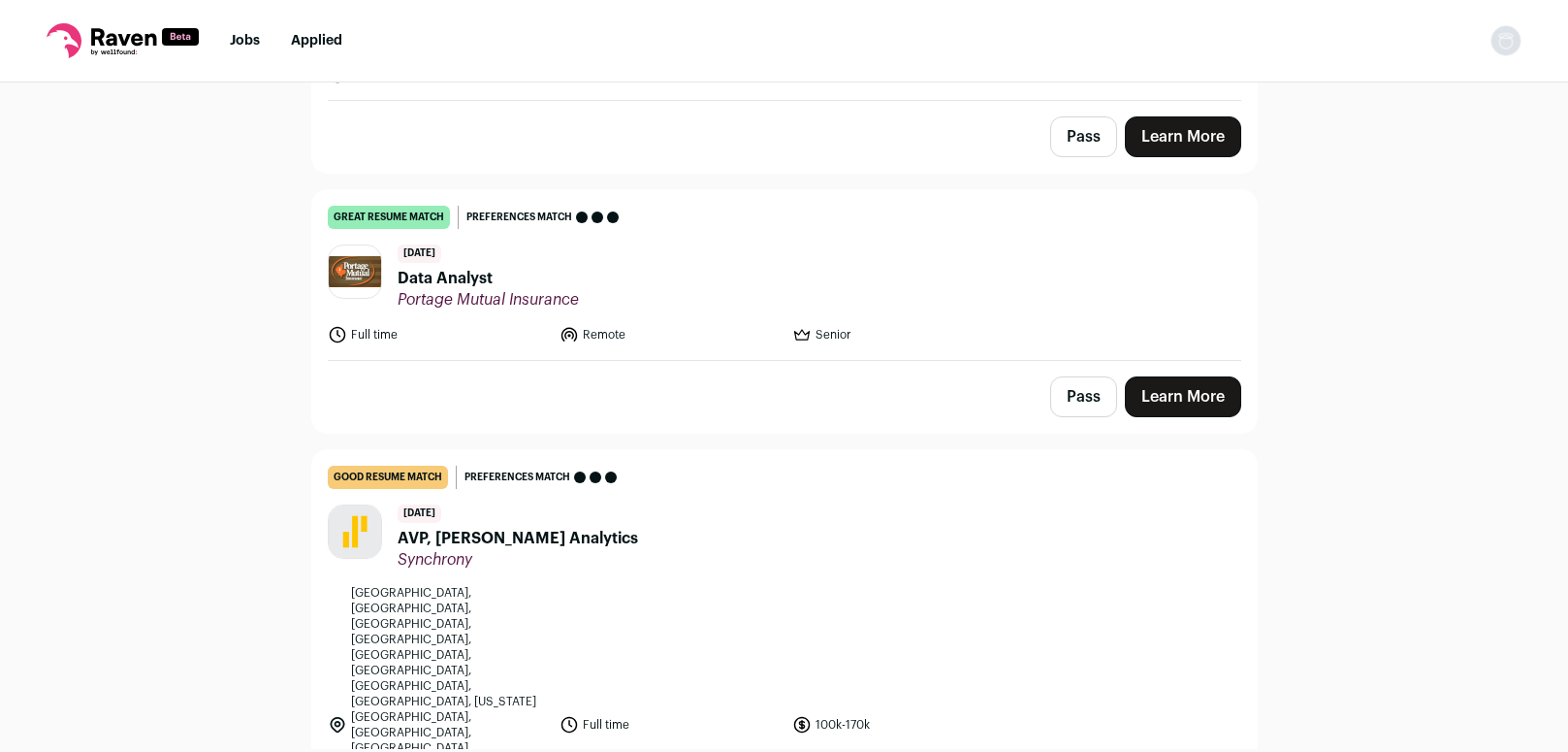
scroll to position [8396, 0]
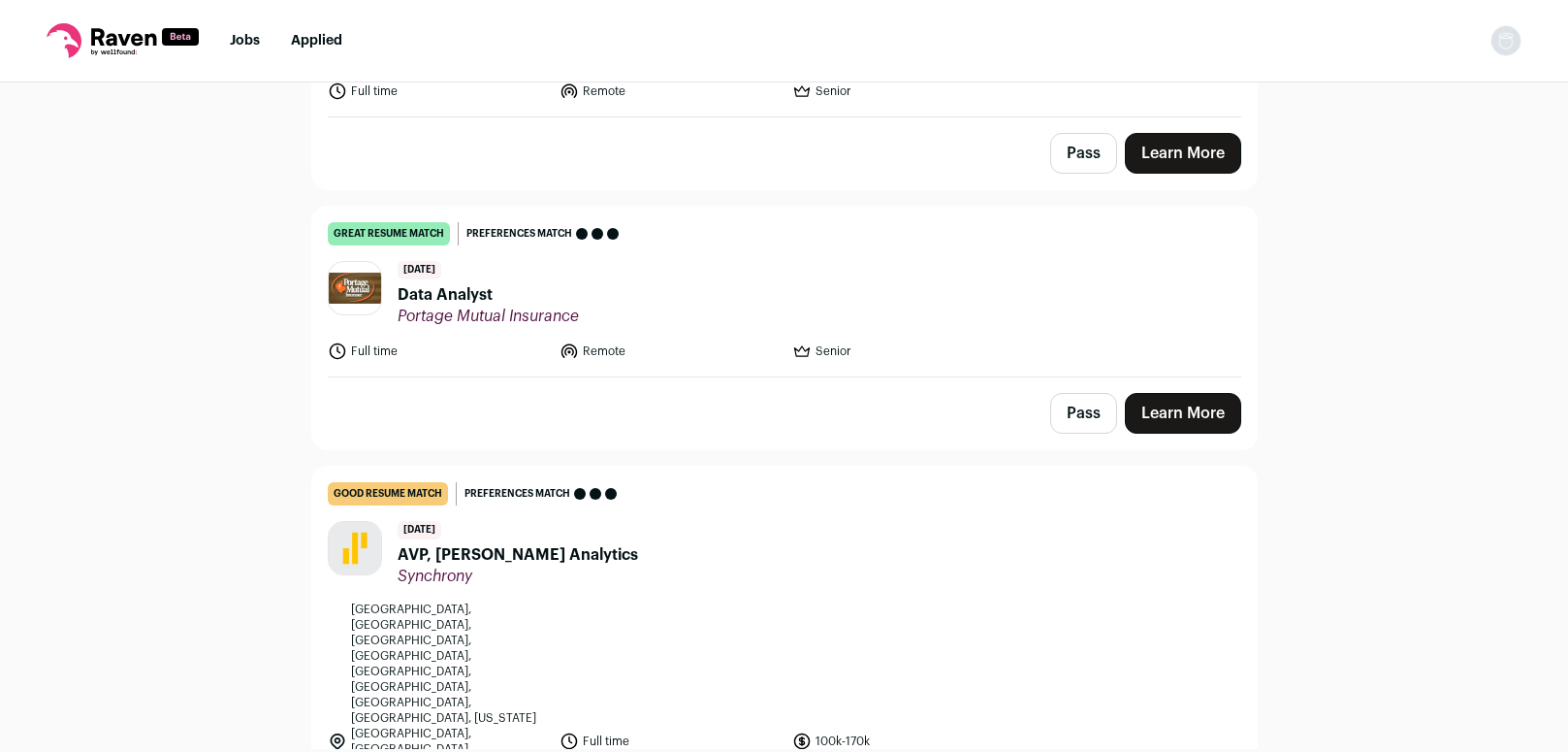
click at [690, 302] on header "[DATE] Data Analyst Portage Mutual Insurance" at bounding box center [784, 293] width 913 height 65
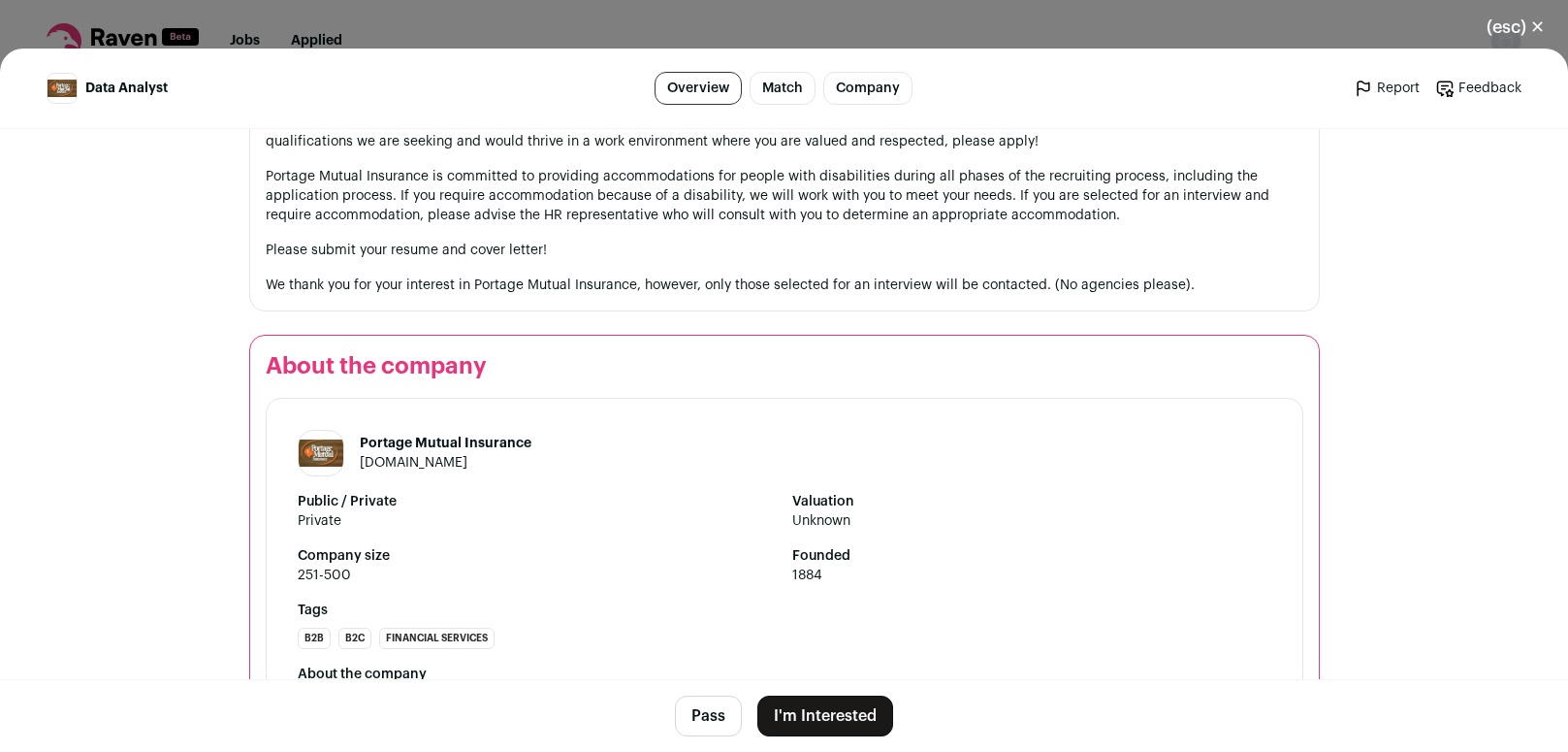
scroll to position [2415, 0]
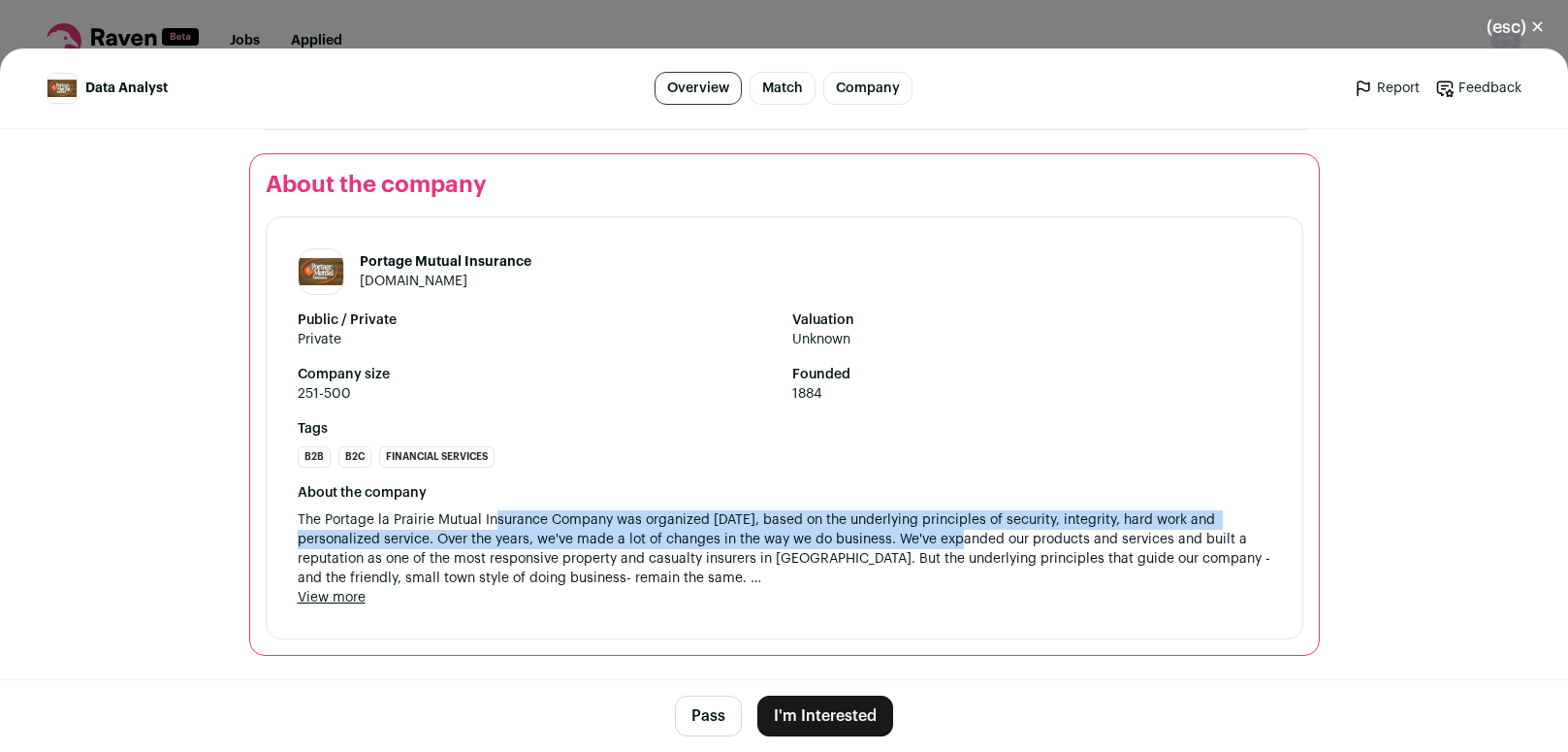
drag, startPoint x: 488, startPoint y: 540, endPoint x: 889, endPoint y: 564, distance: 401.7
click at [889, 564] on span "The Portage la Prairie Mutual Insurance Company was organized [DATE], based on …" at bounding box center [784, 550] width 974 height 78
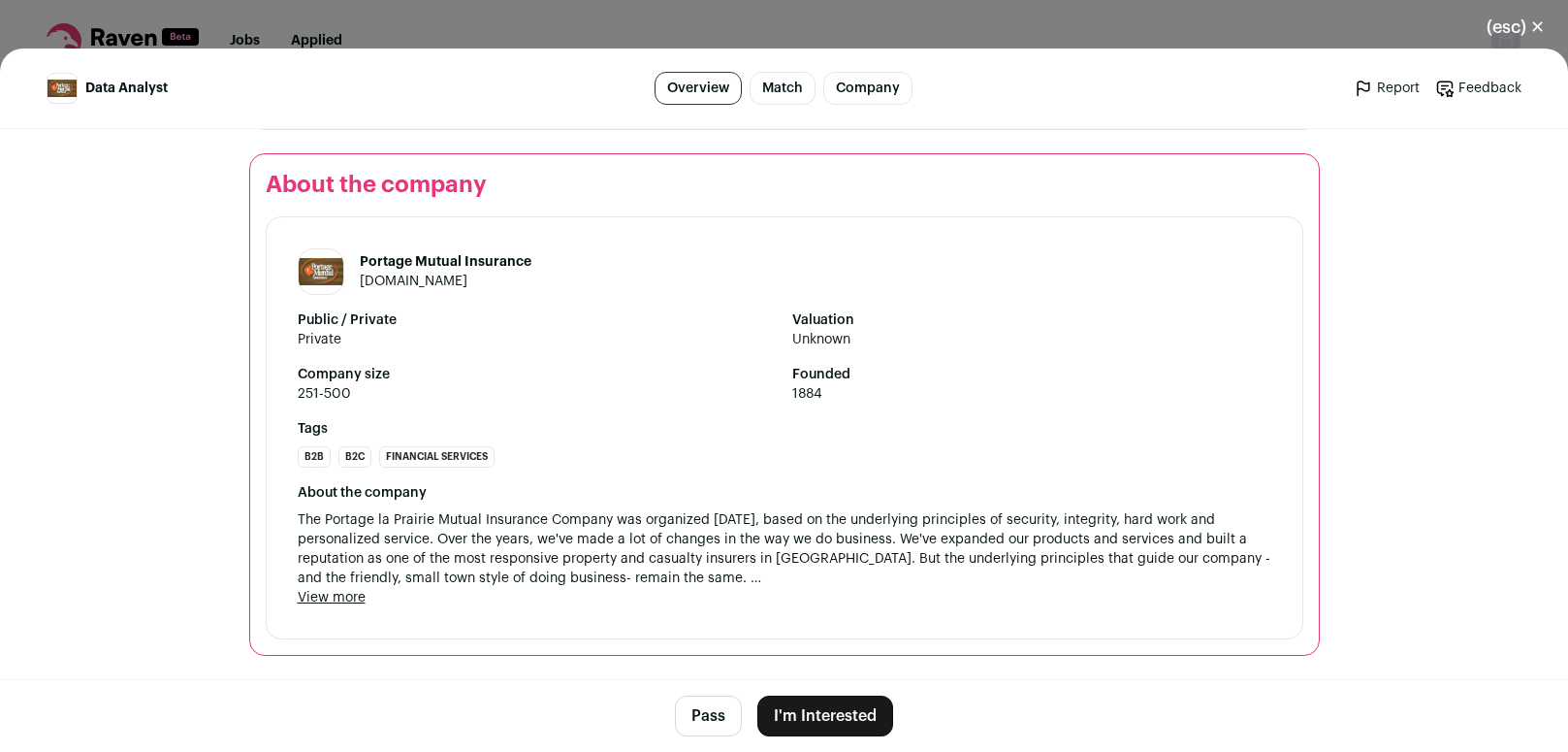
click at [889, 564] on span "The Portage la Prairie Mutual Insurance Company was organized [DATE], based on …" at bounding box center [784, 550] width 974 height 78
click at [1535, 18] on button "(esc) ✕" at bounding box center [1515, 27] width 105 height 43
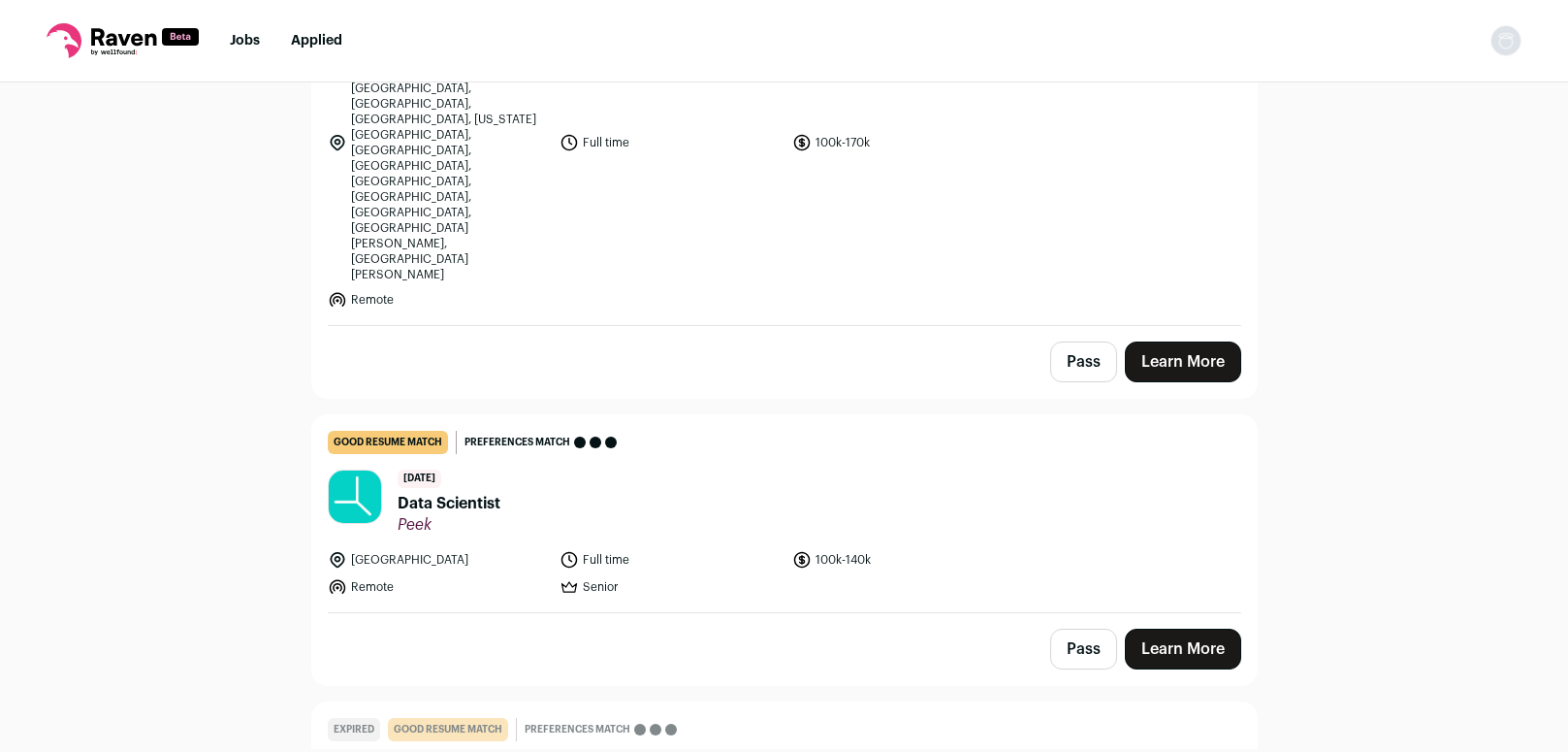
scroll to position [9122, 0]
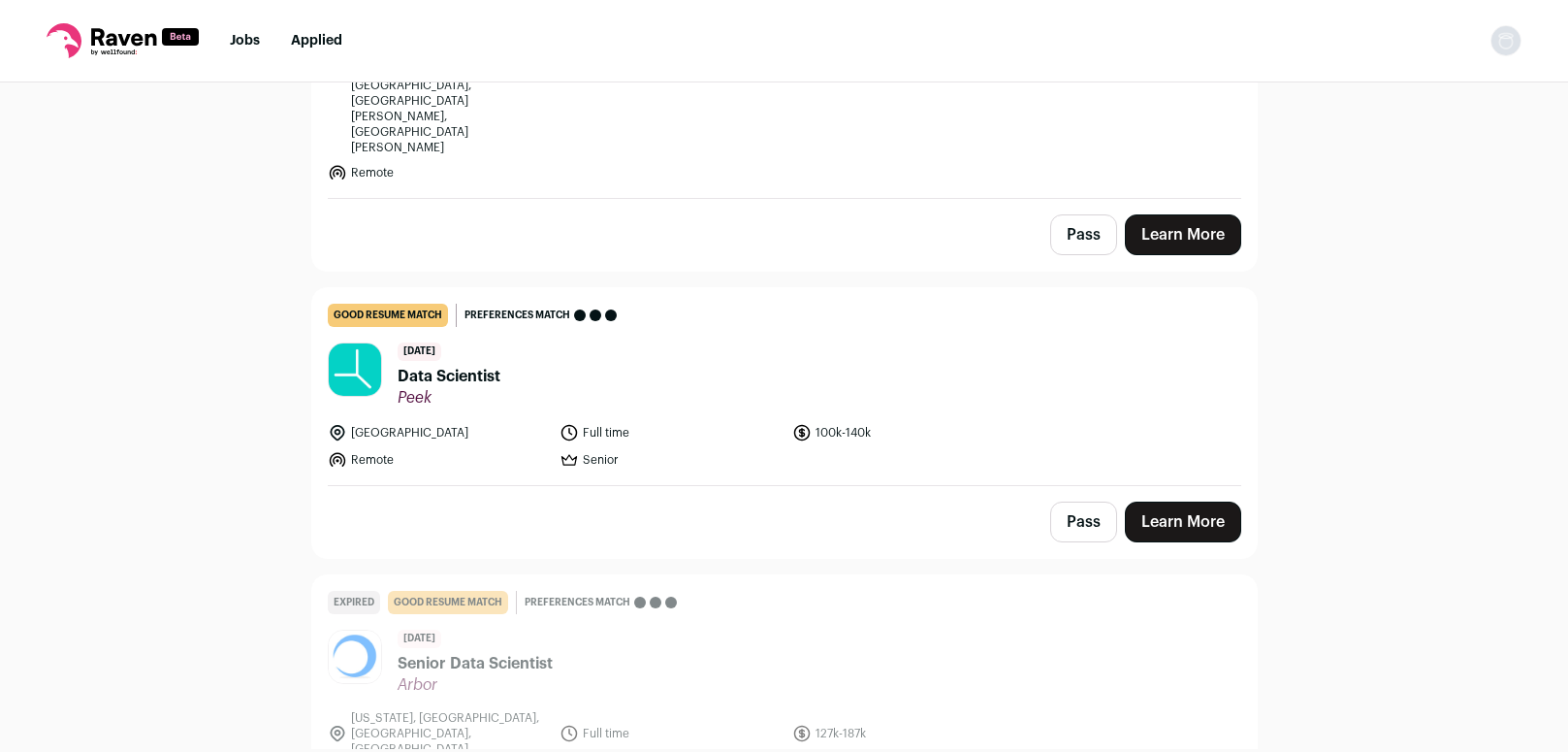
click at [593, 342] on header "[DATE] Data Scientist [GEOGRAPHIC_DATA]" at bounding box center [784, 374] width 913 height 65
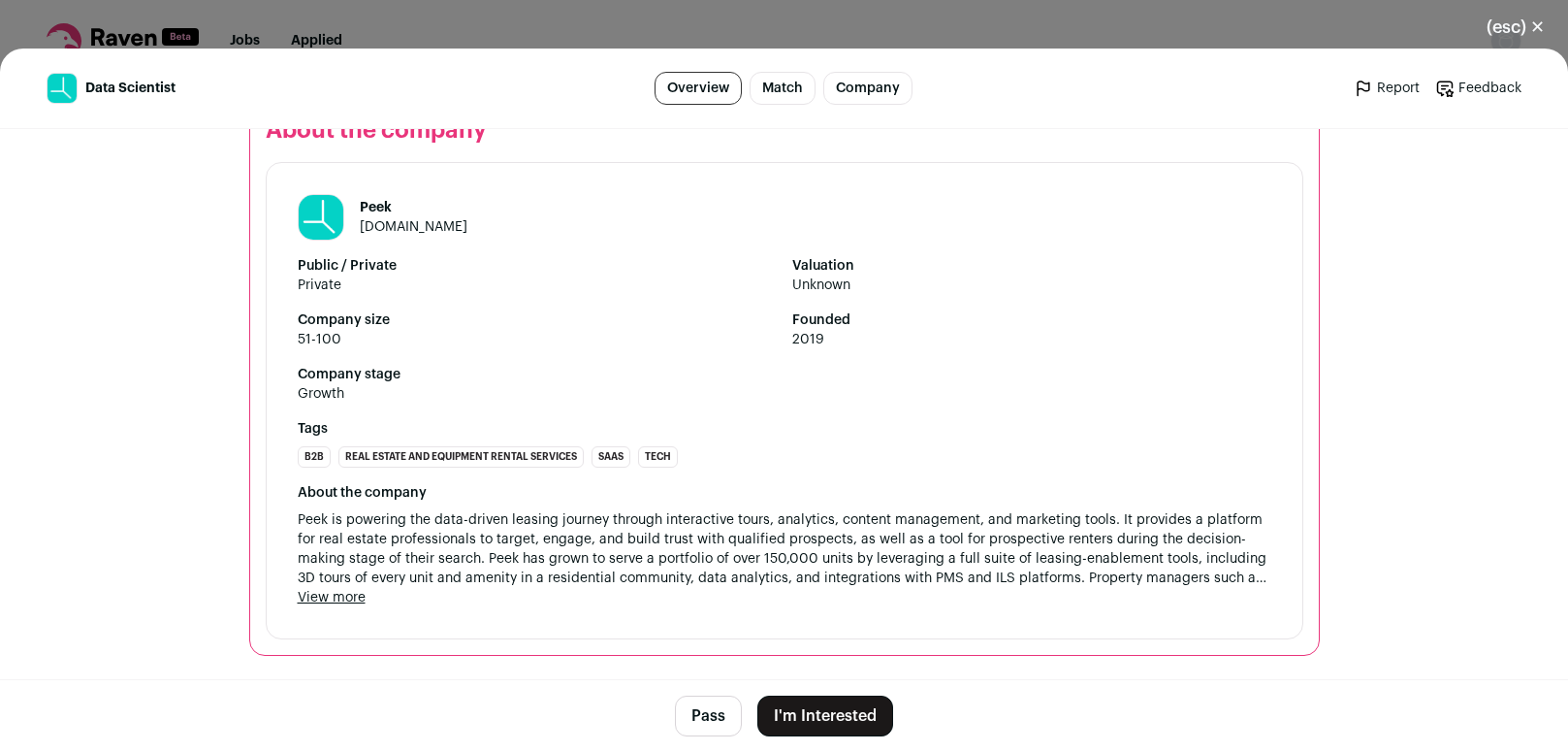
scroll to position [1688, 0]
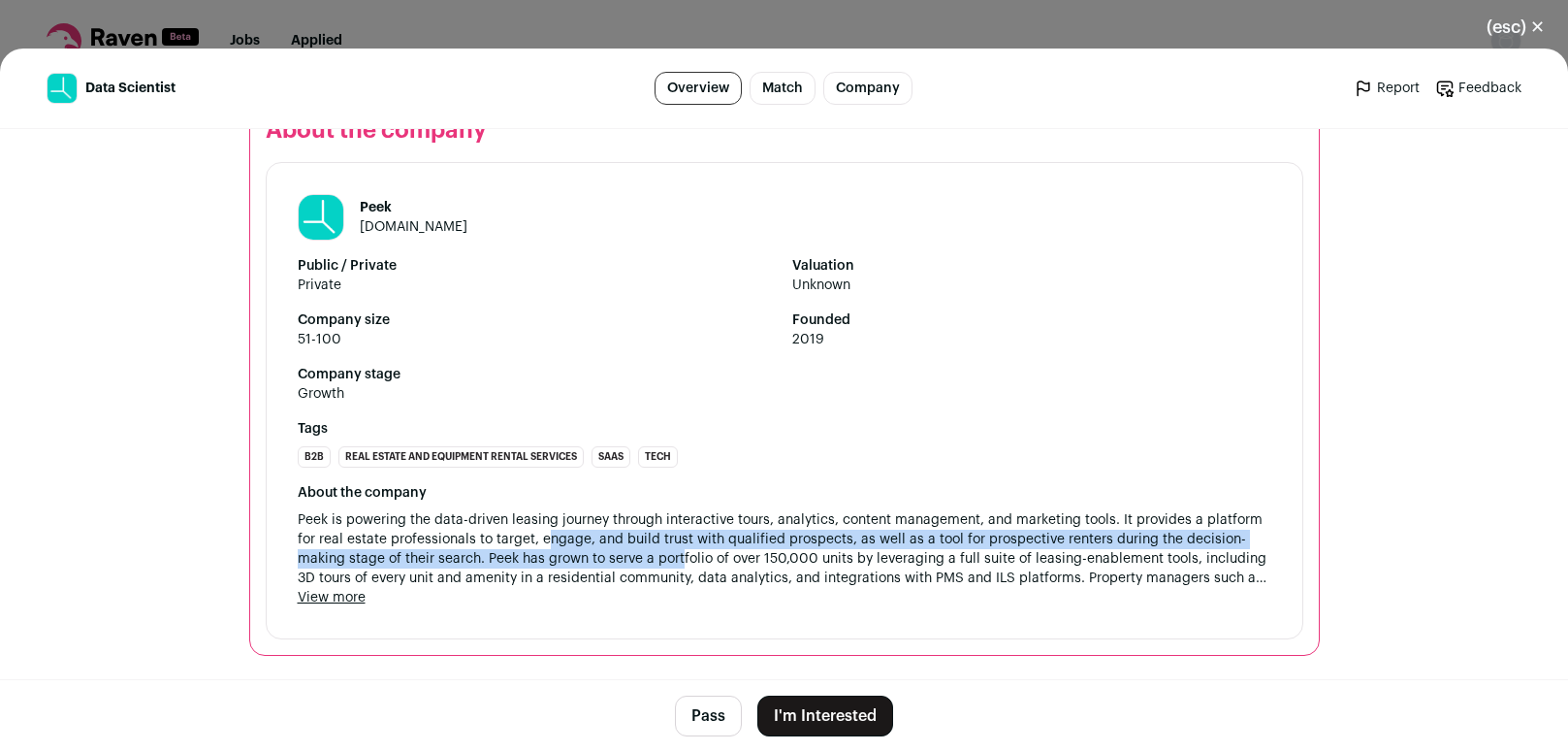
drag, startPoint x: 537, startPoint y: 530, endPoint x: 675, endPoint y: 555, distance: 140.2
click at [675, 555] on span "Peek is powering the data-driven leasing journey through interactive tours, ana…" at bounding box center [784, 550] width 974 height 78
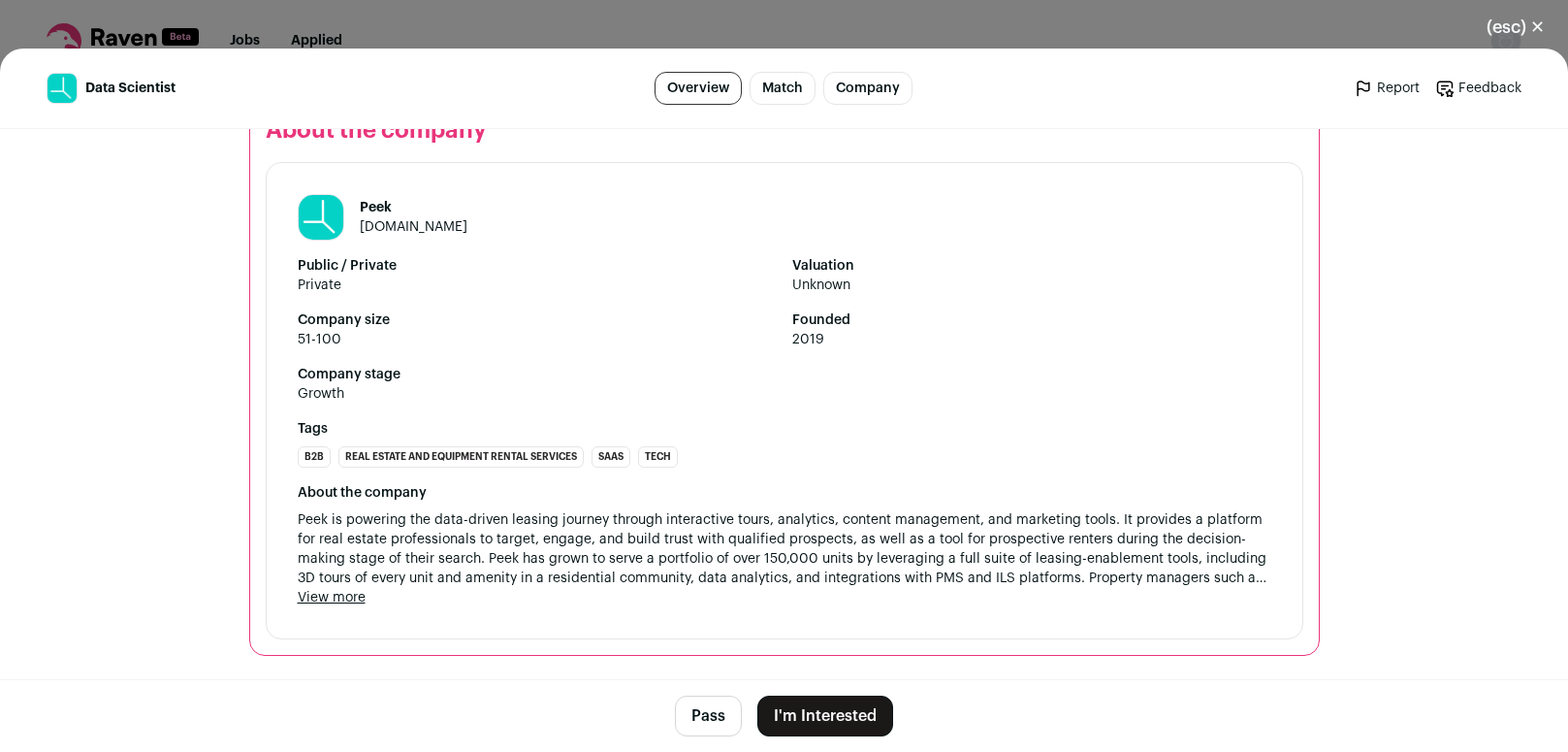
click at [1530, 27] on button "(esc) ✕" at bounding box center [1515, 27] width 105 height 43
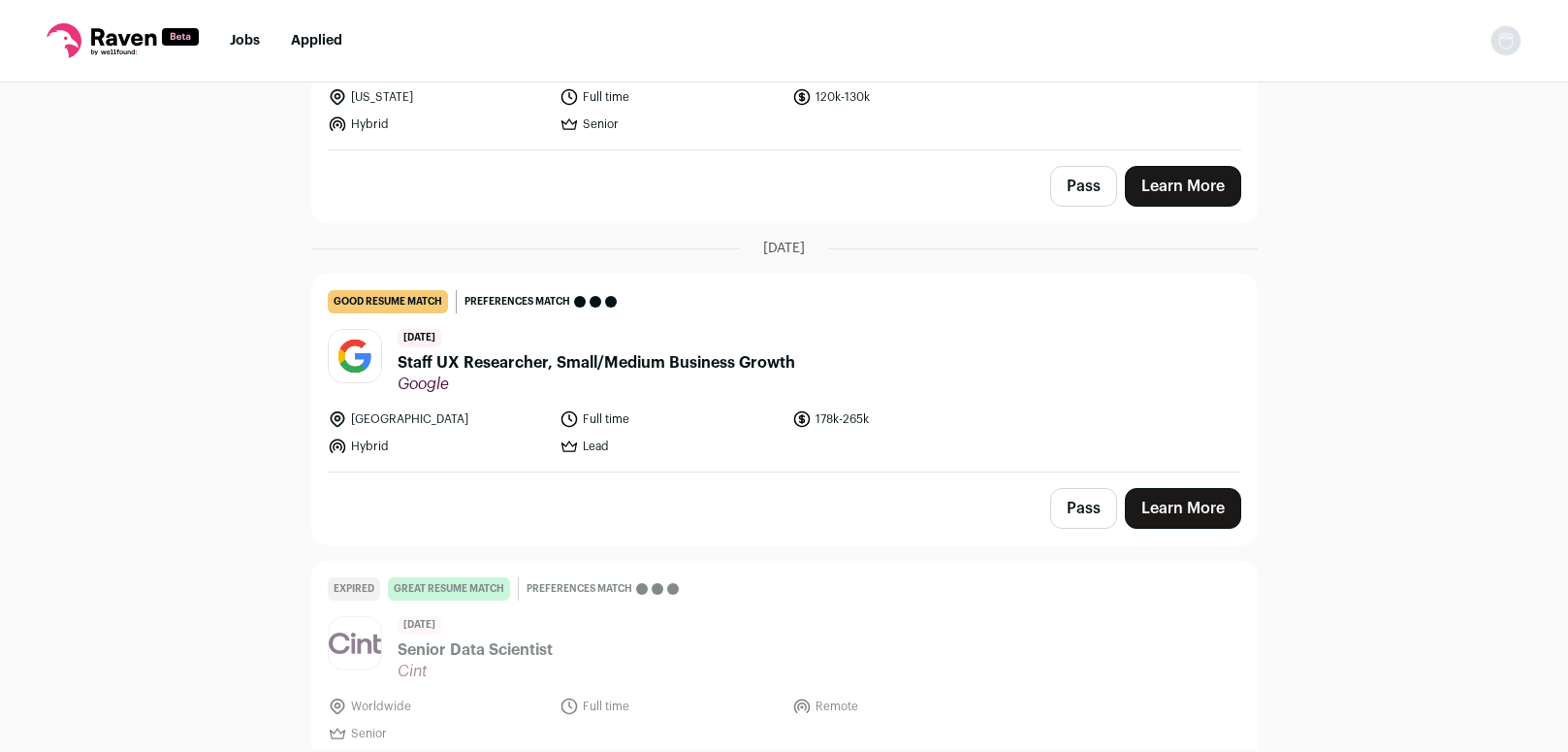
scroll to position [14830, 0]
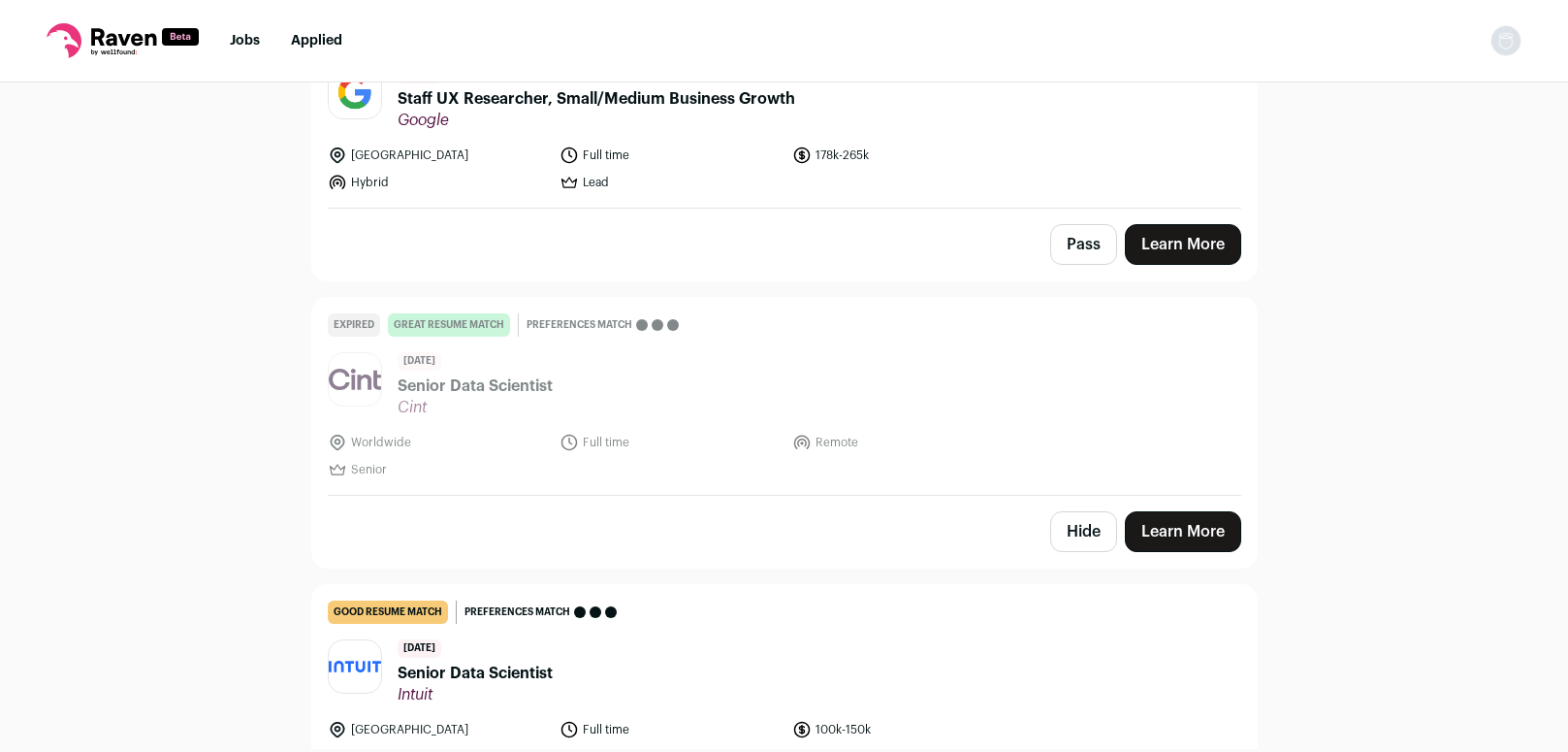
click at [707, 639] on header "[DATE] Senior Data Scientist Intuit" at bounding box center [784, 671] width 913 height 65
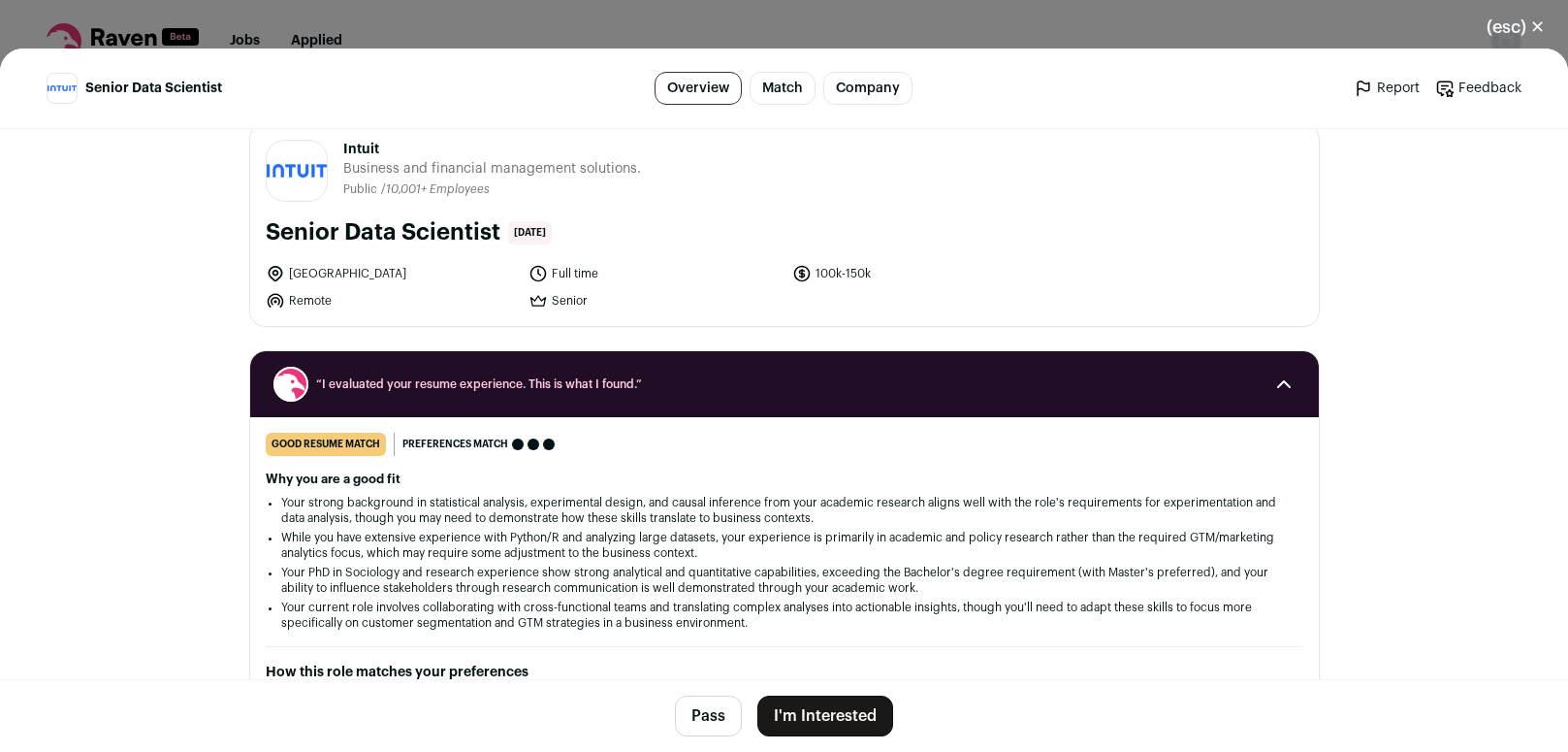
scroll to position [33, 0]
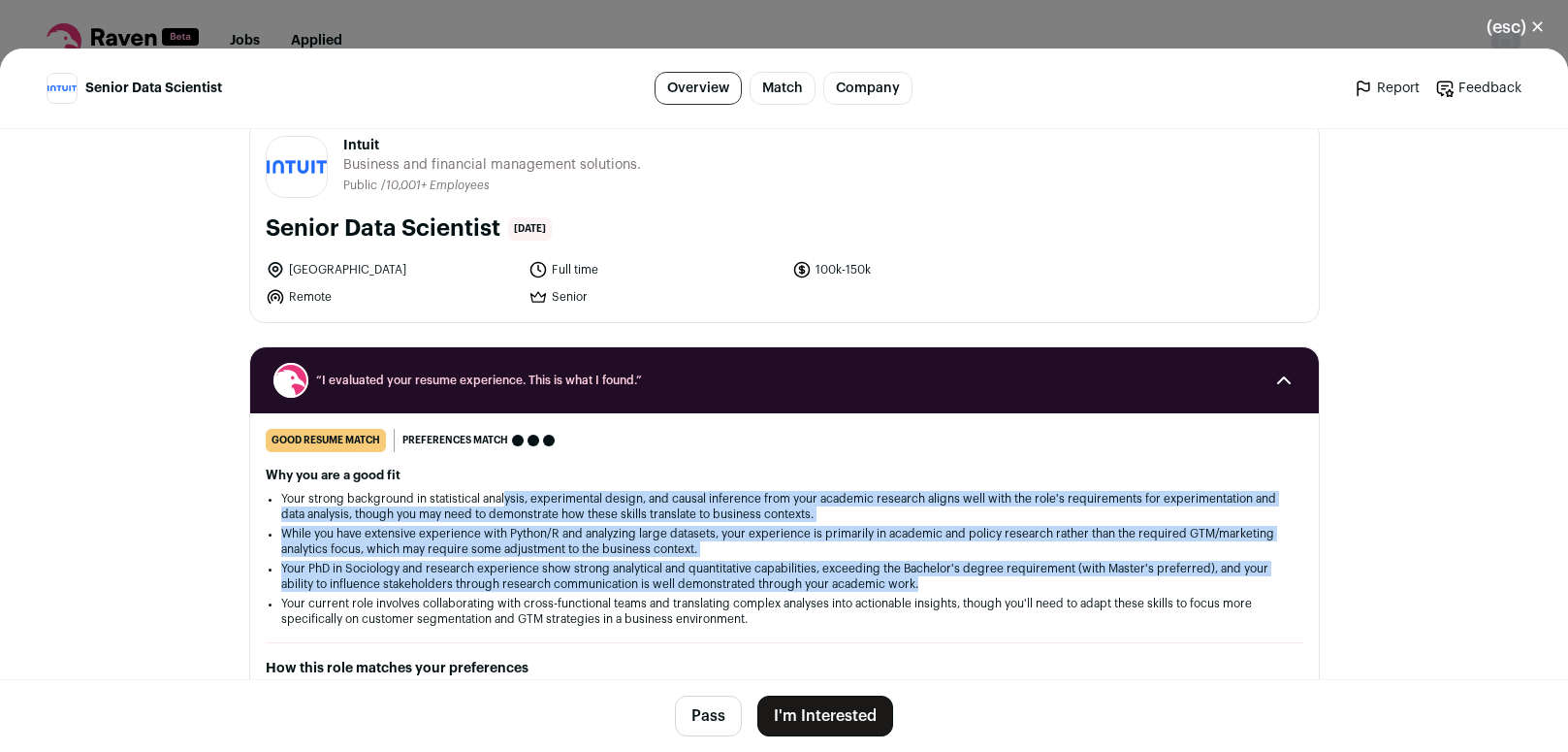
drag, startPoint x: 522, startPoint y: 503, endPoint x: 839, endPoint y: 596, distance: 330.4
click at [839, 596] on ul "Your strong background in statistical analysis, experimental design, and causal…" at bounding box center [784, 559] width 1007 height 136
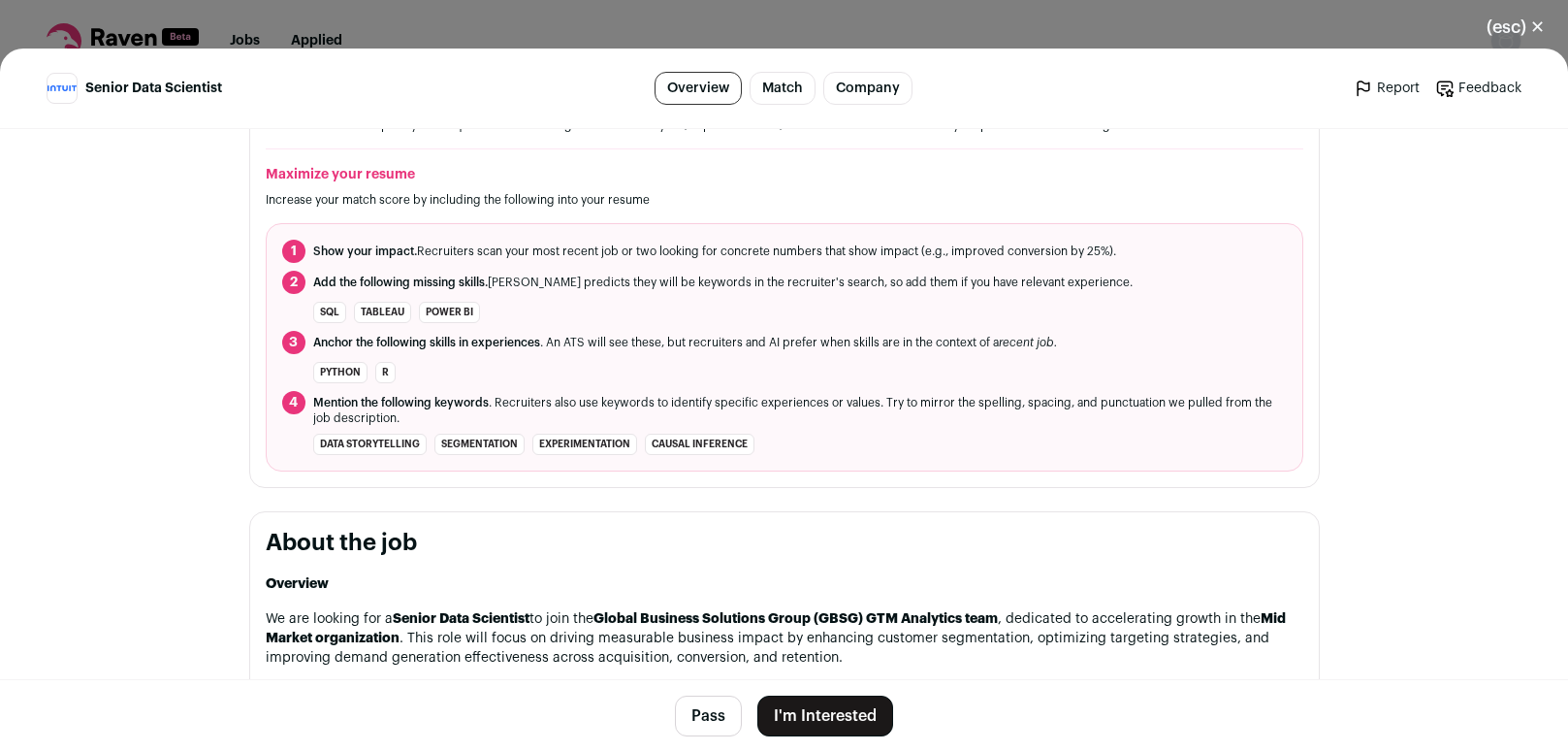
scroll to position [808, 0]
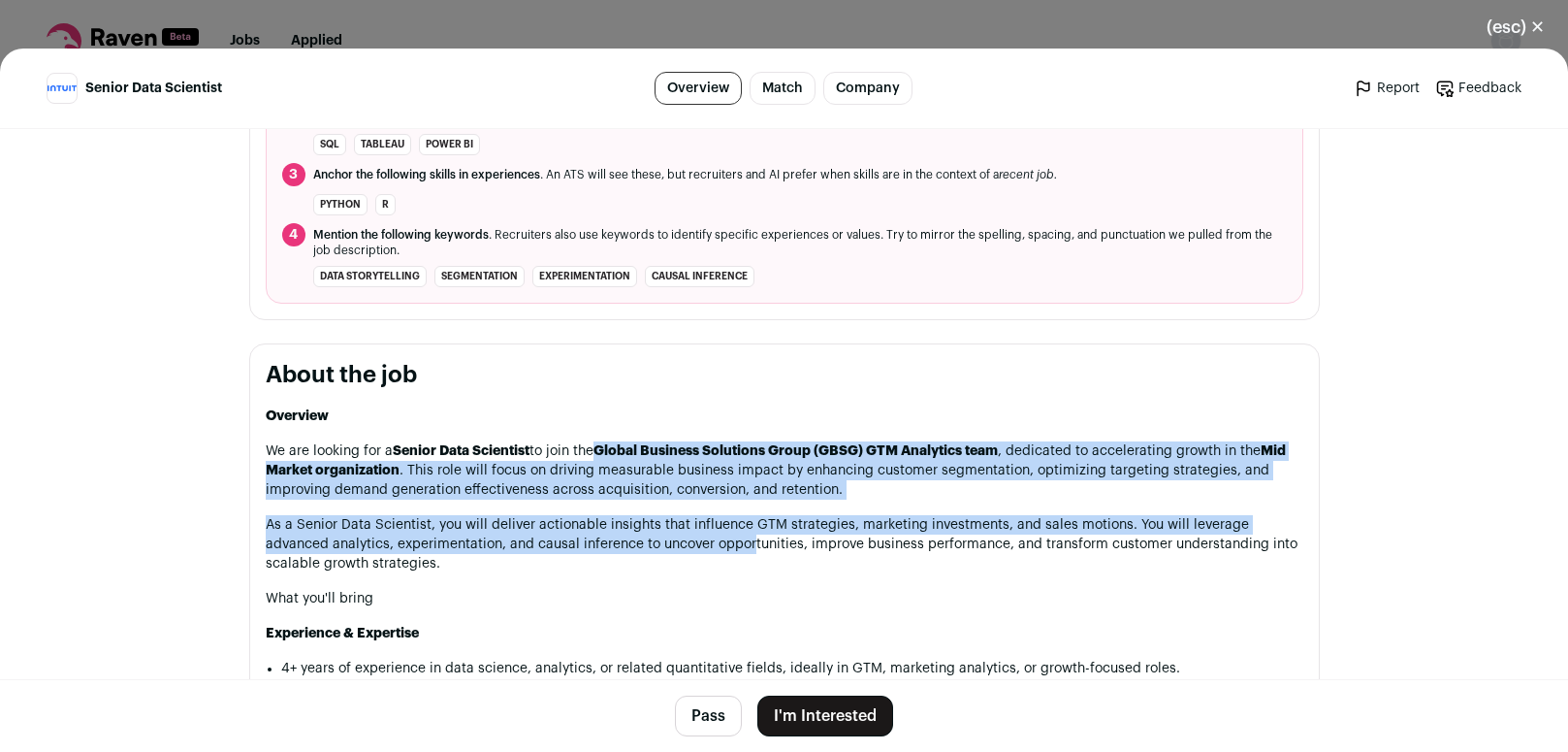
drag, startPoint x: 599, startPoint y: 466, endPoint x: 681, endPoint y: 549, distance: 116.7
click at [681, 549] on p "As a Senior Data Scientist, you will deliver actionable insights that influence…" at bounding box center [784, 545] width 1038 height 58
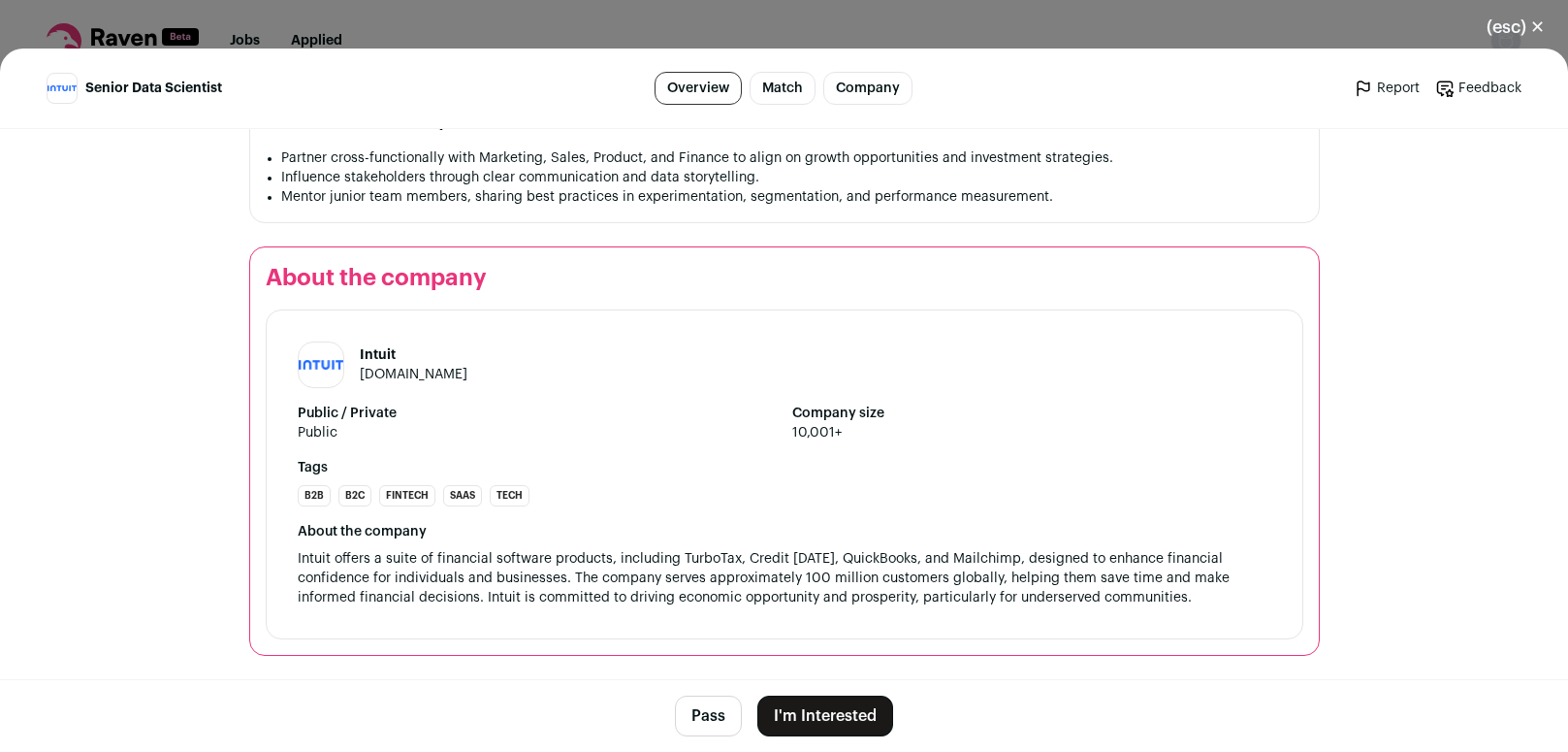
scroll to position [2216, 0]
click at [445, 21] on div "(esc) ✕ Senior Data Scientist Overview Match Company Report Feedback Report Fee…" at bounding box center [784, 376] width 1568 height 752
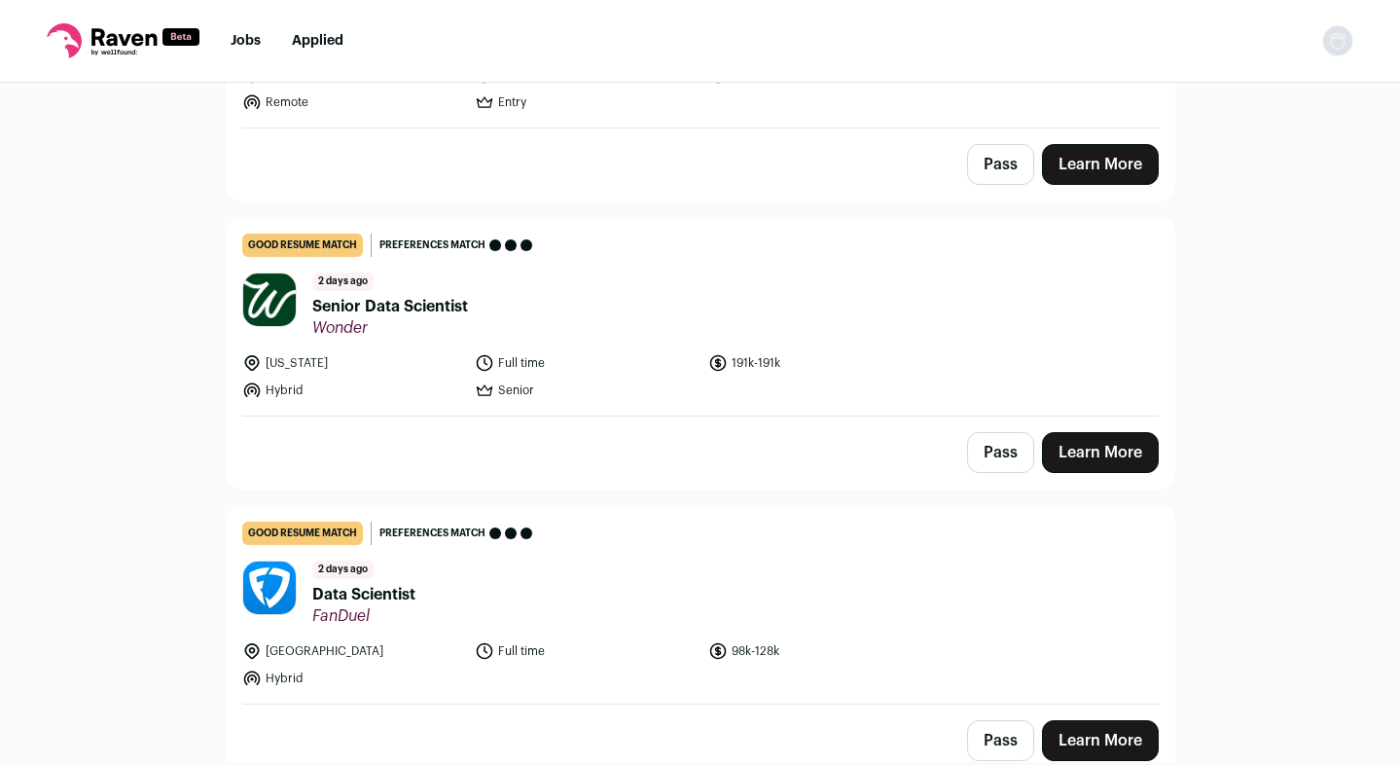
scroll to position [4730, 0]
